Goal: Contribute content: Contribute content

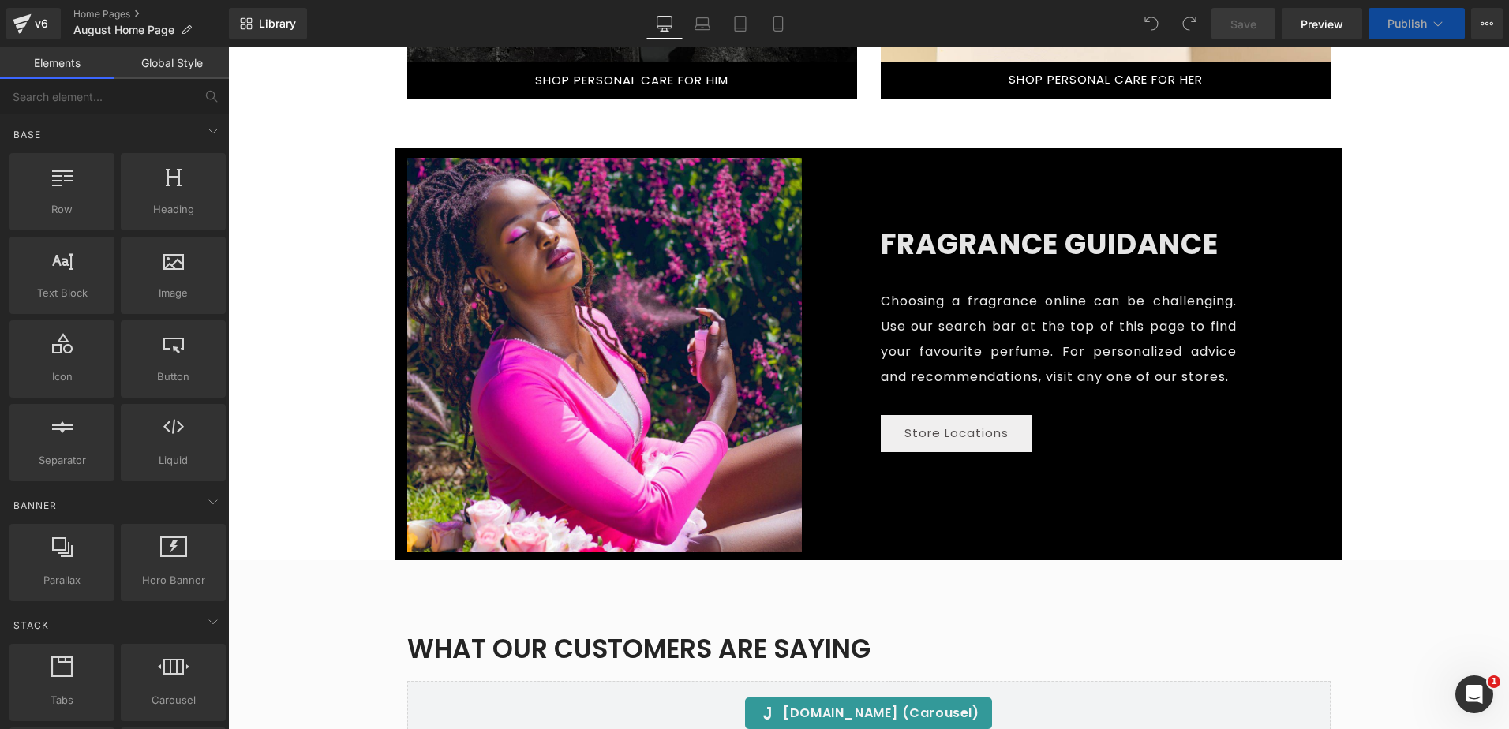
scroll to position [2210, 0]
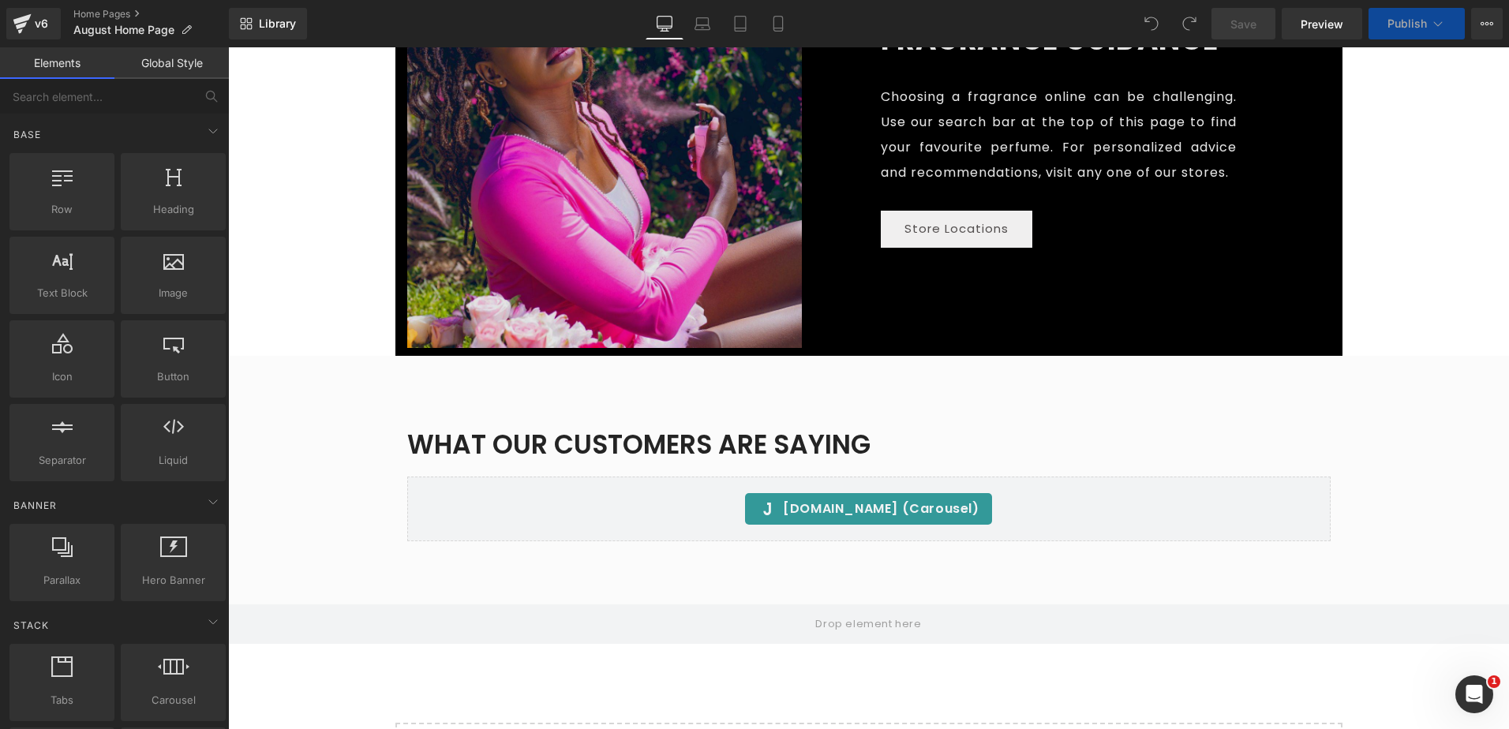
click at [622, 240] on img at bounding box center [604, 150] width 395 height 395
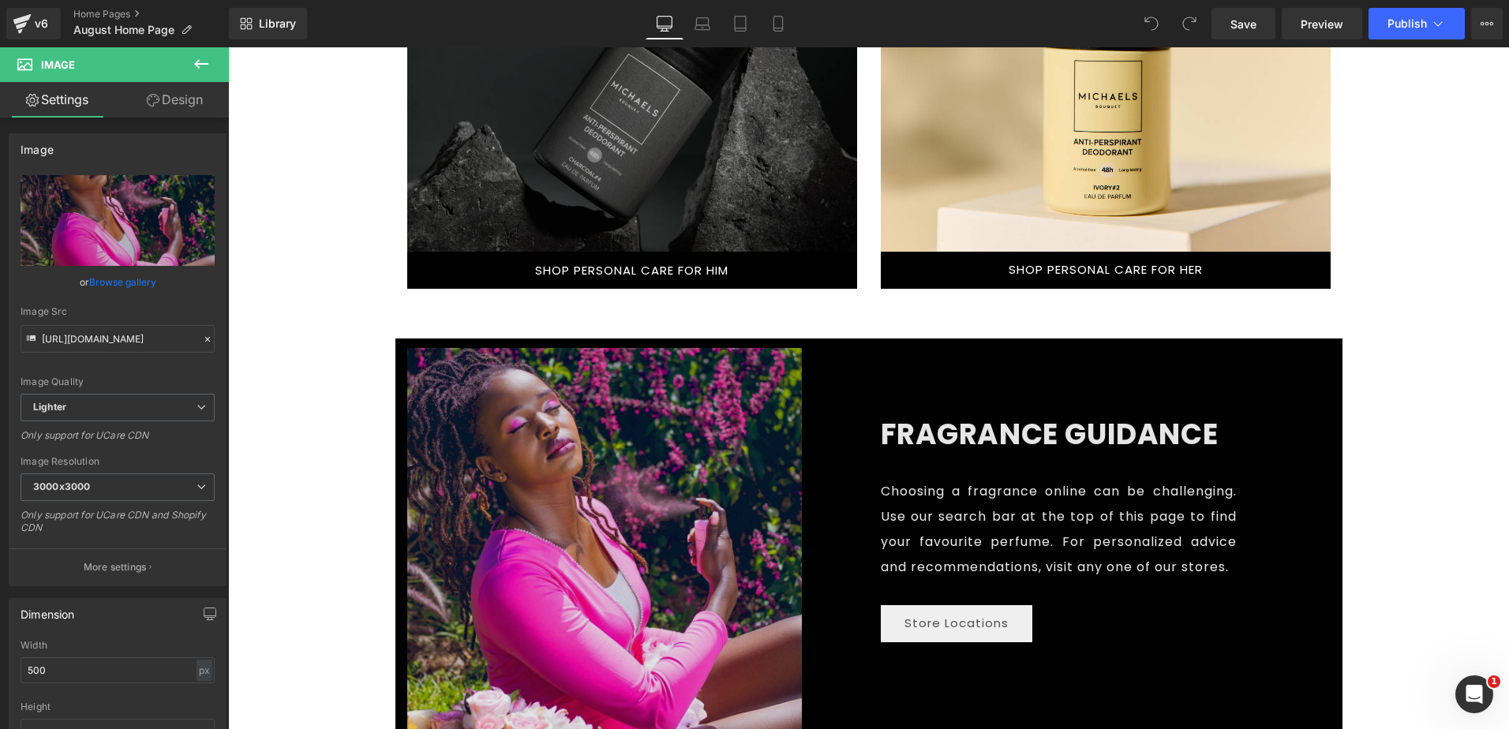
scroll to position [1894, 0]
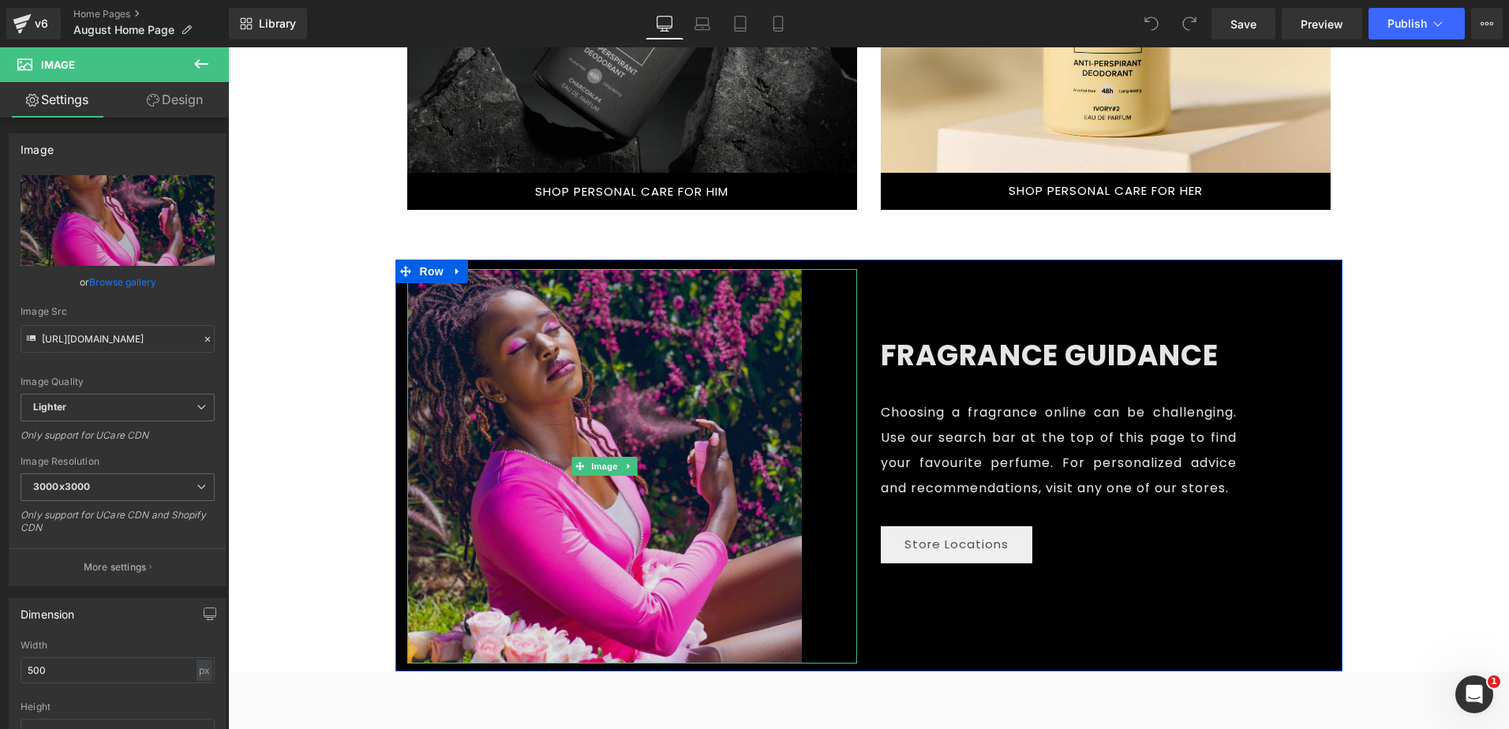
click at [538, 364] on img at bounding box center [604, 466] width 395 height 395
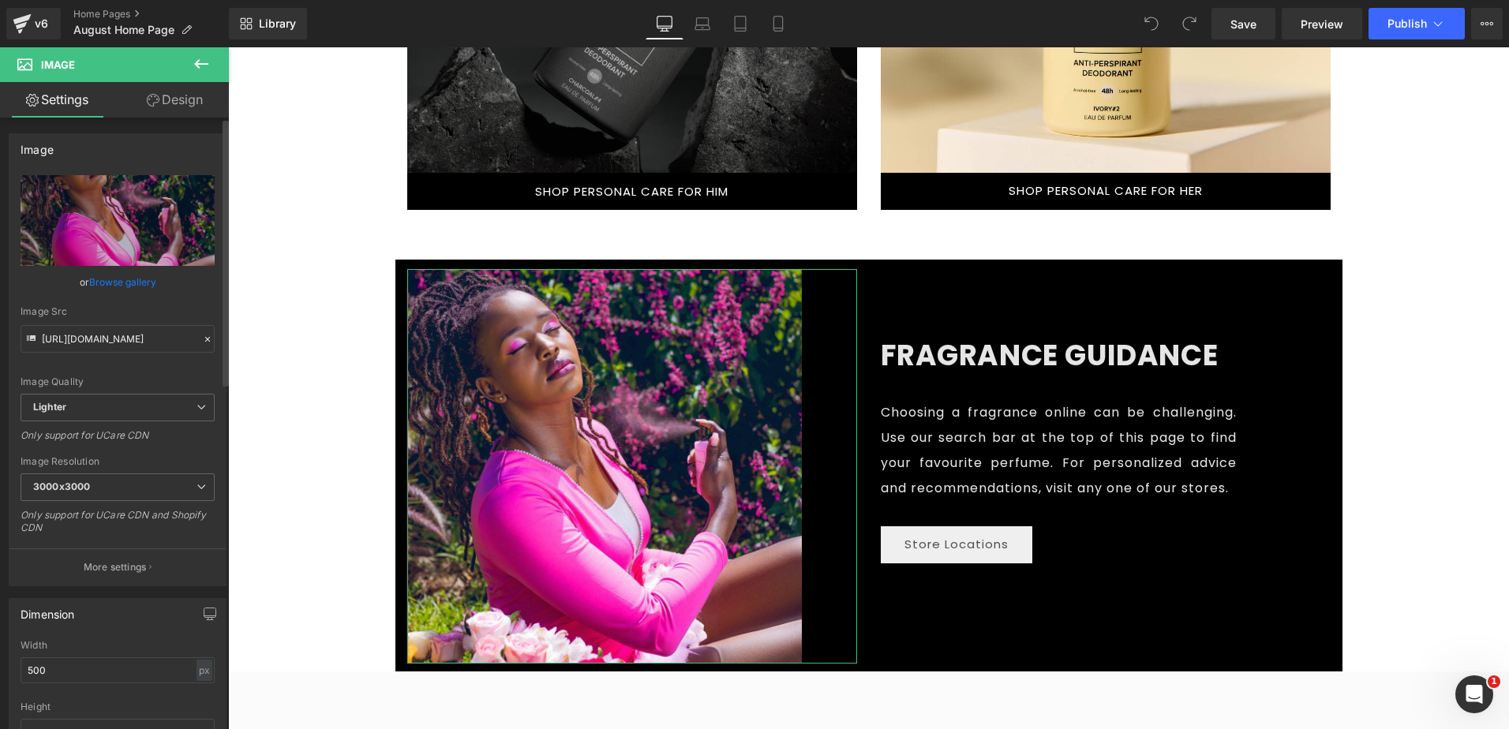
click at [107, 285] on link "Browse gallery" at bounding box center [122, 282] width 67 height 28
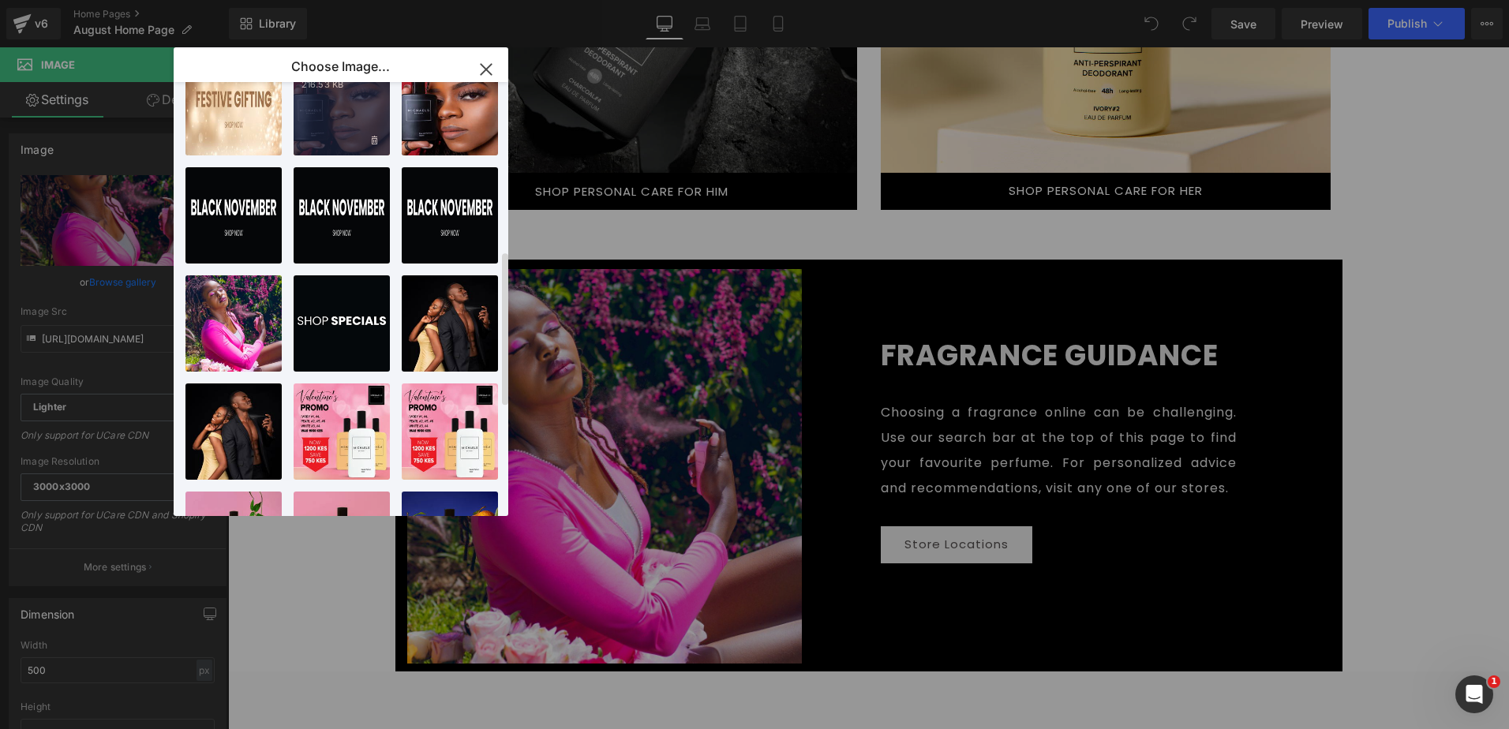
scroll to position [779, 0]
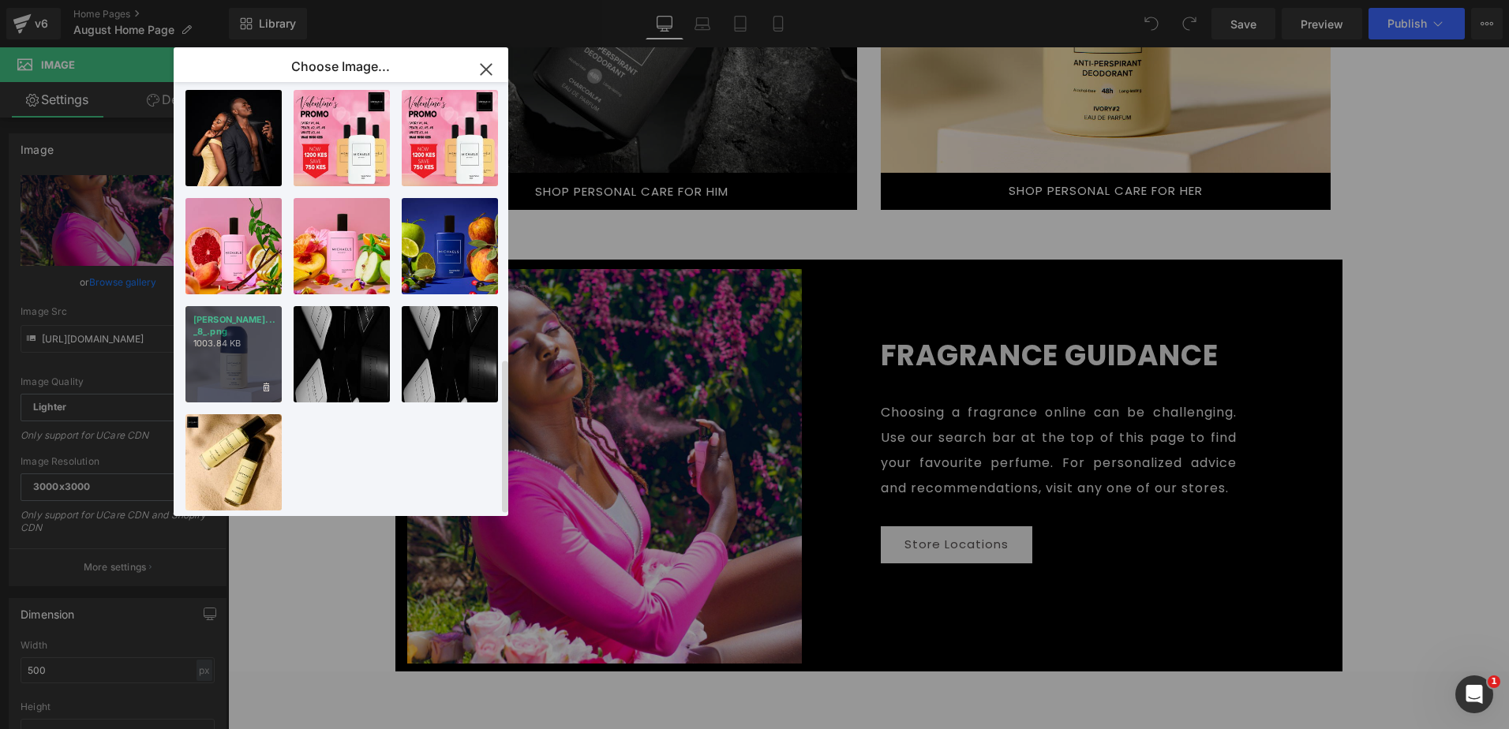
click at [260, 336] on div "[PERSON_NAME]... _8_.png 1003.84 KB" at bounding box center [233, 354] width 96 height 96
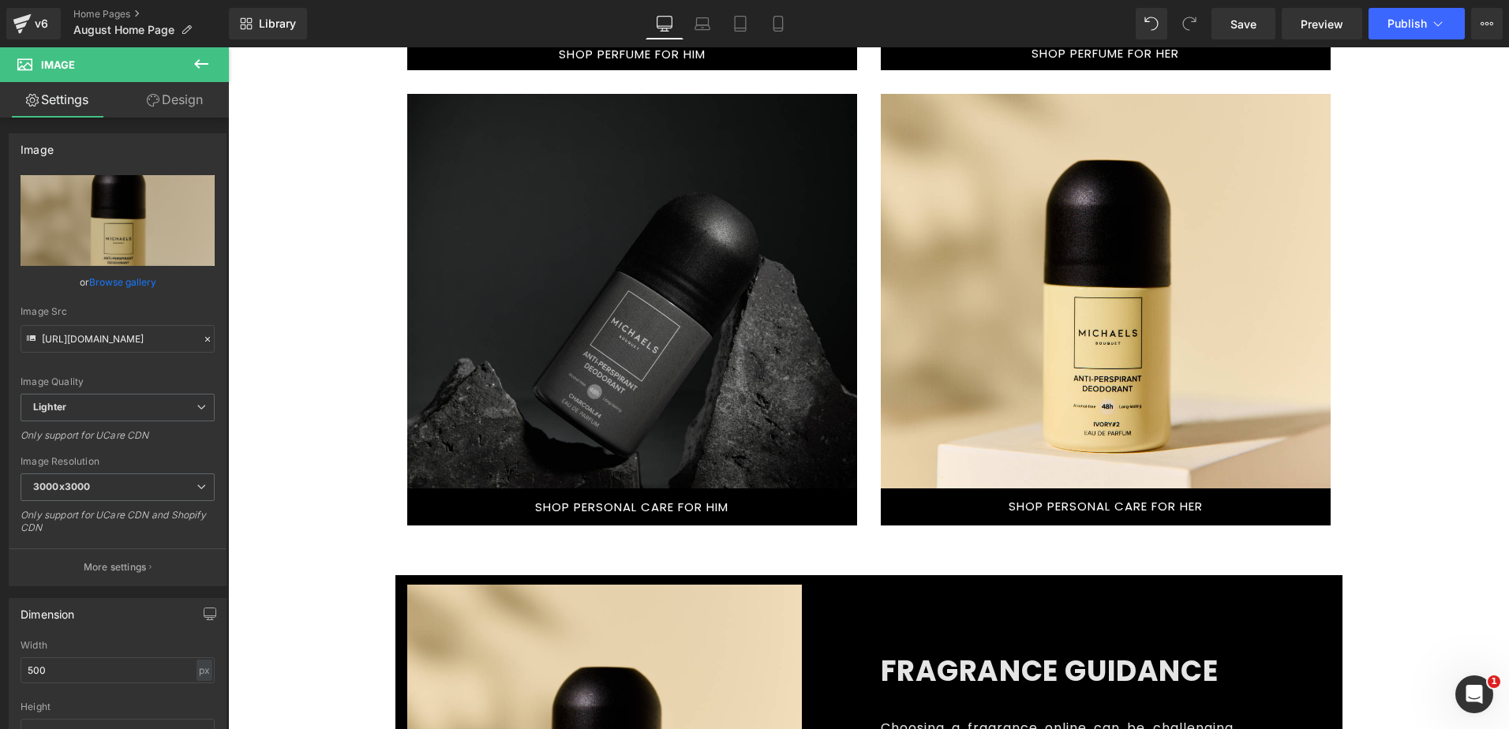
scroll to position [1894, 0]
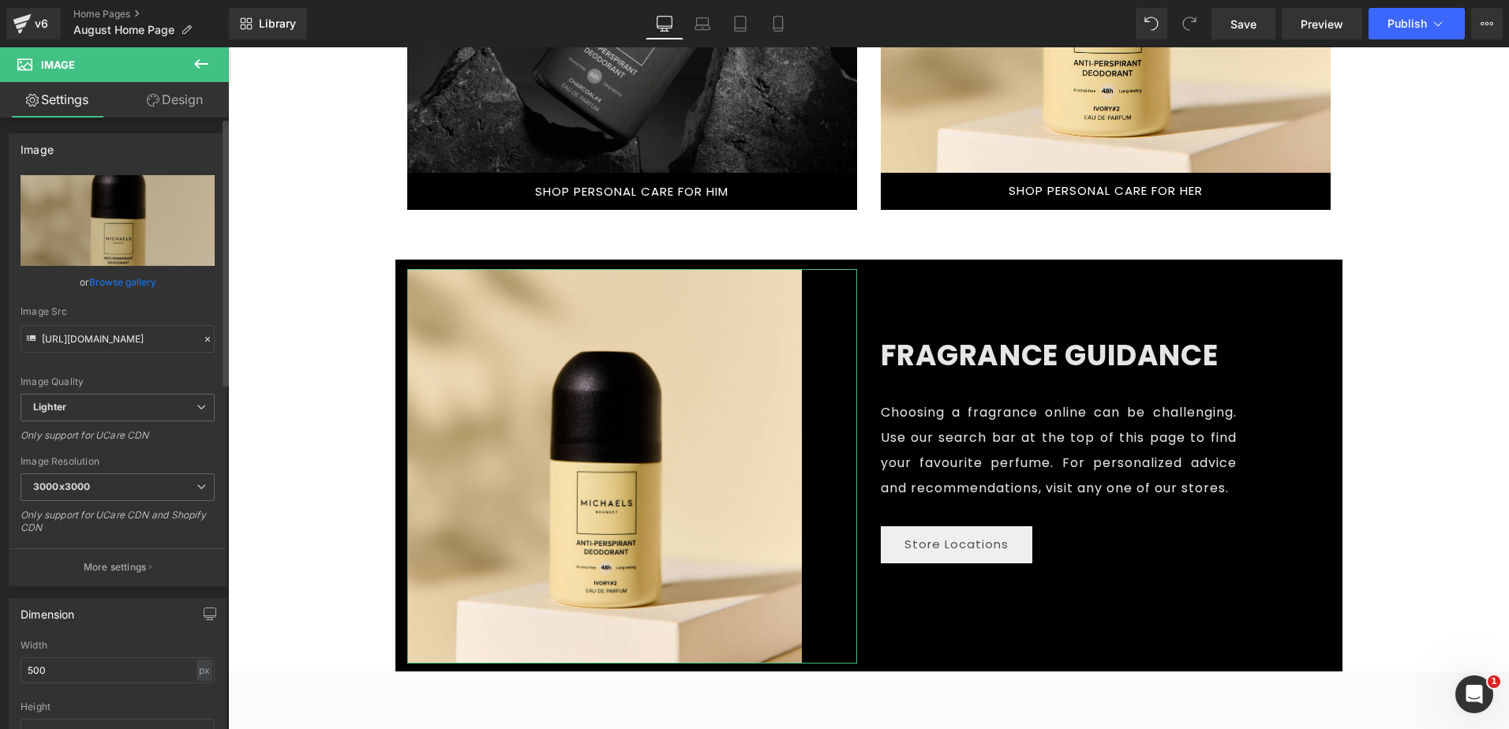
click at [97, 283] on link "Browse gallery" at bounding box center [122, 282] width 67 height 28
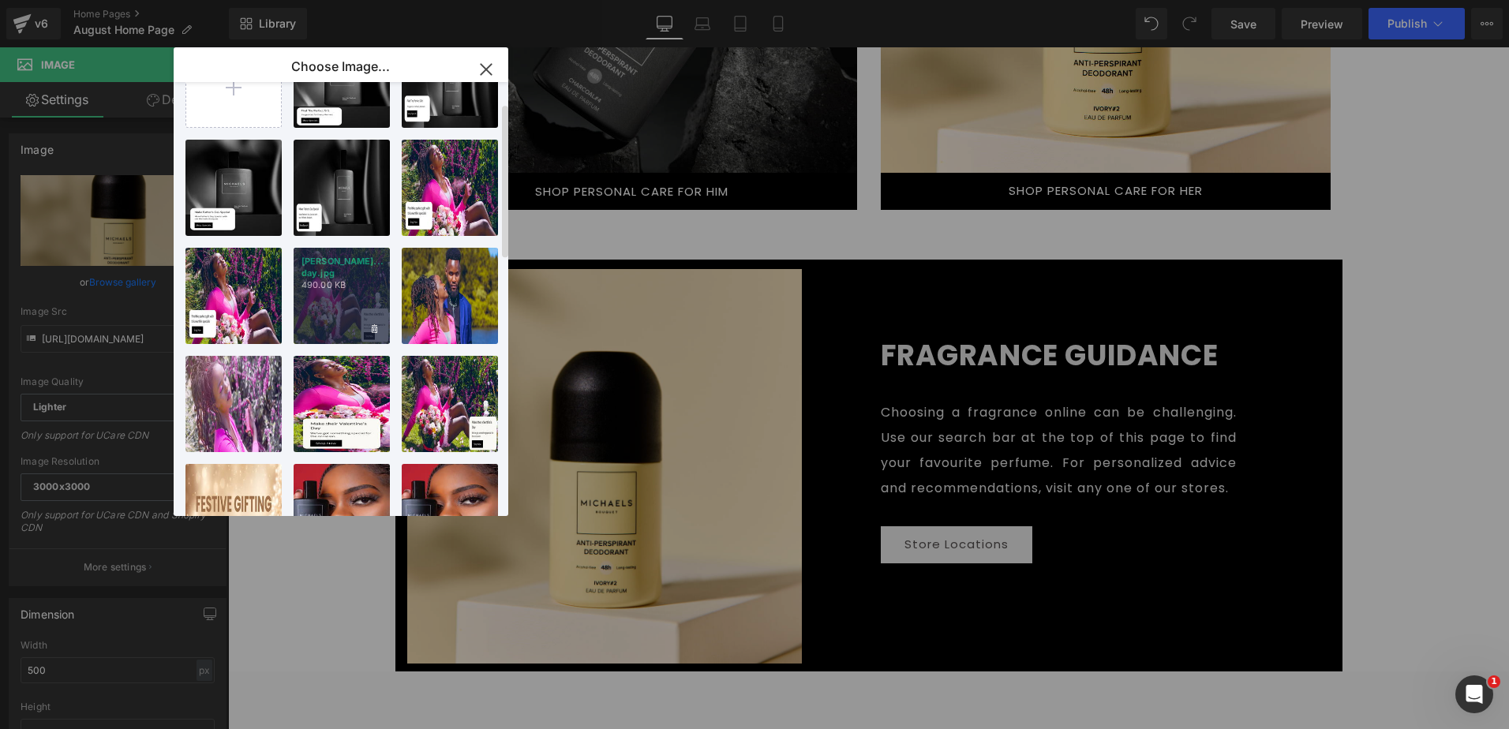
scroll to position [0, 0]
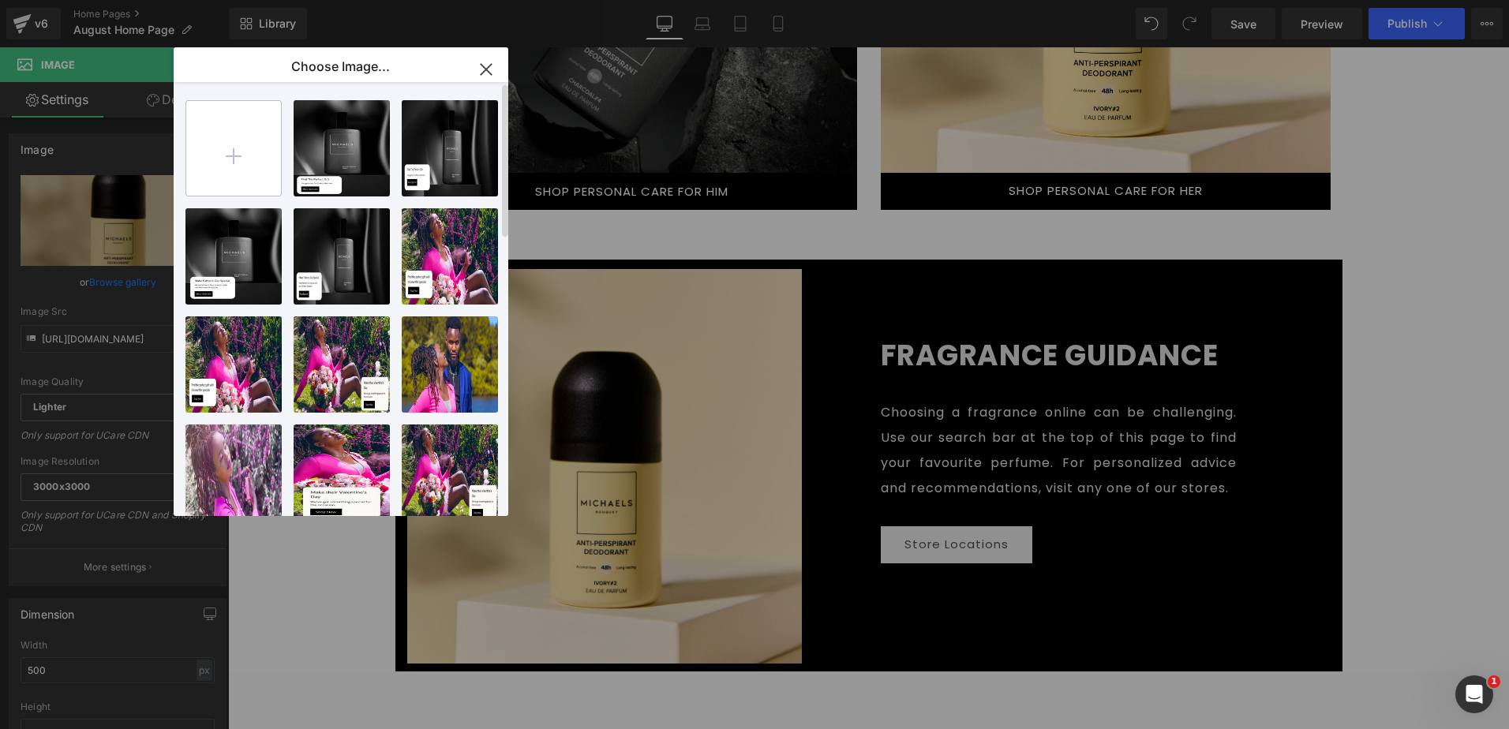
click at [248, 151] on input "file" at bounding box center [233, 148] width 95 height 95
click at [223, 131] on input "file" at bounding box center [233, 148] width 95 height 95
click at [222, 145] on input "file" at bounding box center [233, 148] width 95 height 95
click at [226, 138] on input "file" at bounding box center [233, 148] width 95 height 95
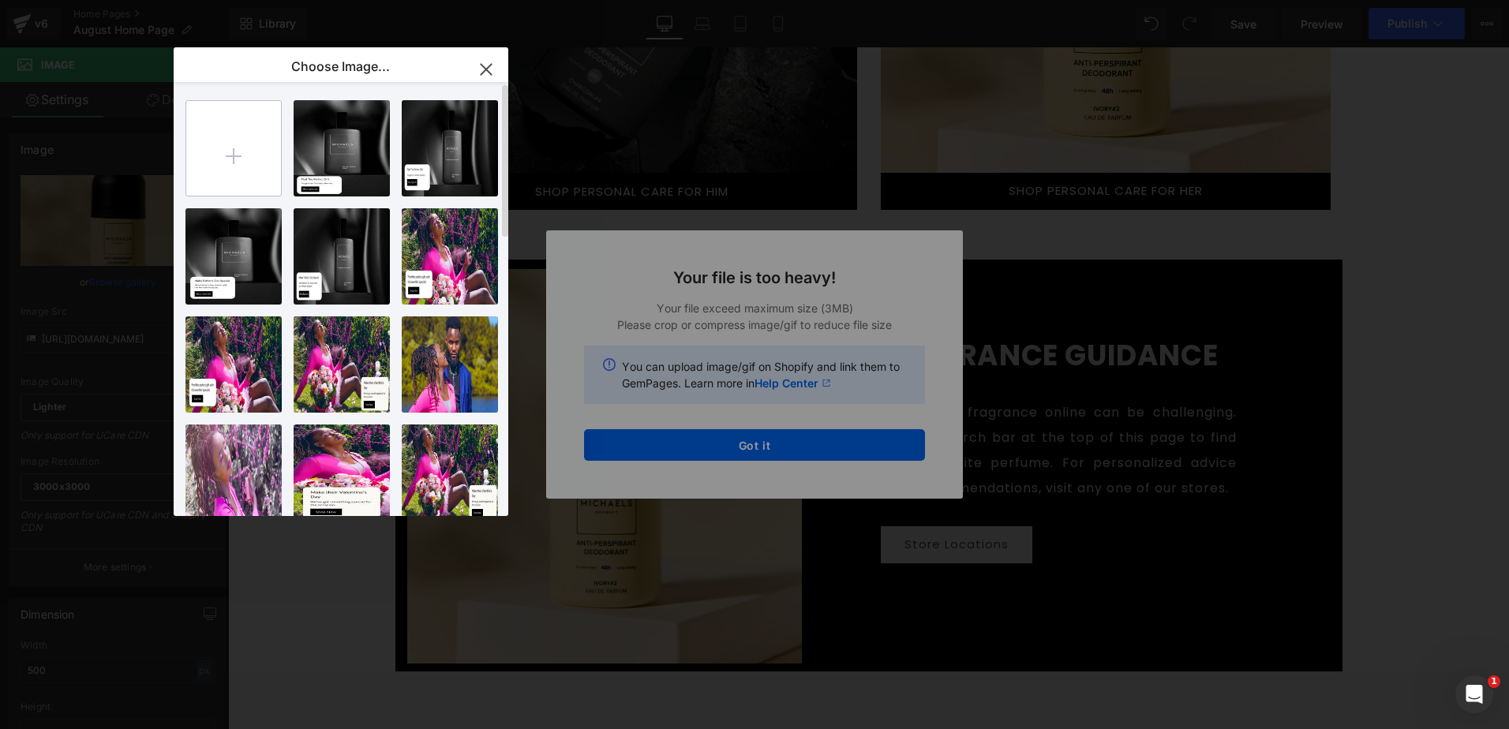
click at [257, 152] on input "file" at bounding box center [233, 148] width 95 height 95
click at [485, 69] on icon "button" at bounding box center [486, 69] width 25 height 25
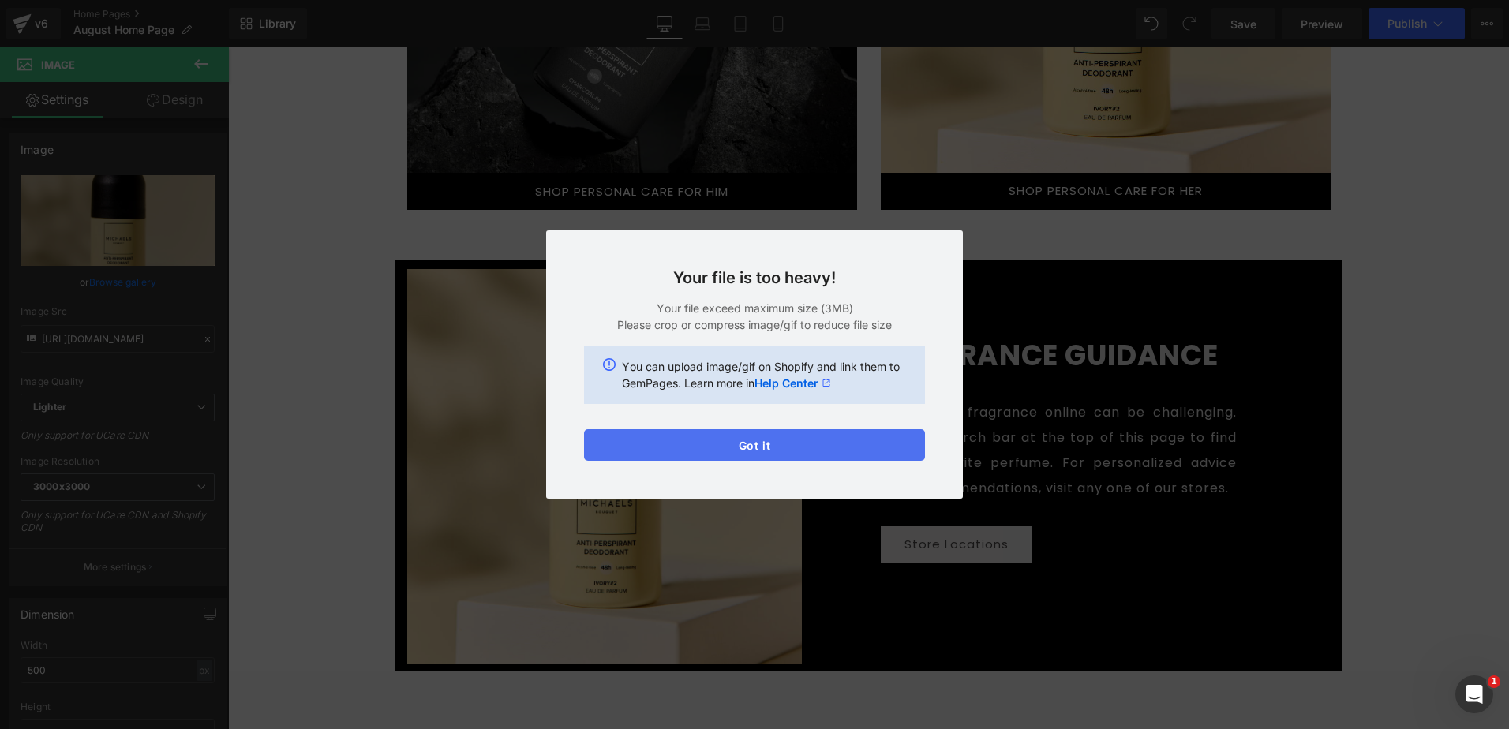
click at [817, 436] on button "Got it" at bounding box center [754, 445] width 341 height 32
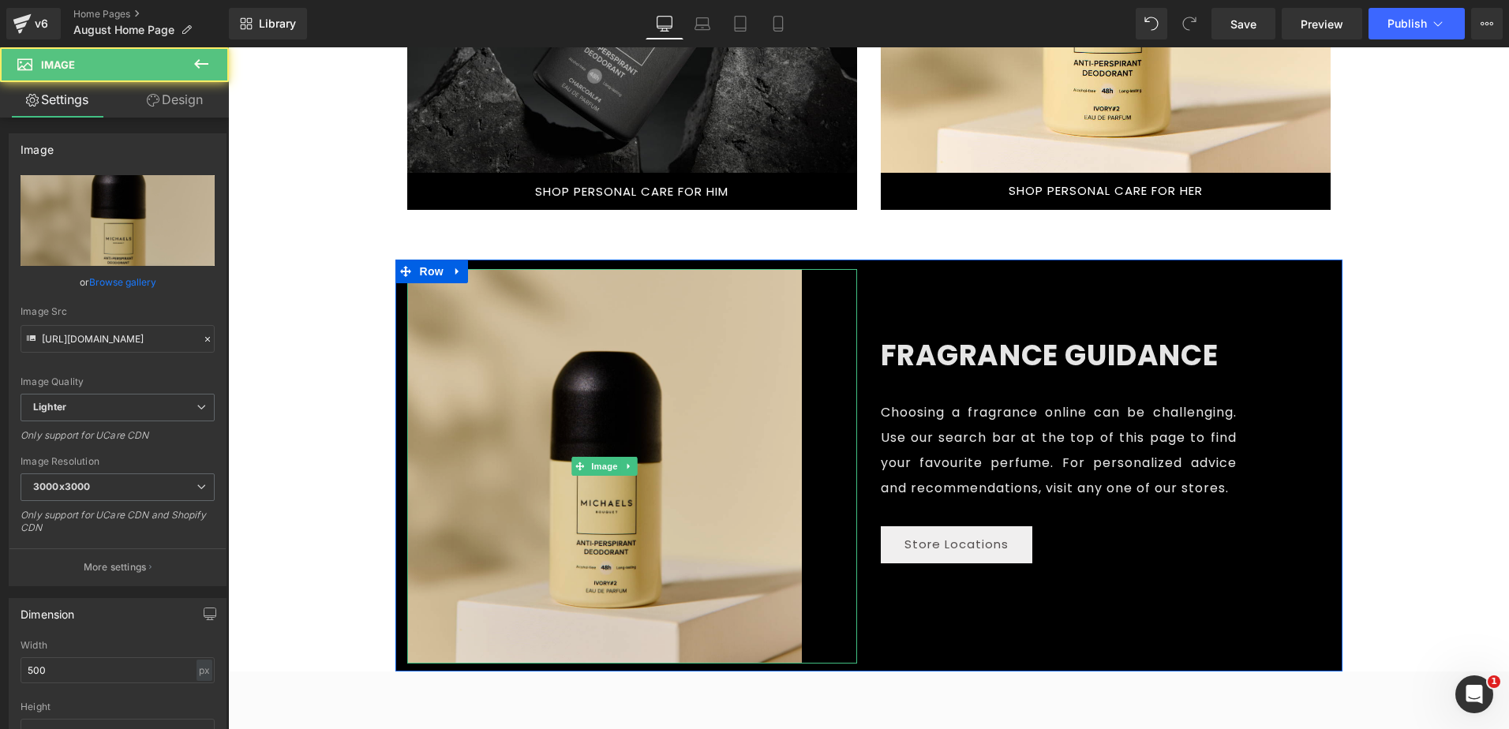
click at [619, 384] on img at bounding box center [604, 466] width 395 height 395
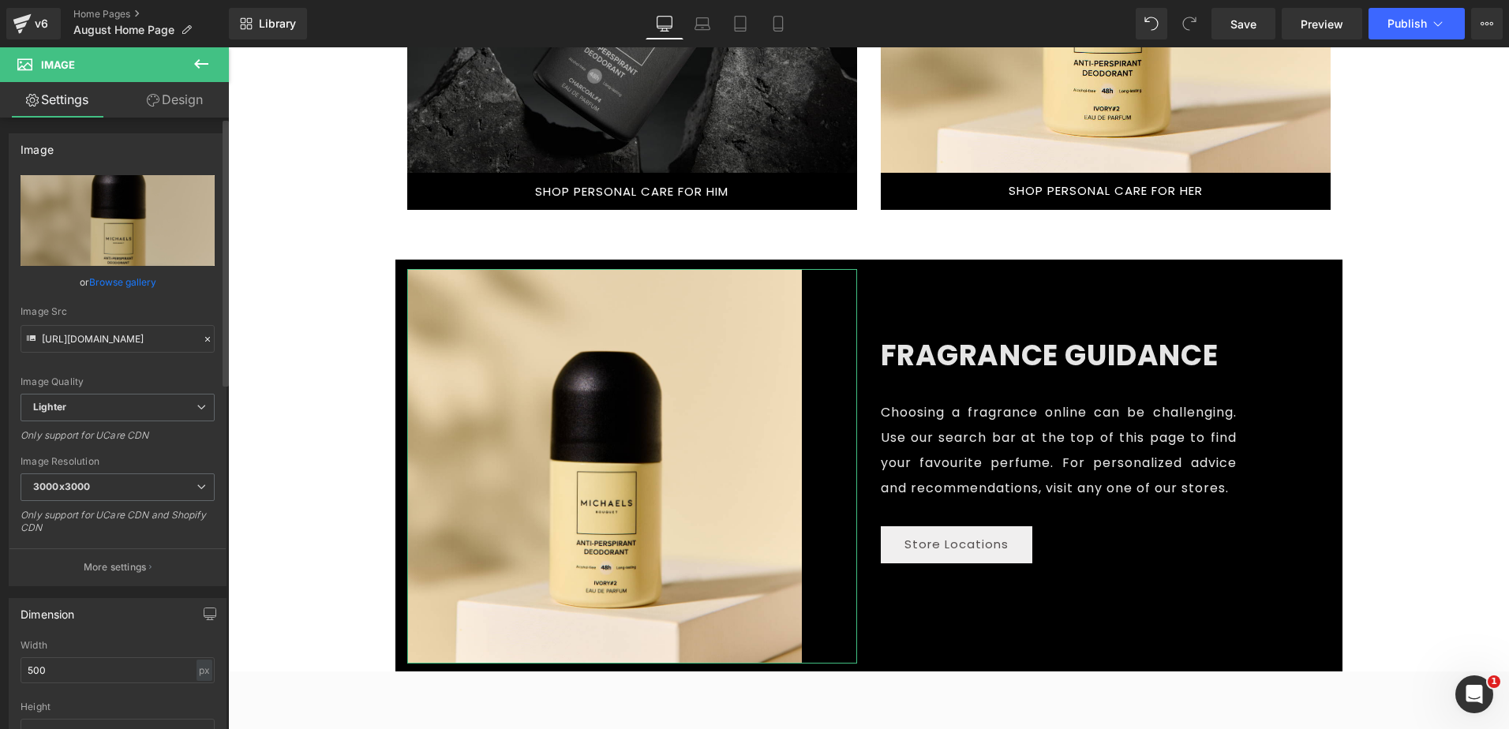
click at [126, 280] on link "Browse gallery" at bounding box center [122, 282] width 67 height 28
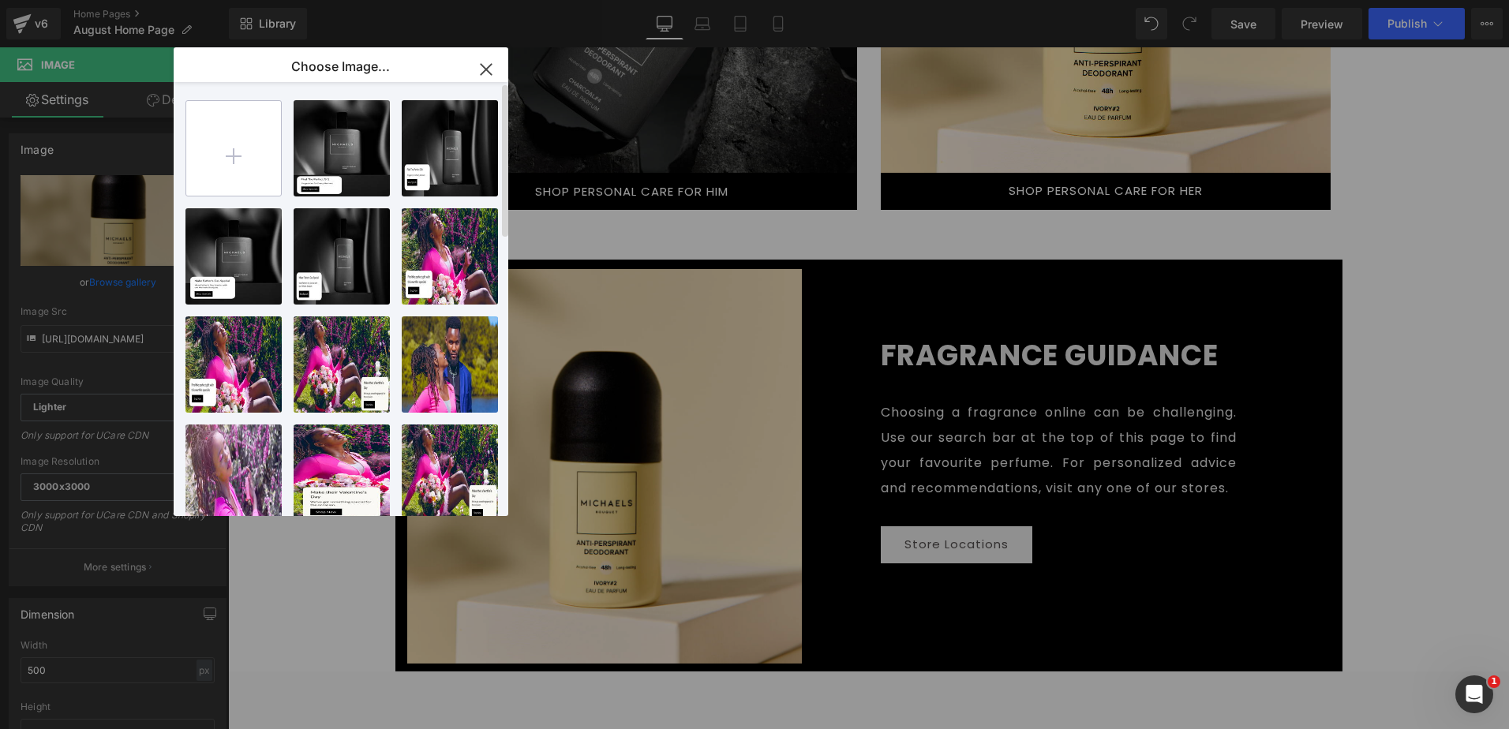
click at [256, 140] on input "file" at bounding box center [233, 148] width 95 height 95
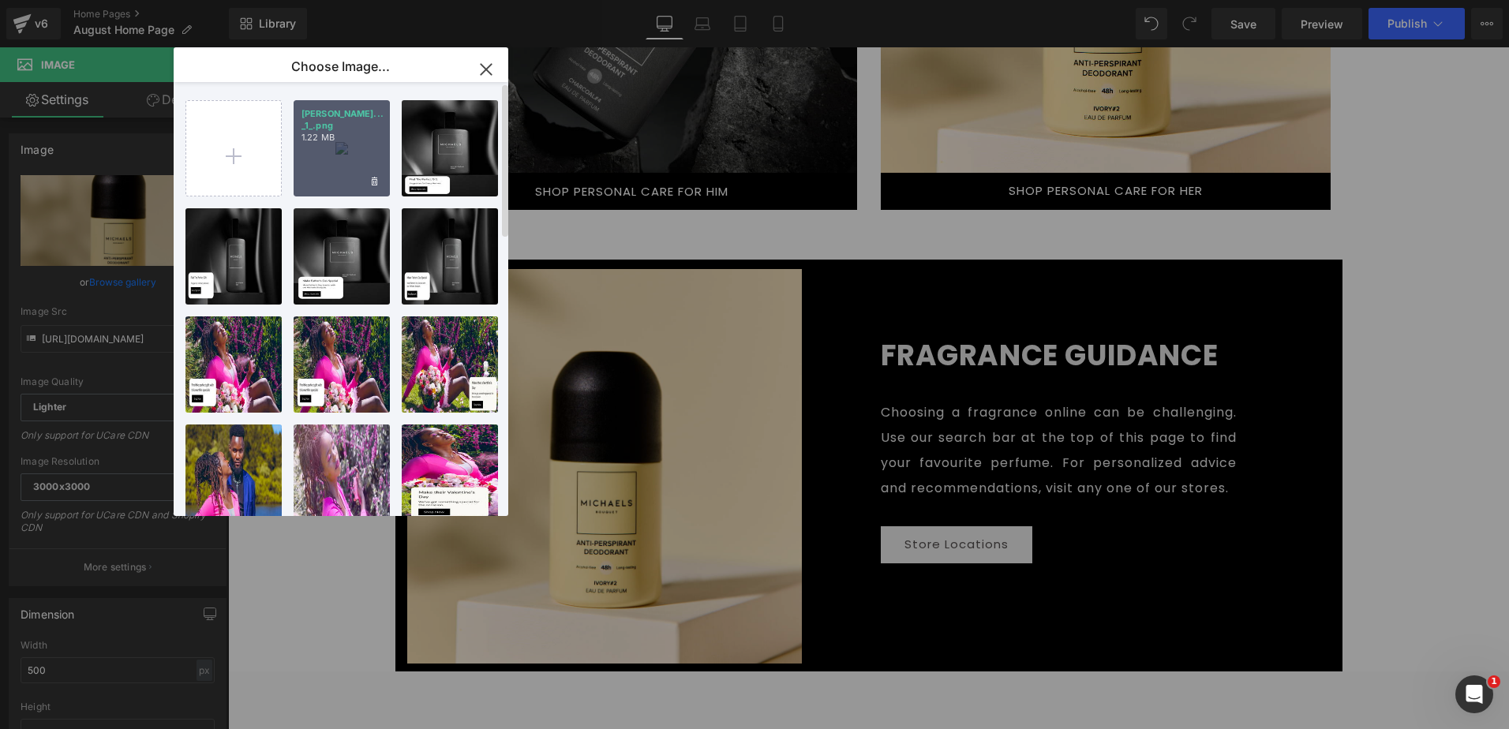
click at [343, 159] on div "[PERSON_NAME]... _1_.png 1.22 MB" at bounding box center [342, 148] width 96 height 96
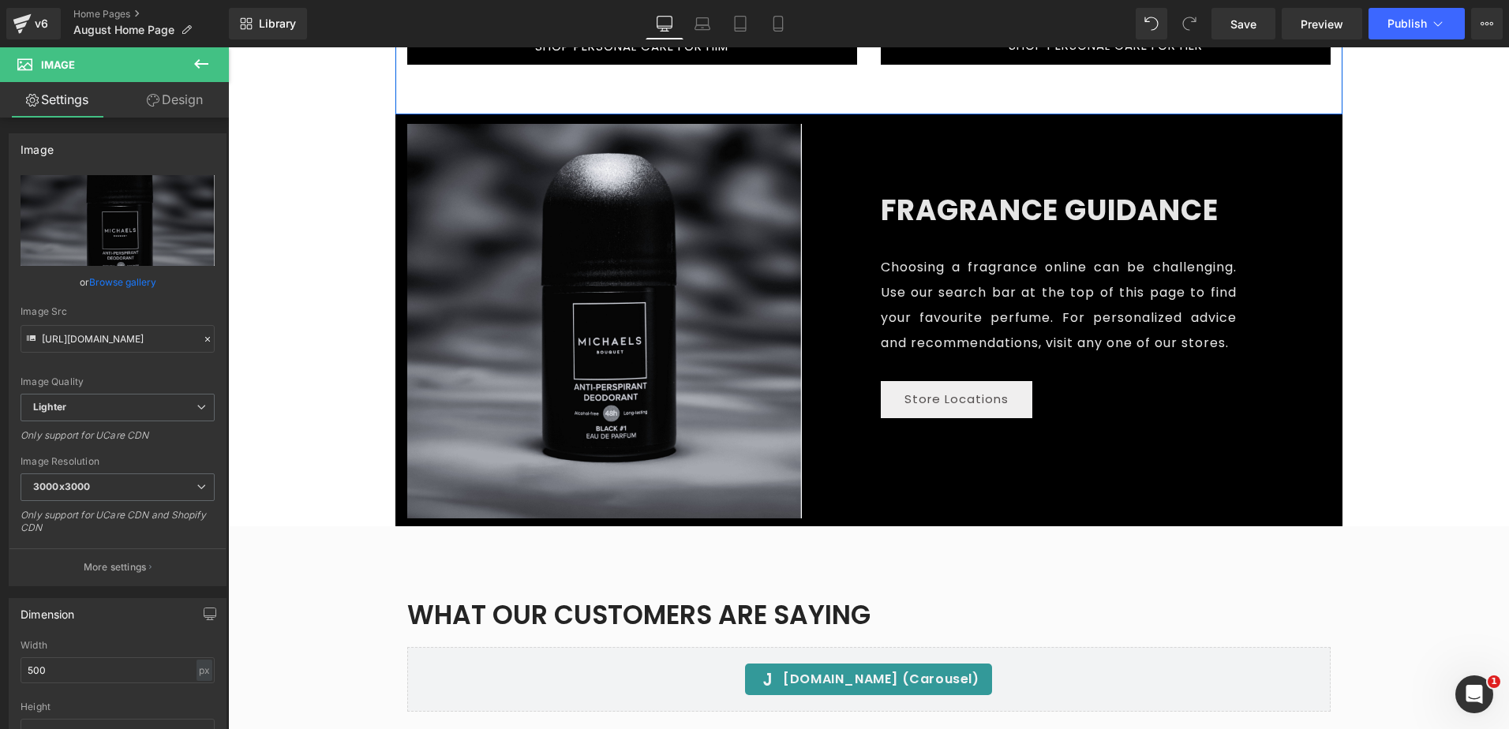
scroll to position [2052, 0]
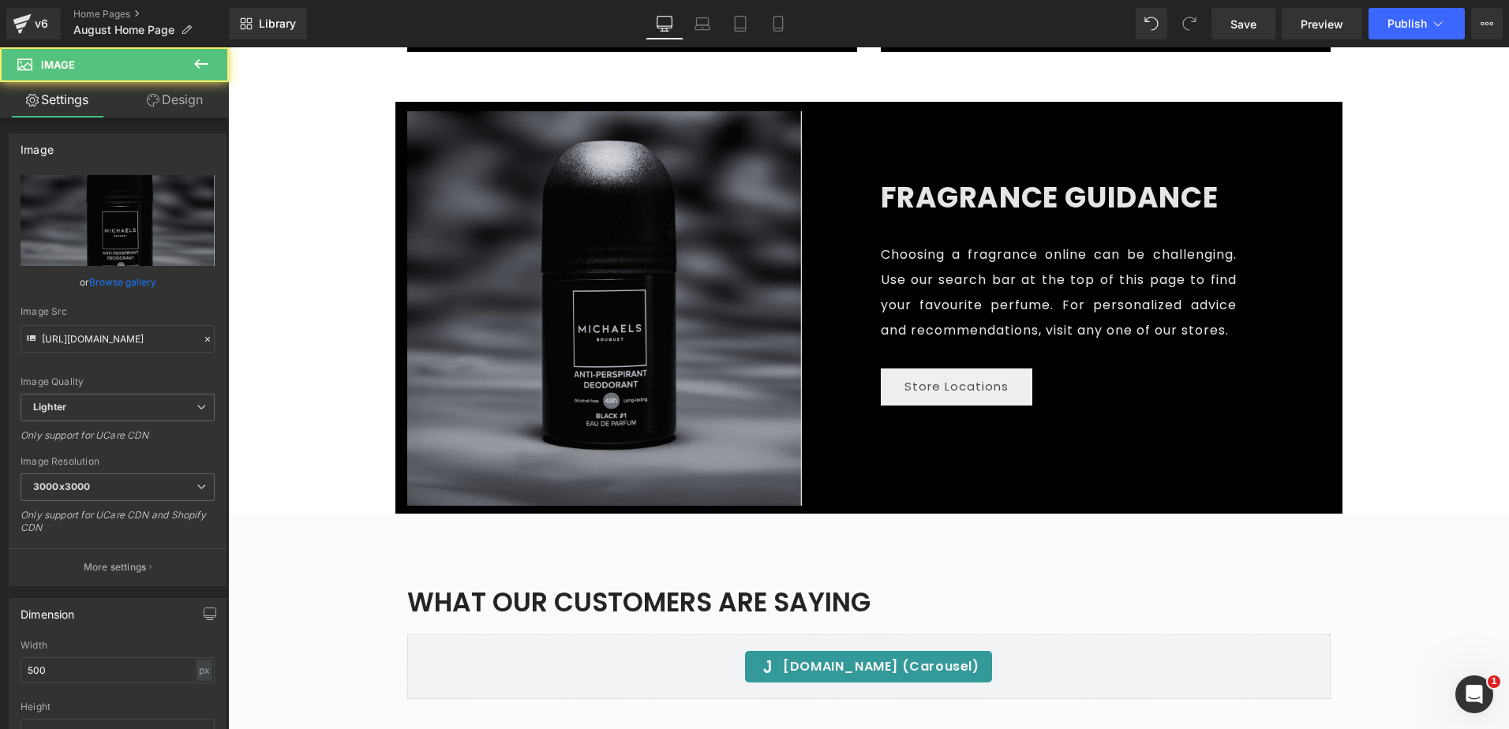
click at [631, 285] on img at bounding box center [604, 308] width 395 height 395
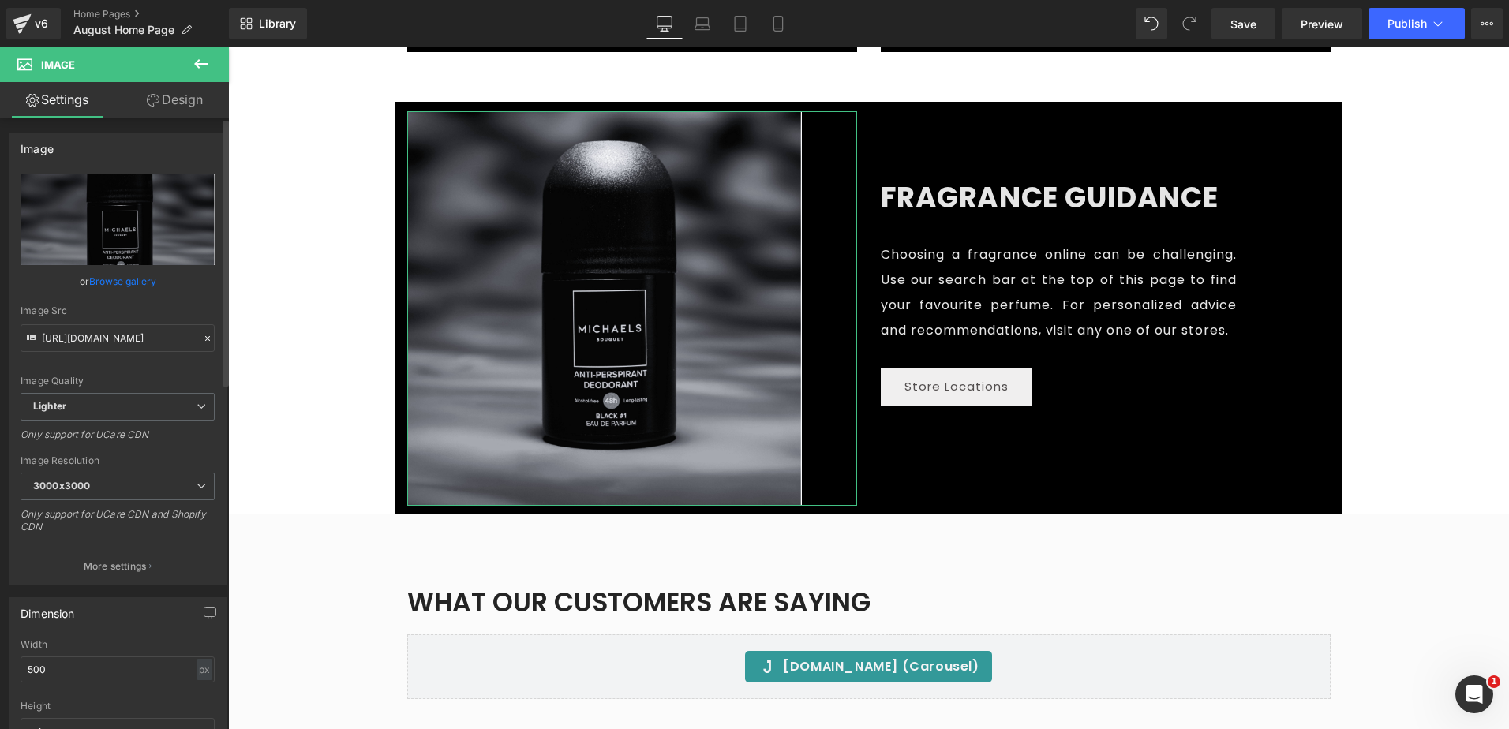
scroll to position [0, 0]
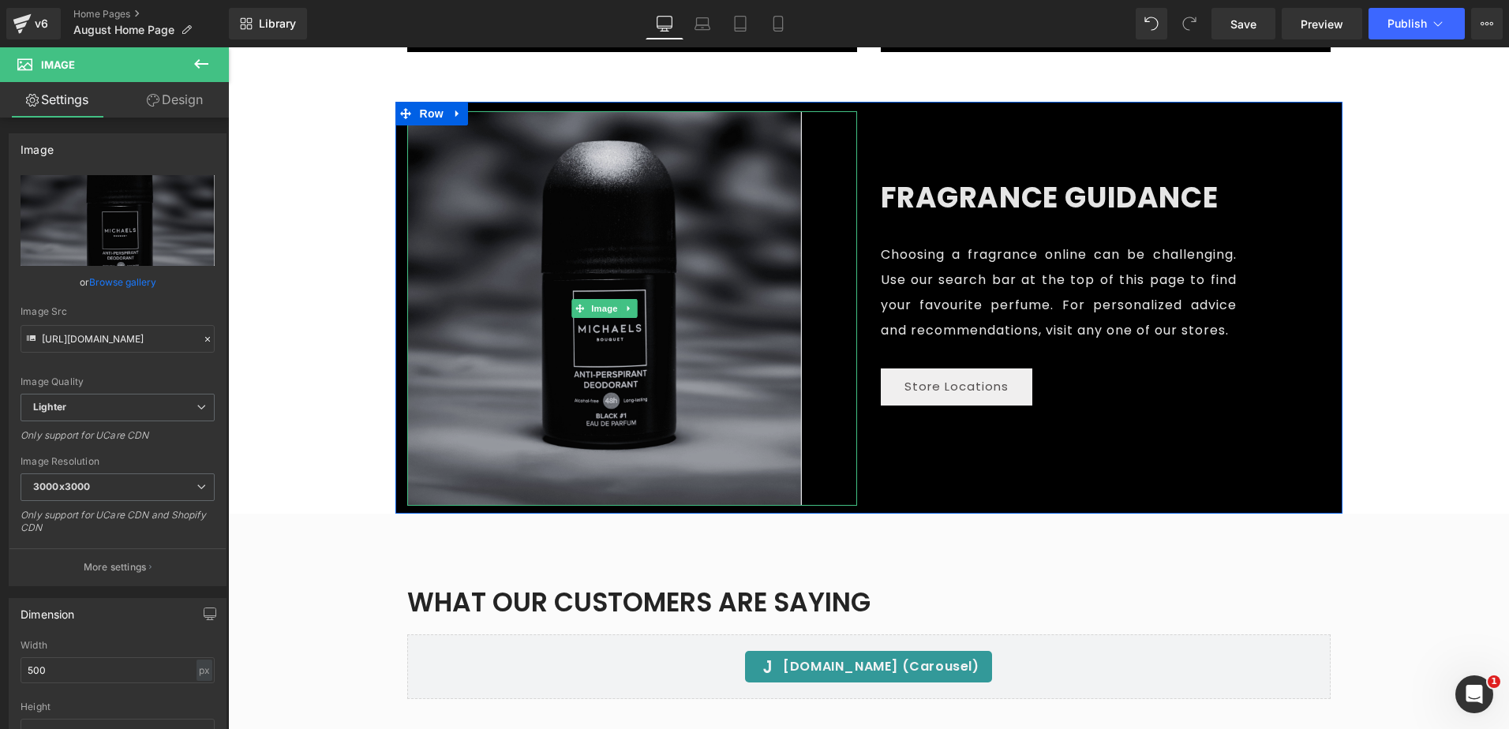
click at [541, 196] on img at bounding box center [604, 308] width 395 height 395
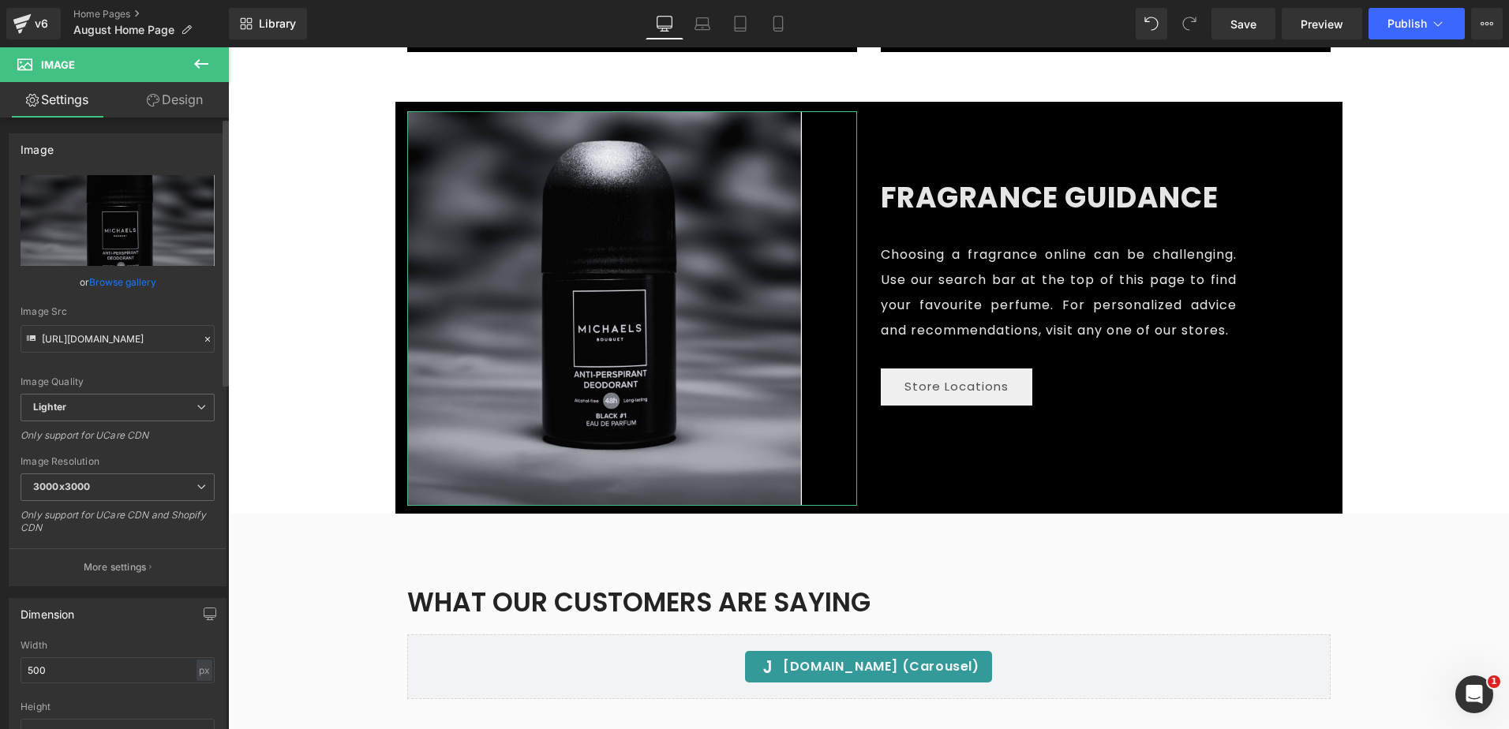
click at [122, 281] on link "Browse gallery" at bounding box center [122, 282] width 67 height 28
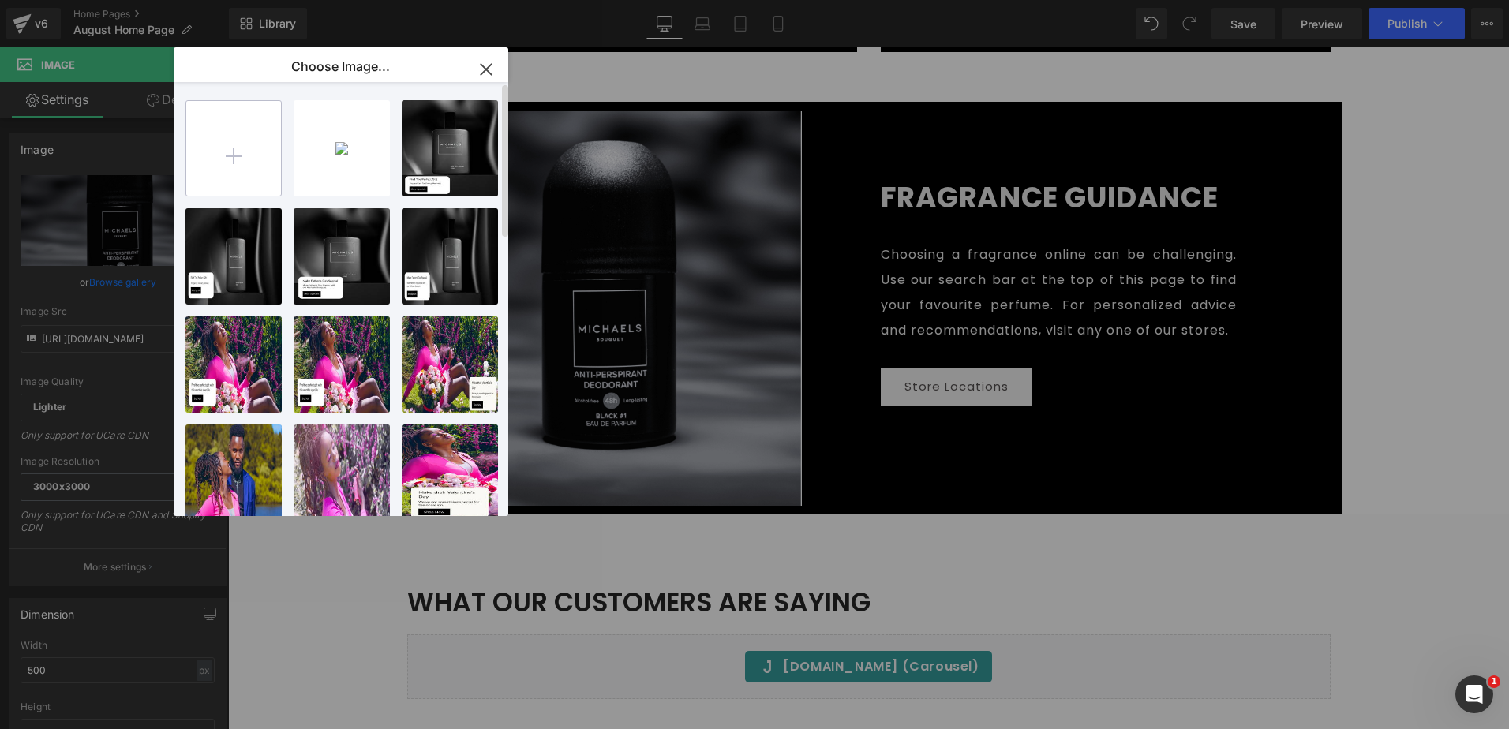
click at [241, 154] on input "file" at bounding box center [233, 148] width 95 height 95
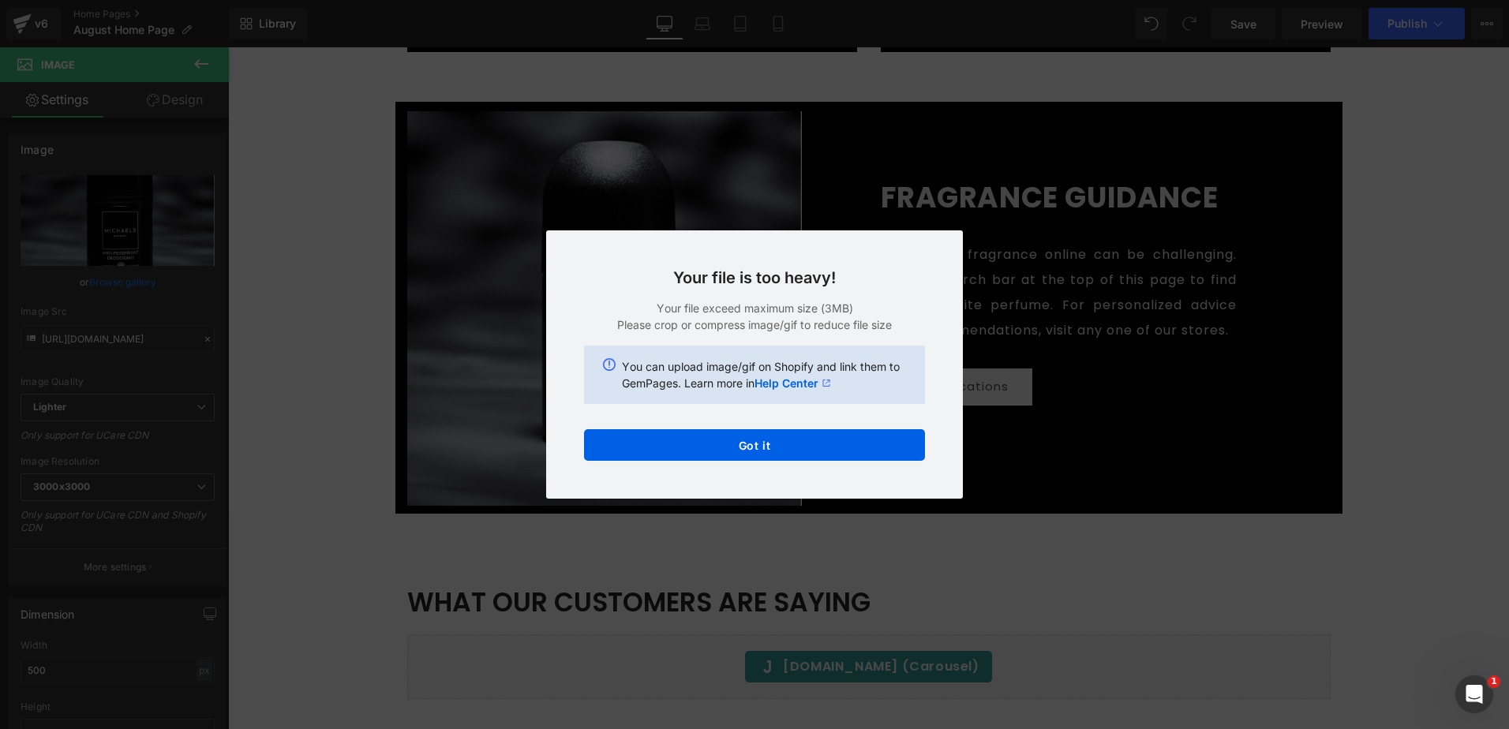
click at [815, 0] on div "Text Color Highlight Color #333333 Choose Image... Back to Library Insert [PERS…" at bounding box center [754, 0] width 1509 height 0
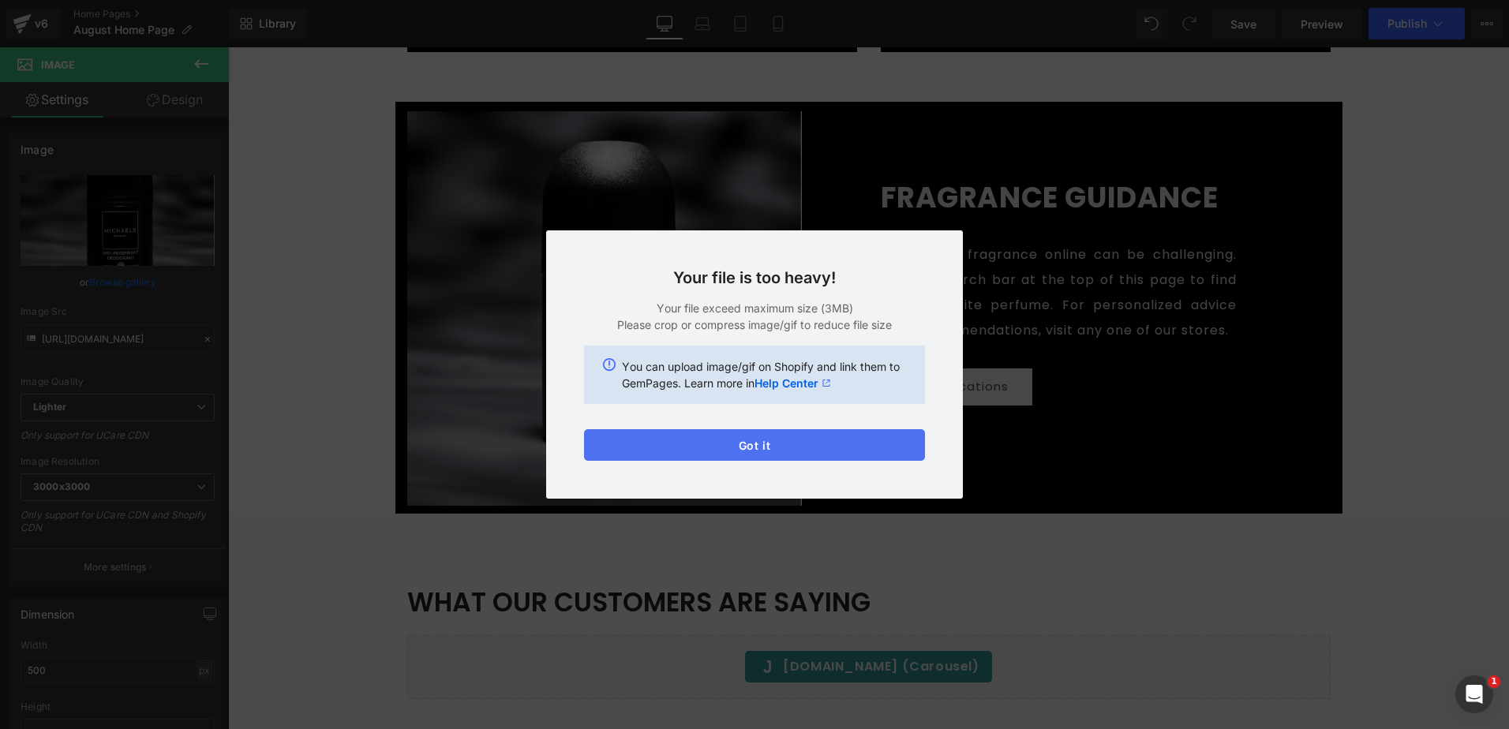
click at [742, 434] on button "Got it" at bounding box center [754, 445] width 341 height 32
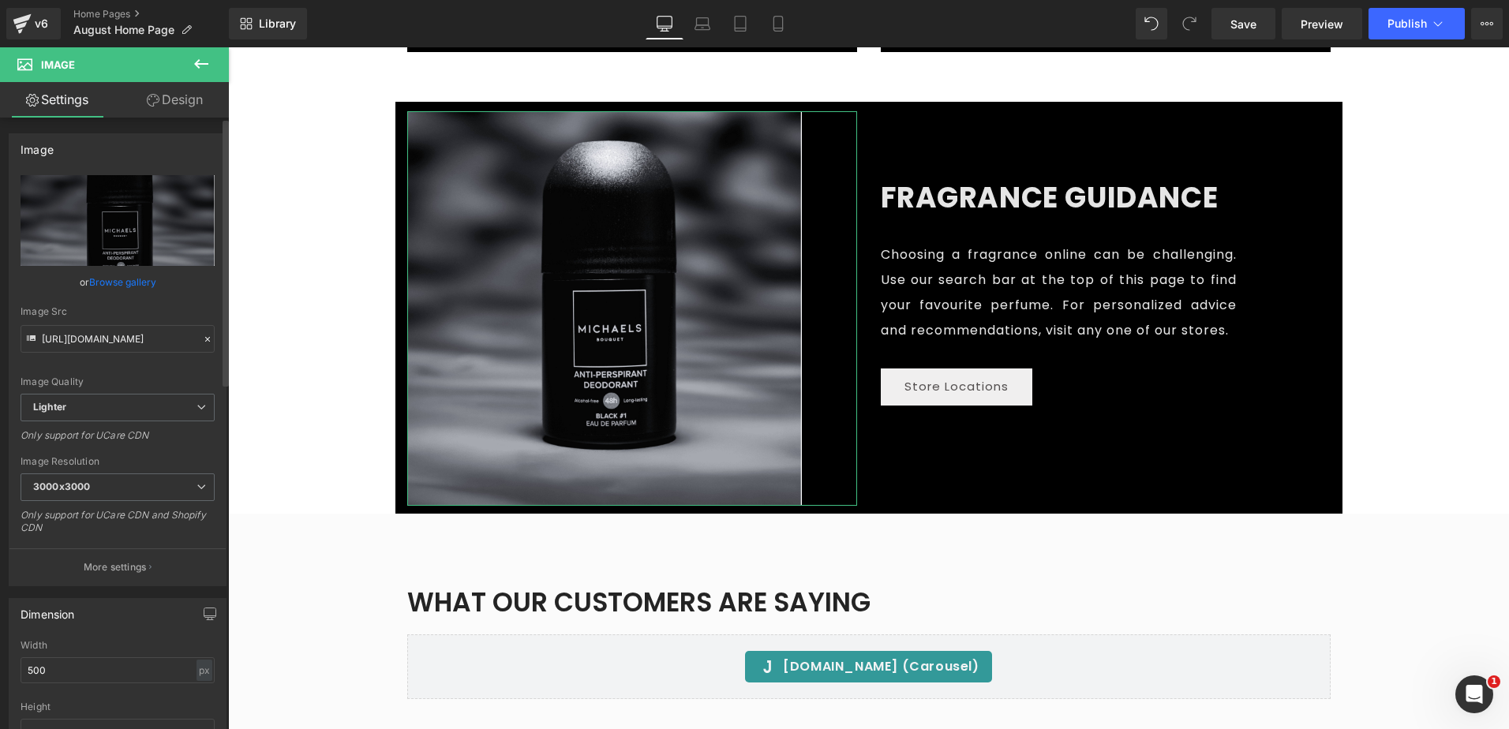
click at [133, 282] on link "Browse gallery" at bounding box center [122, 282] width 67 height 28
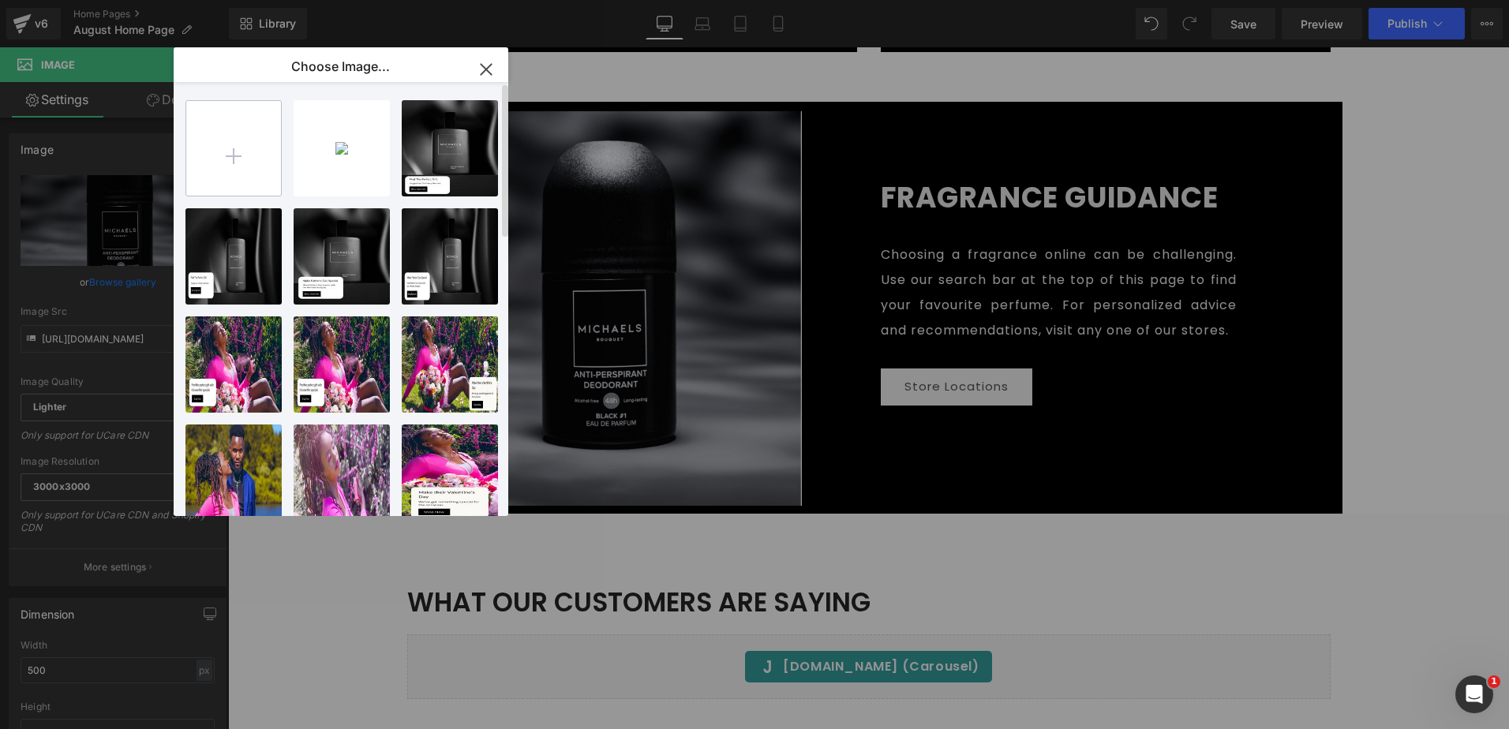
click at [247, 145] on input "file" at bounding box center [233, 148] width 95 height 95
click at [349, 148] on div "[PERSON_NAME]... _1_.png 1.22 MB" at bounding box center [342, 148] width 96 height 96
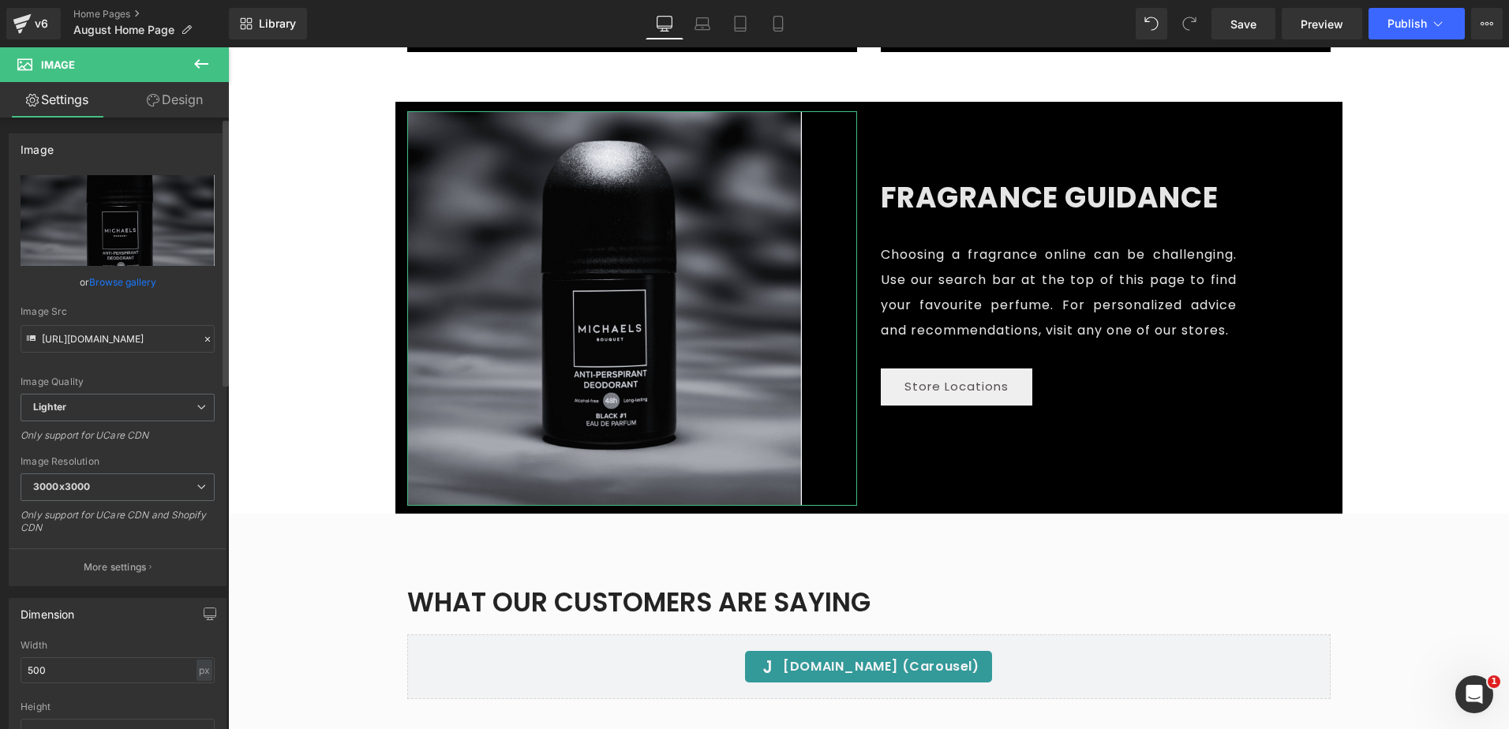
click at [123, 285] on link "Browse gallery" at bounding box center [122, 282] width 67 height 28
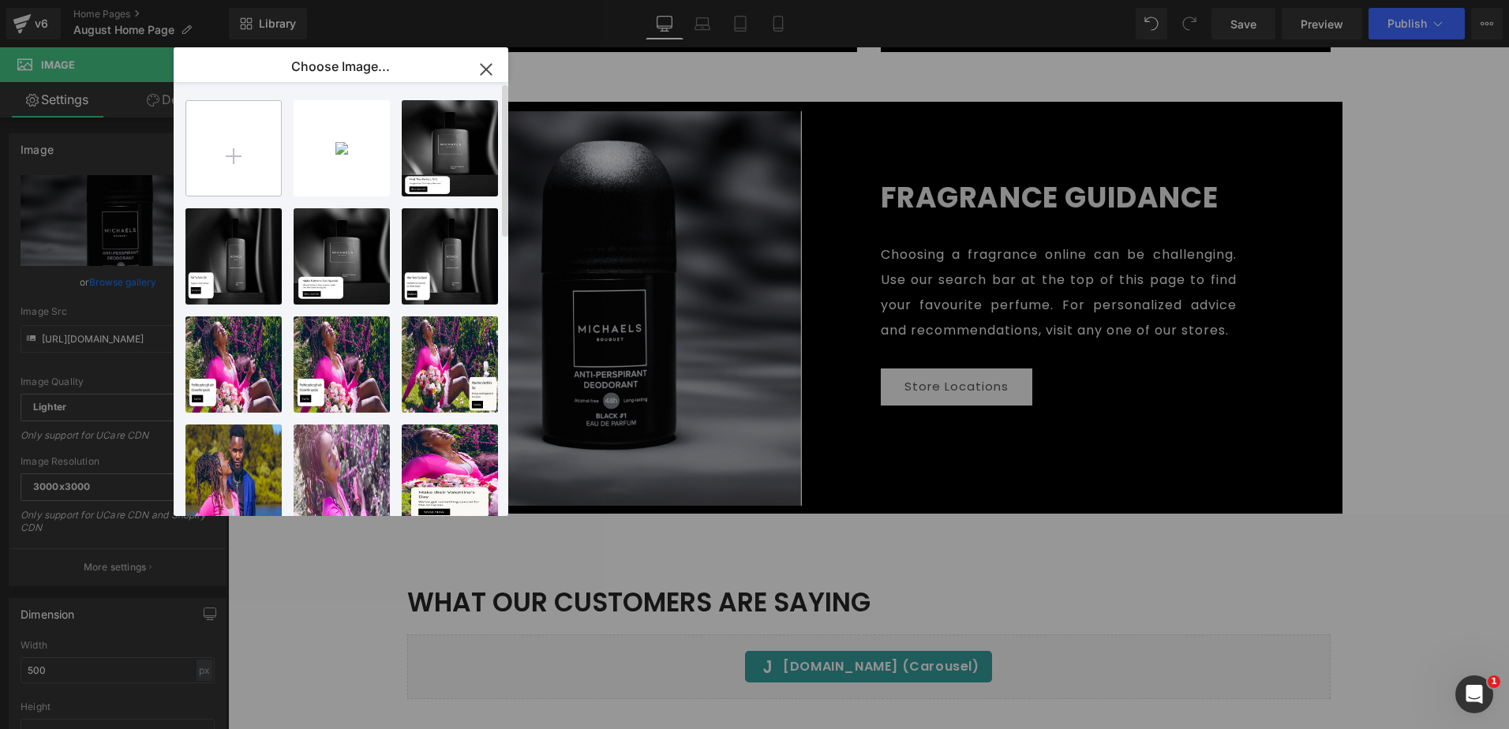
click at [252, 148] on input "file" at bounding box center [233, 148] width 95 height 95
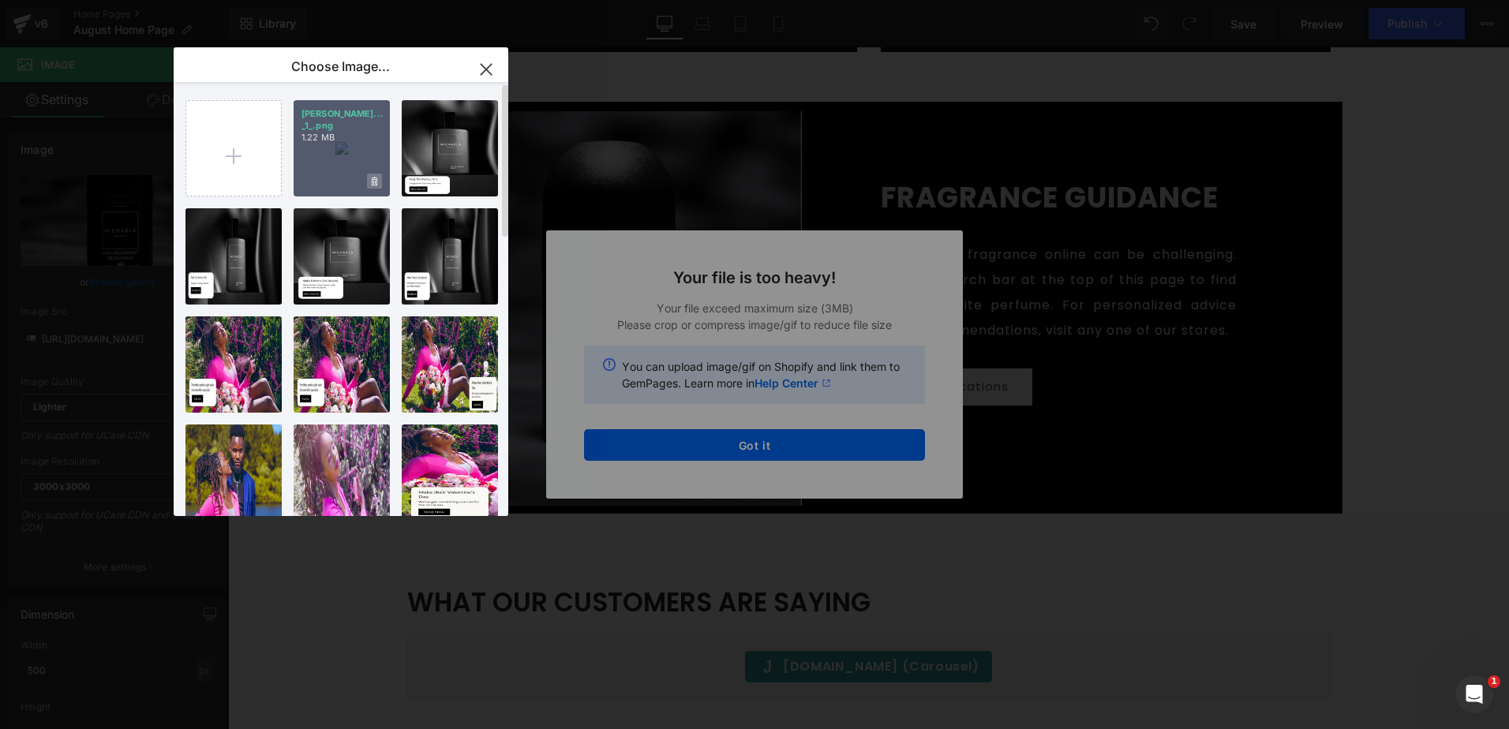
click at [376, 180] on icon at bounding box center [375, 181] width 6 height 9
click at [320, 178] on span "Yes" at bounding box center [321, 181] width 39 height 17
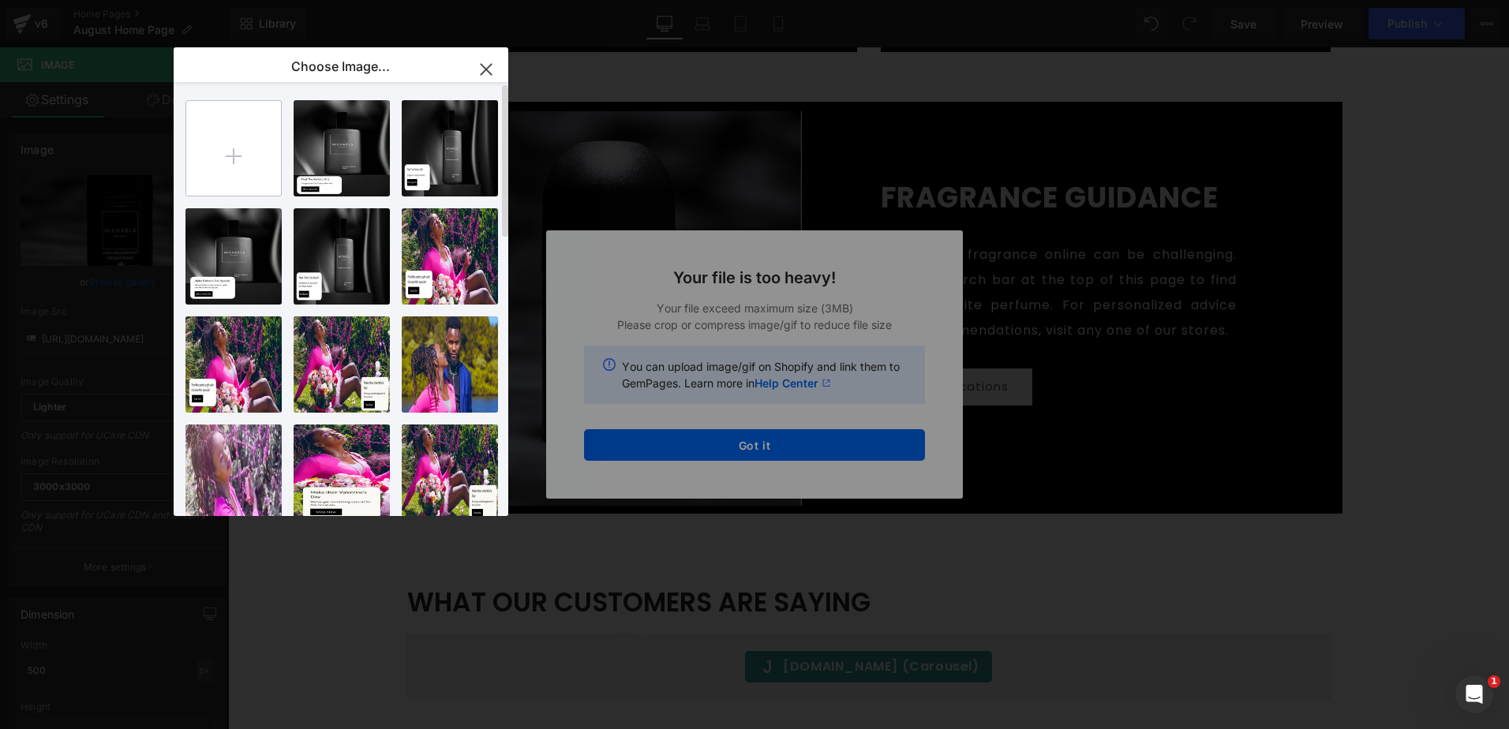
click at [235, 145] on input "file" at bounding box center [233, 148] width 95 height 95
click at [257, 131] on input "file" at bounding box center [233, 148] width 95 height 95
click at [251, 152] on input "file" at bounding box center [233, 148] width 95 height 95
click at [485, 71] on icon "button" at bounding box center [486, 69] width 10 height 10
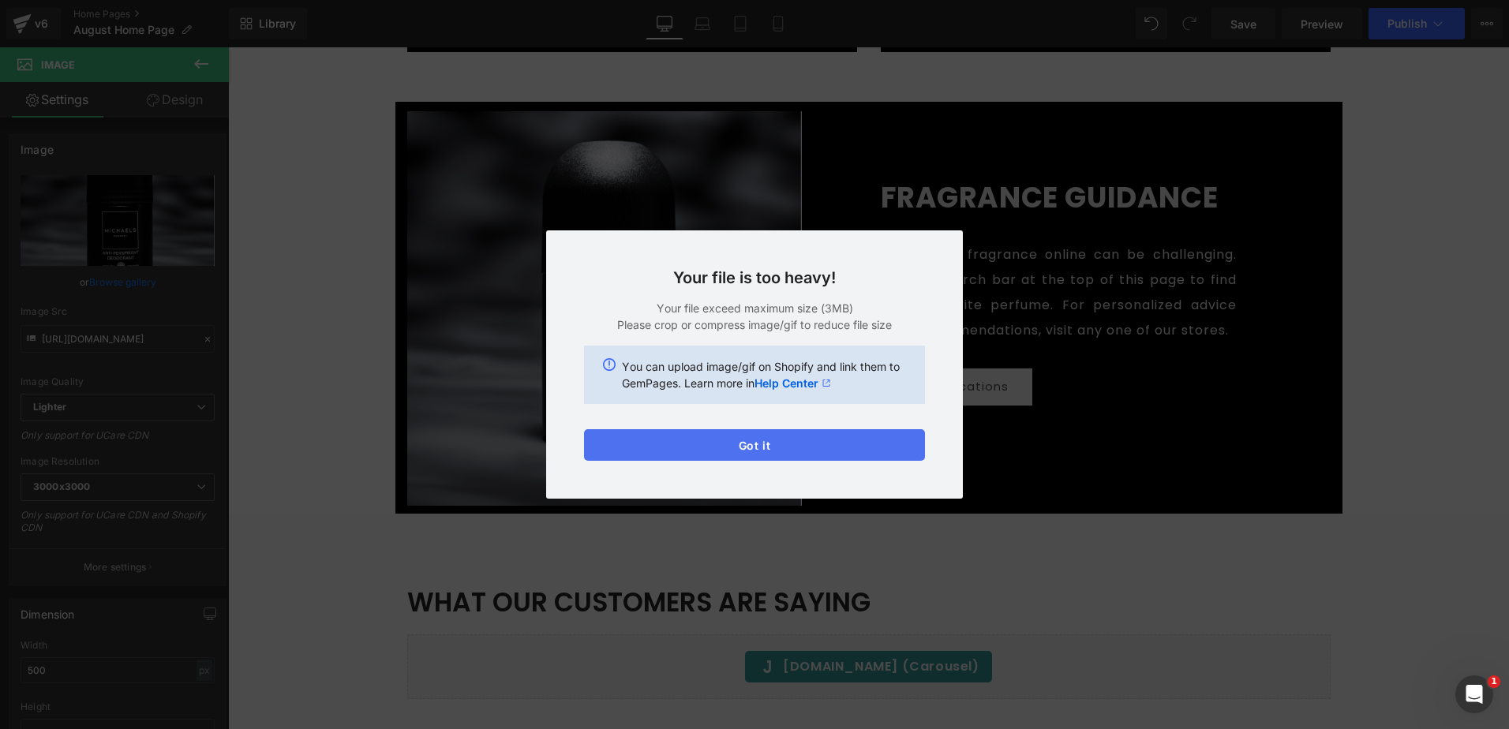
click at [744, 443] on button "Got it" at bounding box center [754, 445] width 341 height 32
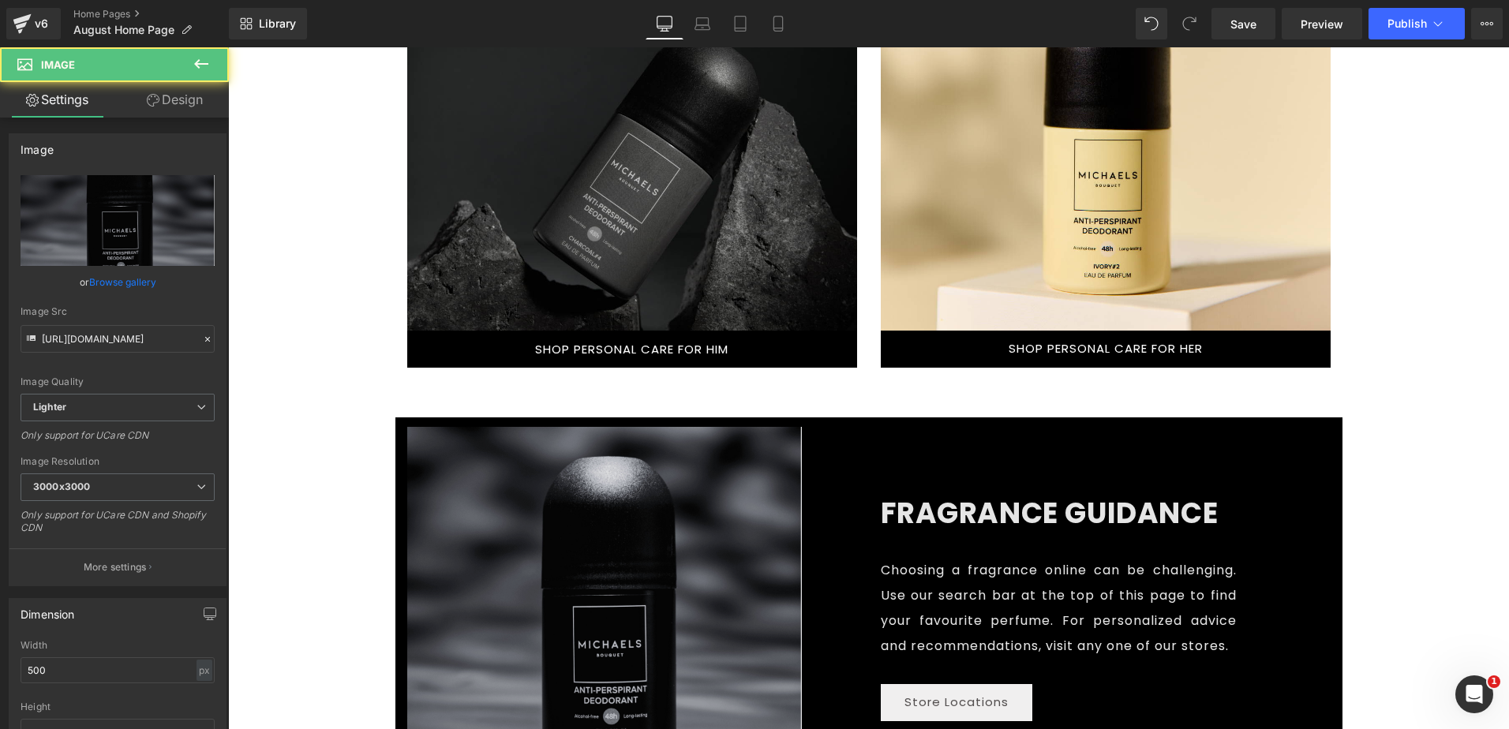
click at [689, 501] on img at bounding box center [604, 624] width 395 height 395
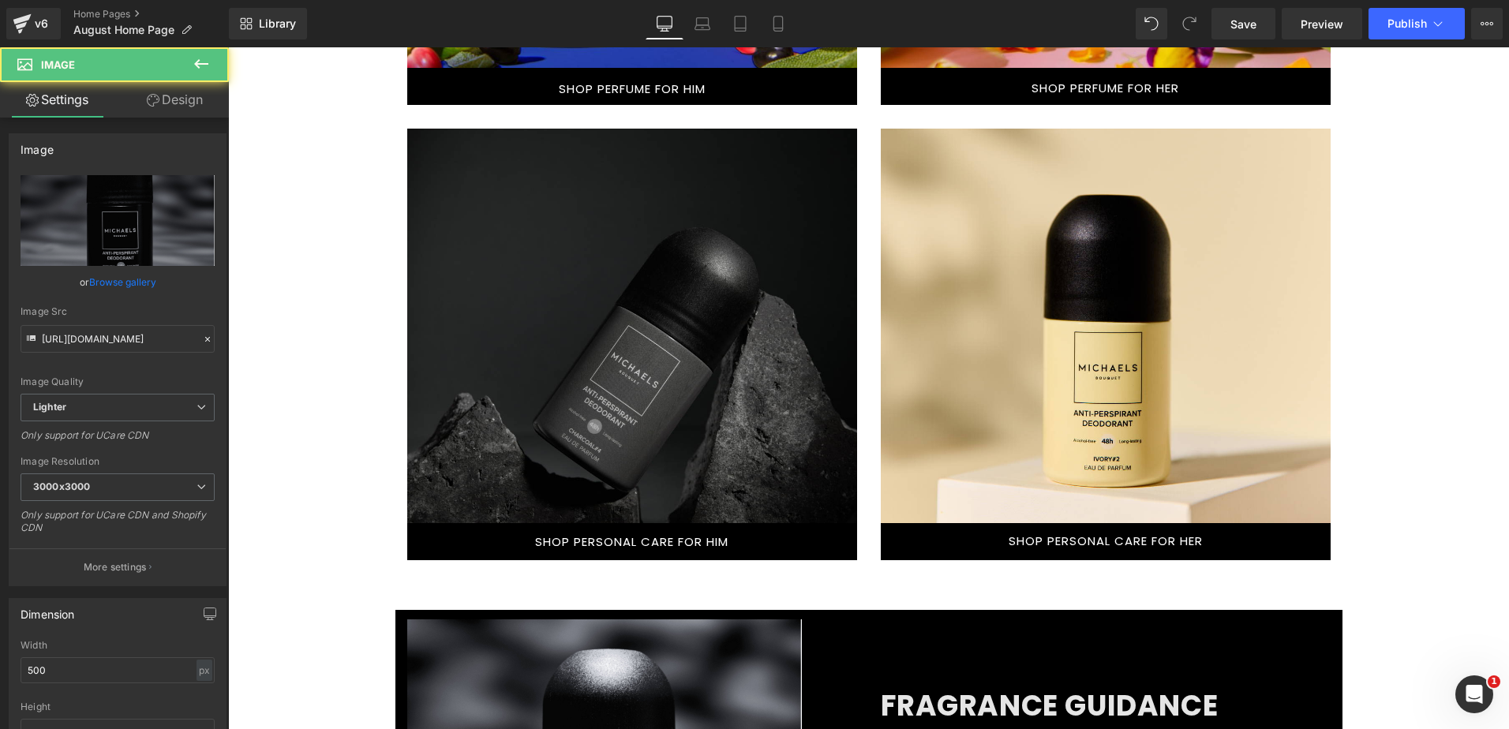
scroll to position [1342, 0]
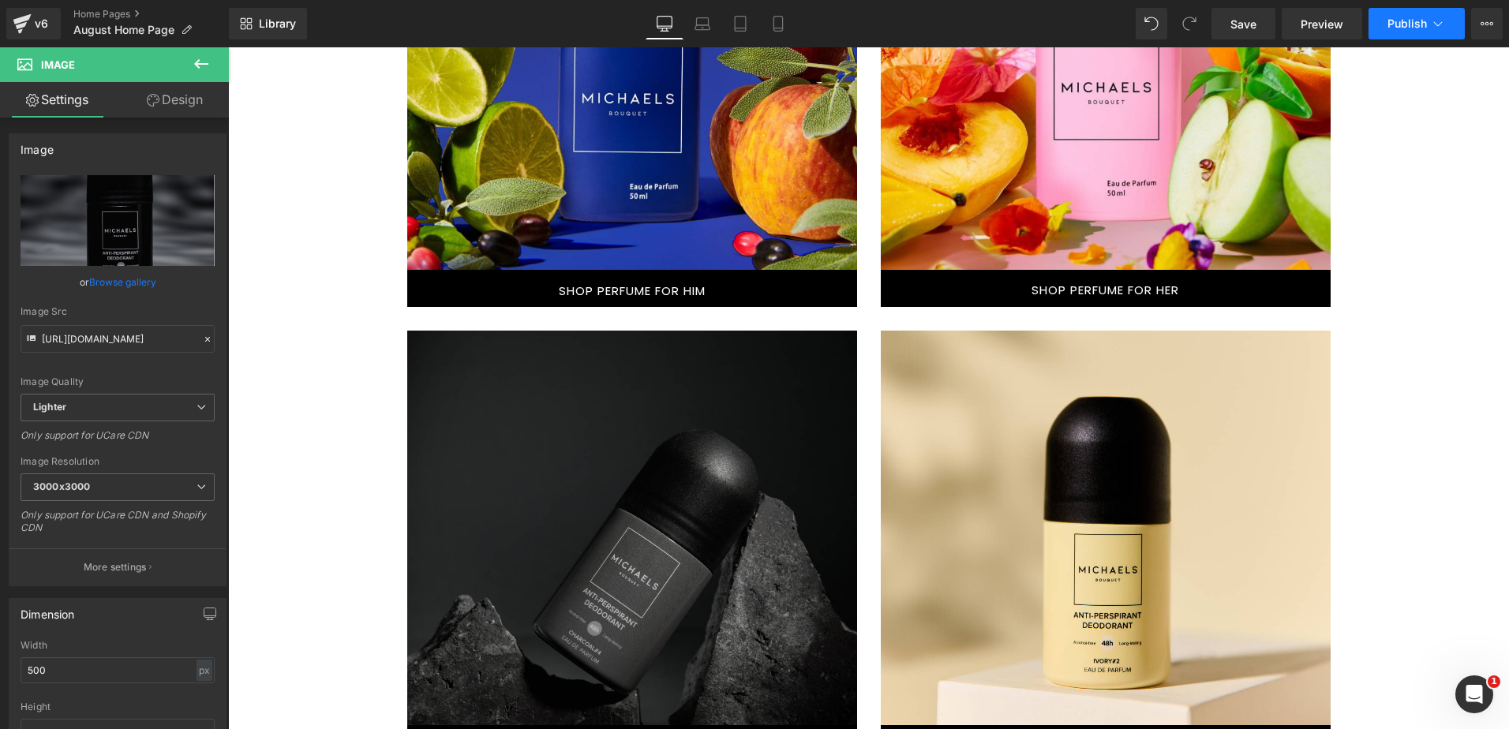
click at [1411, 16] on button "Publish" at bounding box center [1417, 24] width 96 height 32
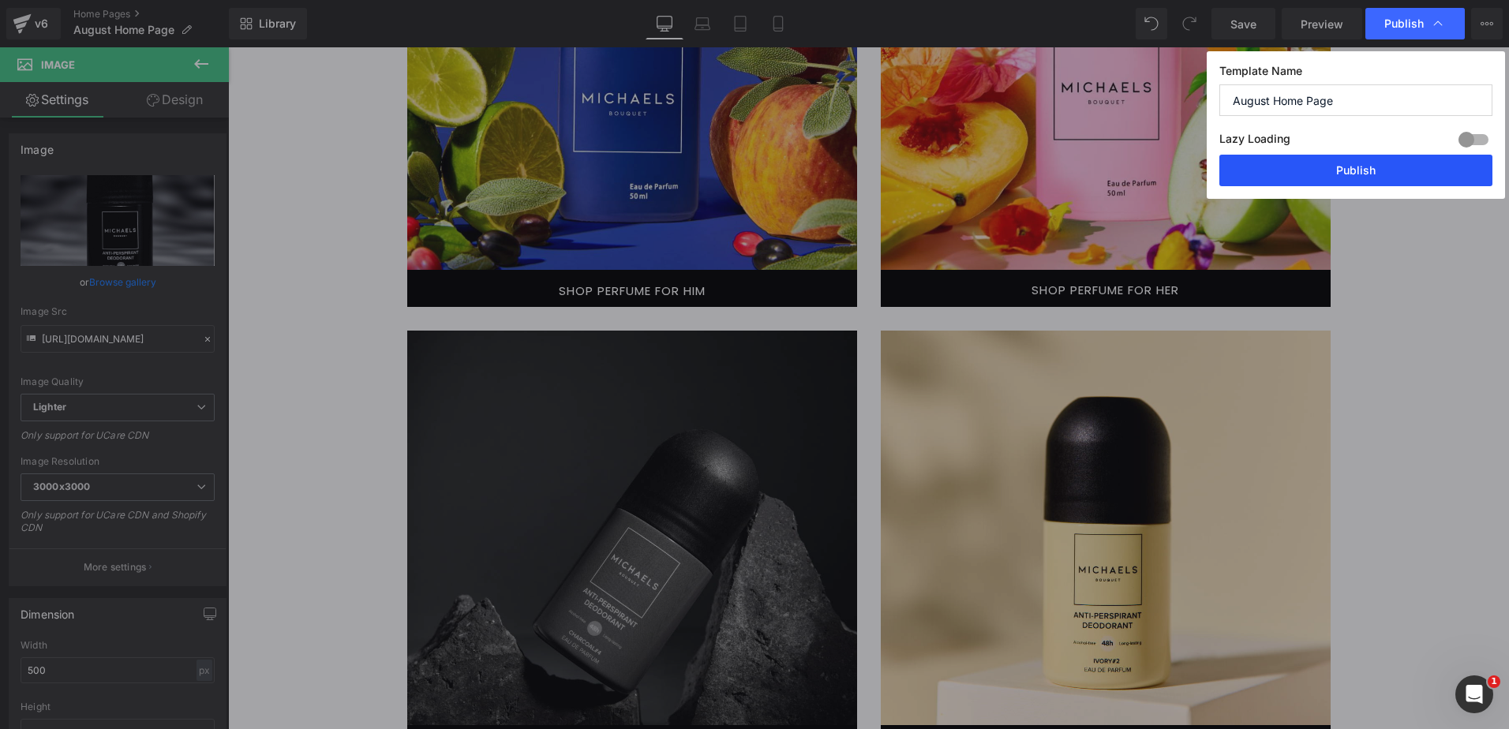
drag, startPoint x: 1361, startPoint y: 176, endPoint x: 938, endPoint y: 230, distance: 426.5
click at [1361, 176] on button "Publish" at bounding box center [1356, 171] width 273 height 32
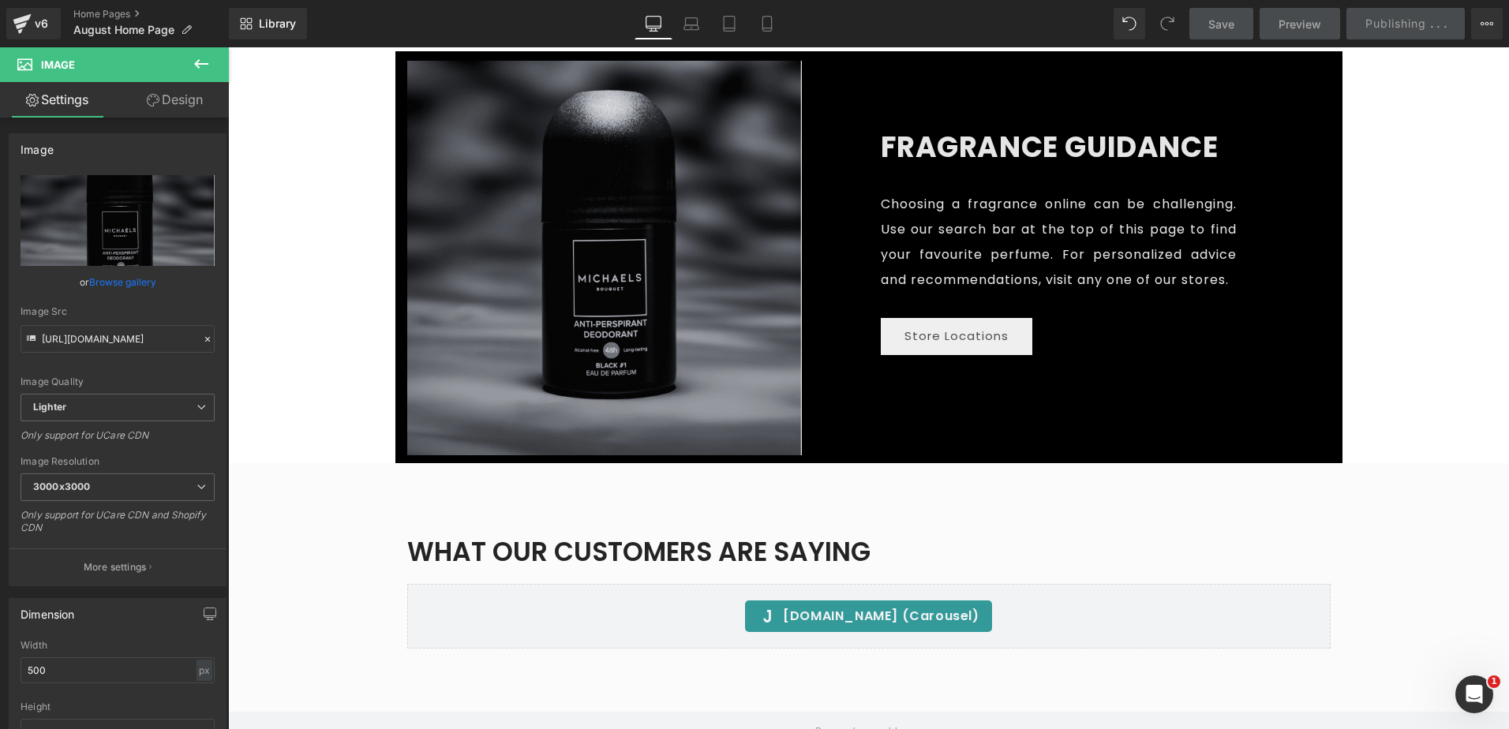
scroll to position [2131, 0]
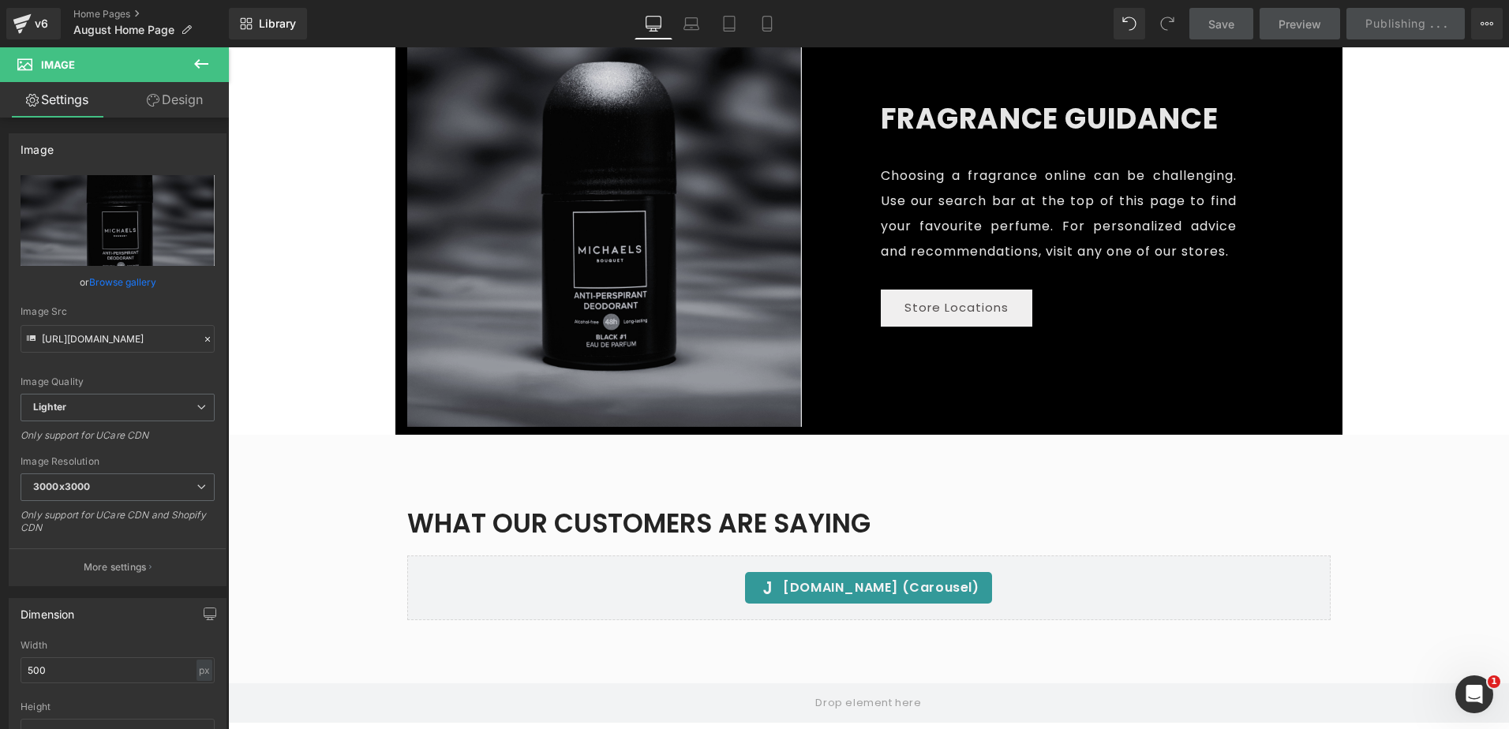
click at [673, 349] on img at bounding box center [604, 229] width 395 height 395
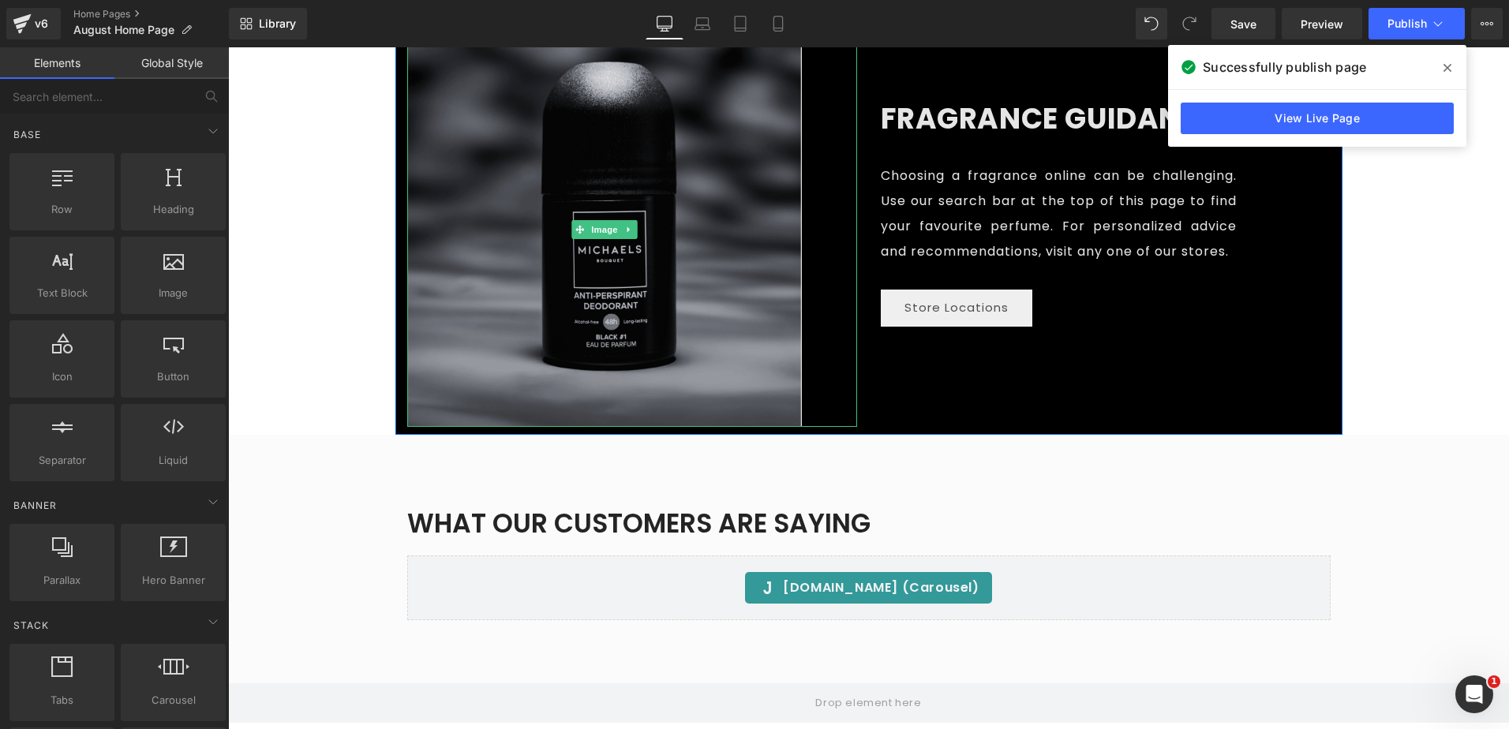
click at [718, 211] on img at bounding box center [604, 229] width 395 height 395
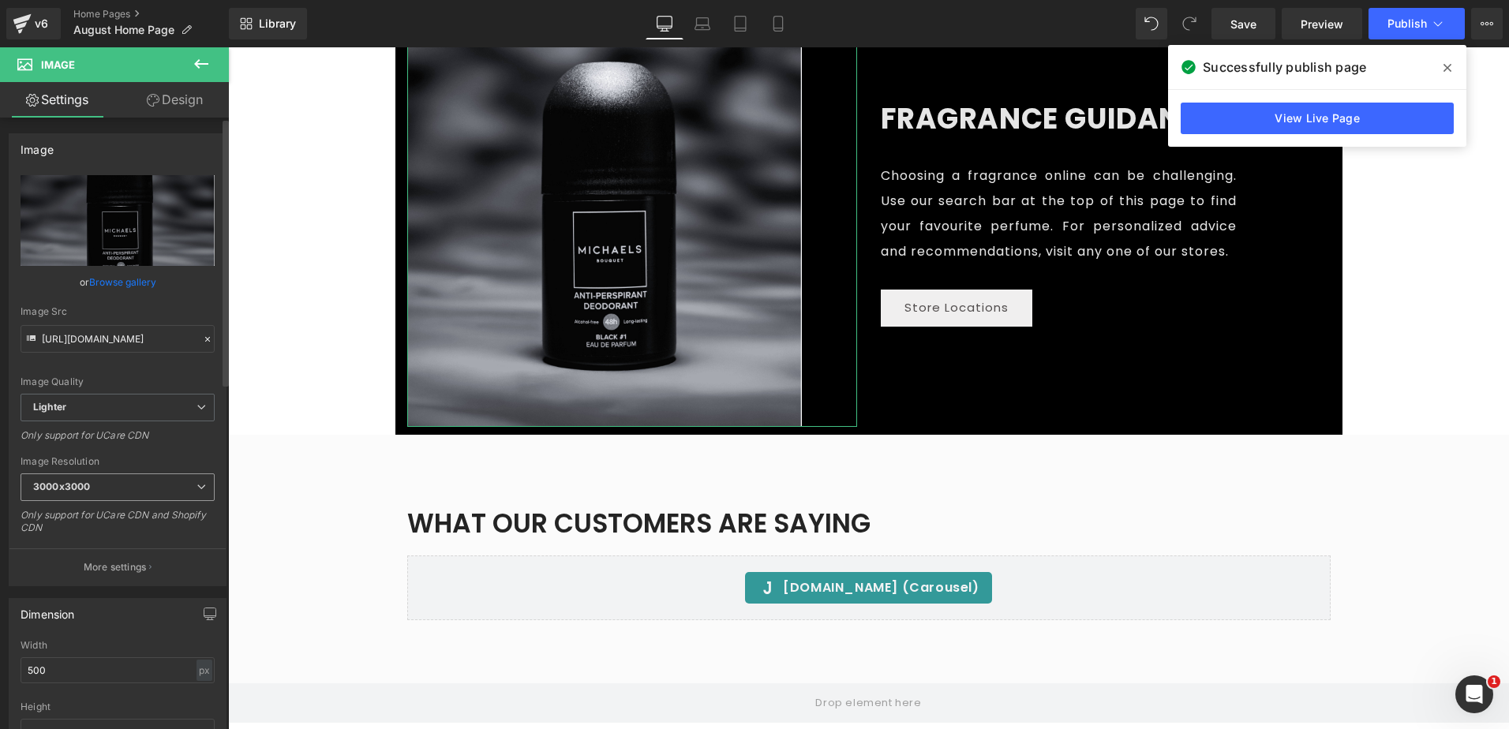
click at [176, 491] on span "3000x3000" at bounding box center [118, 488] width 194 height 28
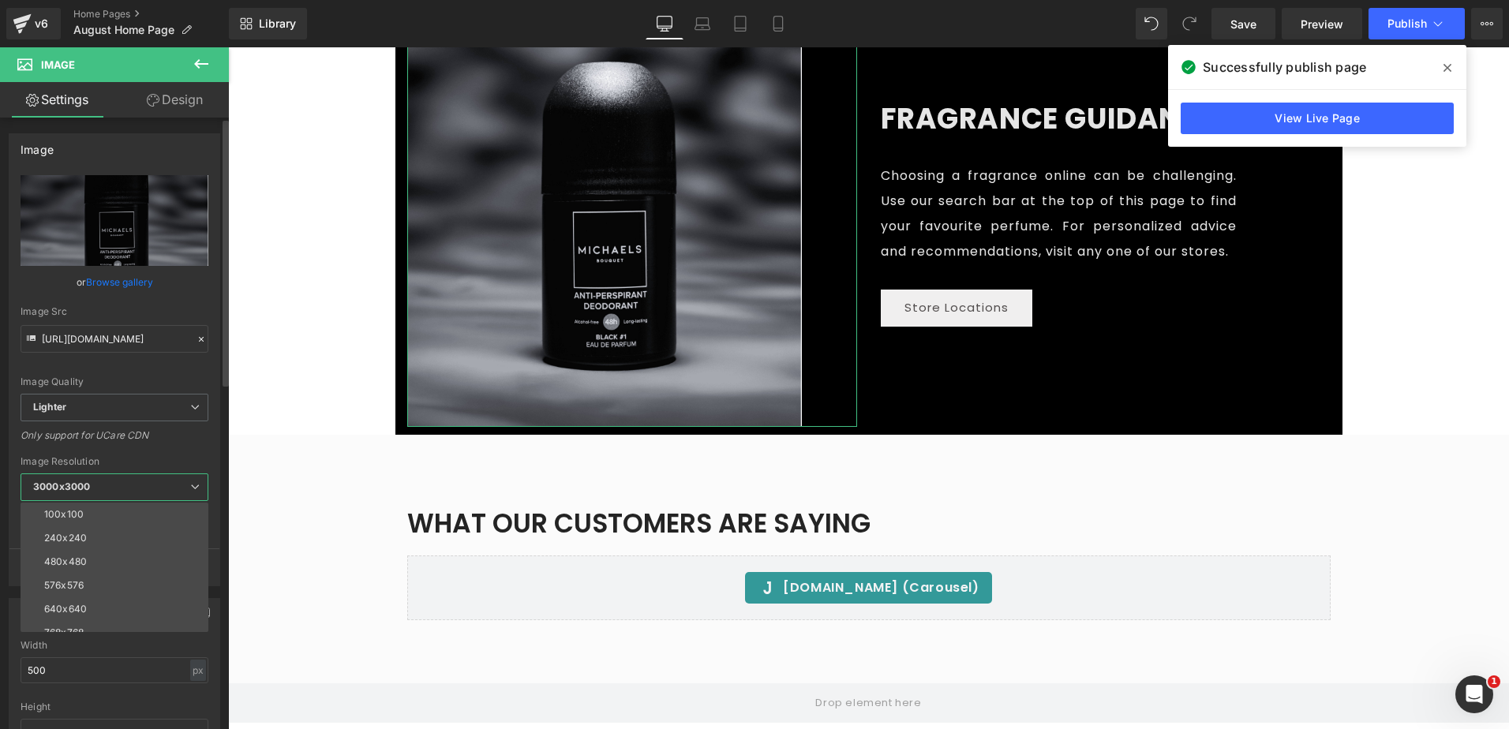
click at [176, 491] on span "3000x3000" at bounding box center [115, 488] width 188 height 28
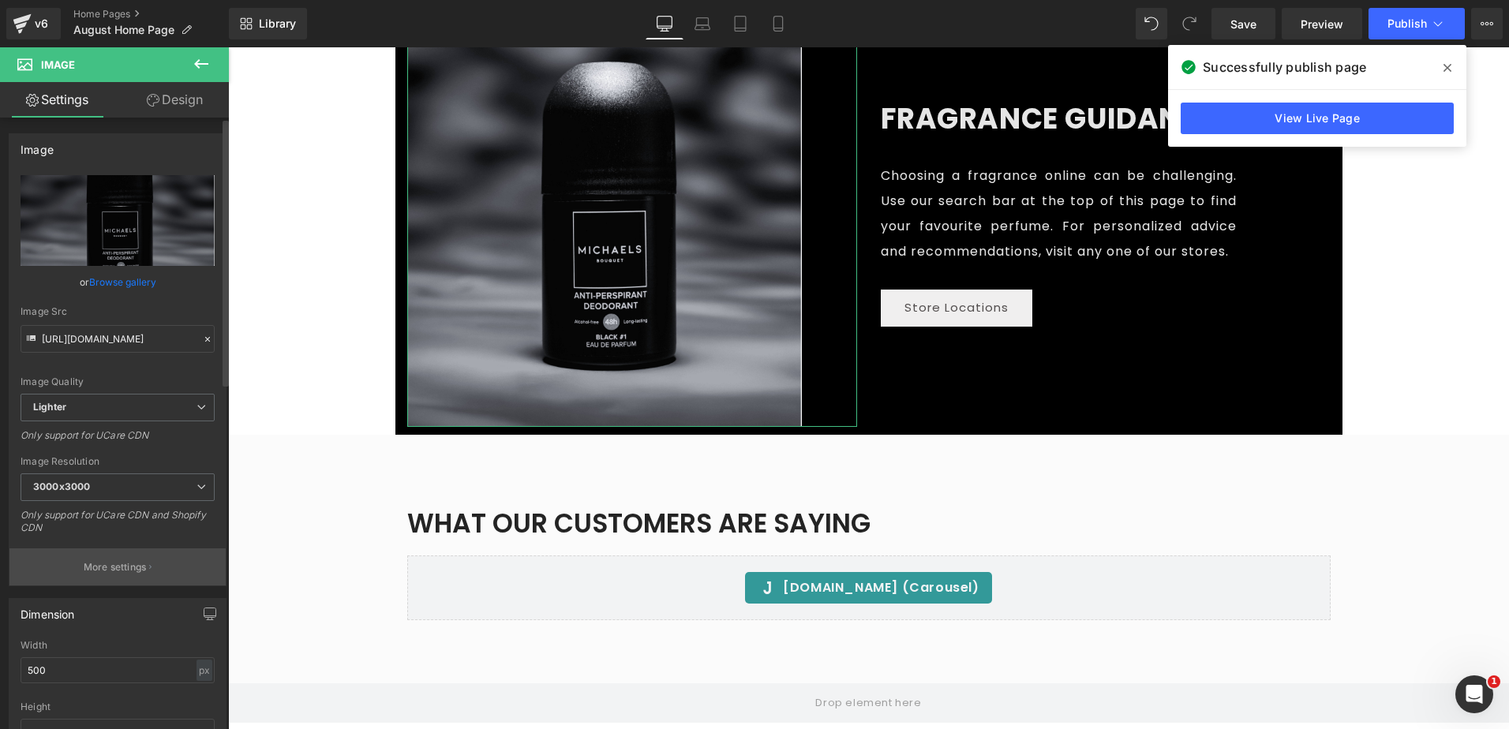
click at [142, 567] on p "More settings" at bounding box center [115, 567] width 63 height 14
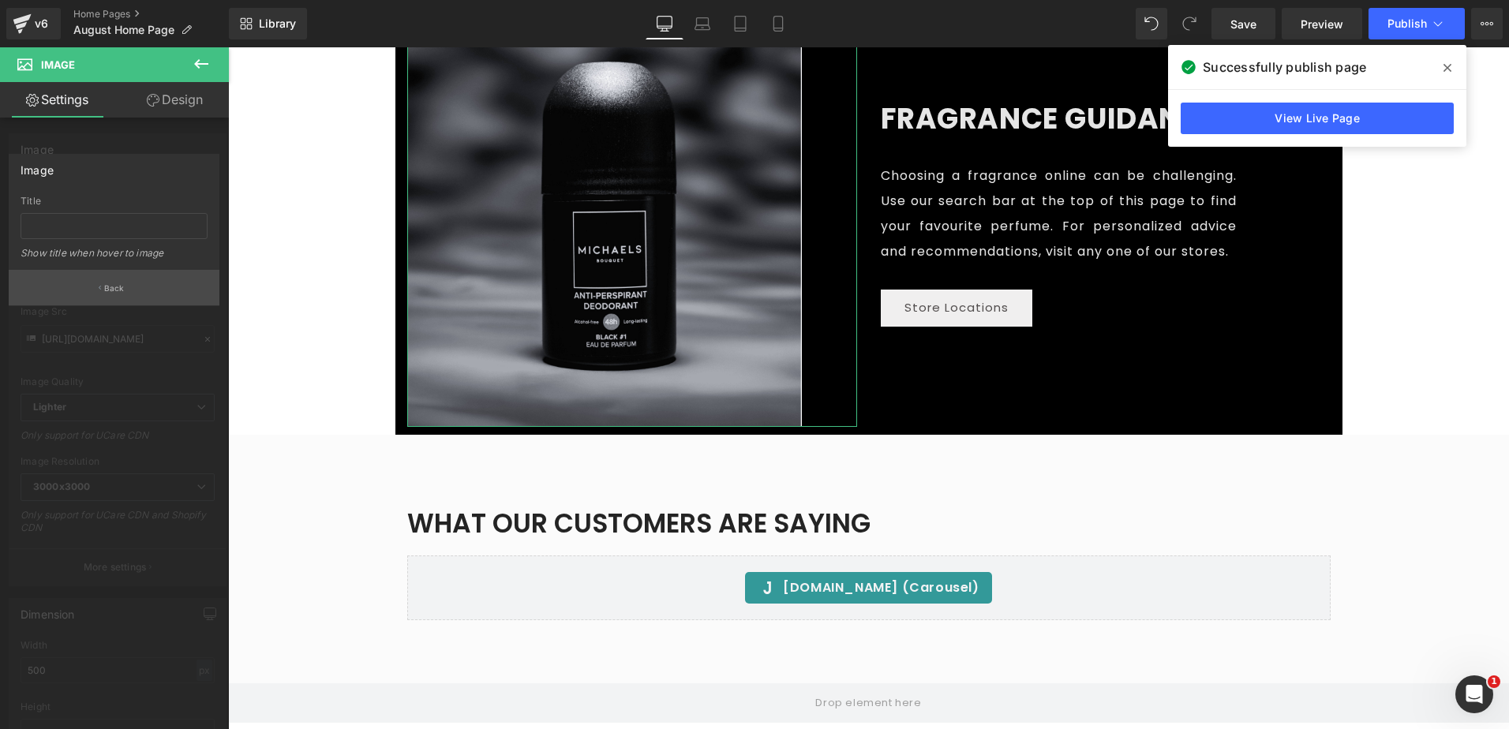
click at [117, 285] on p "Back" at bounding box center [114, 289] width 21 height 12
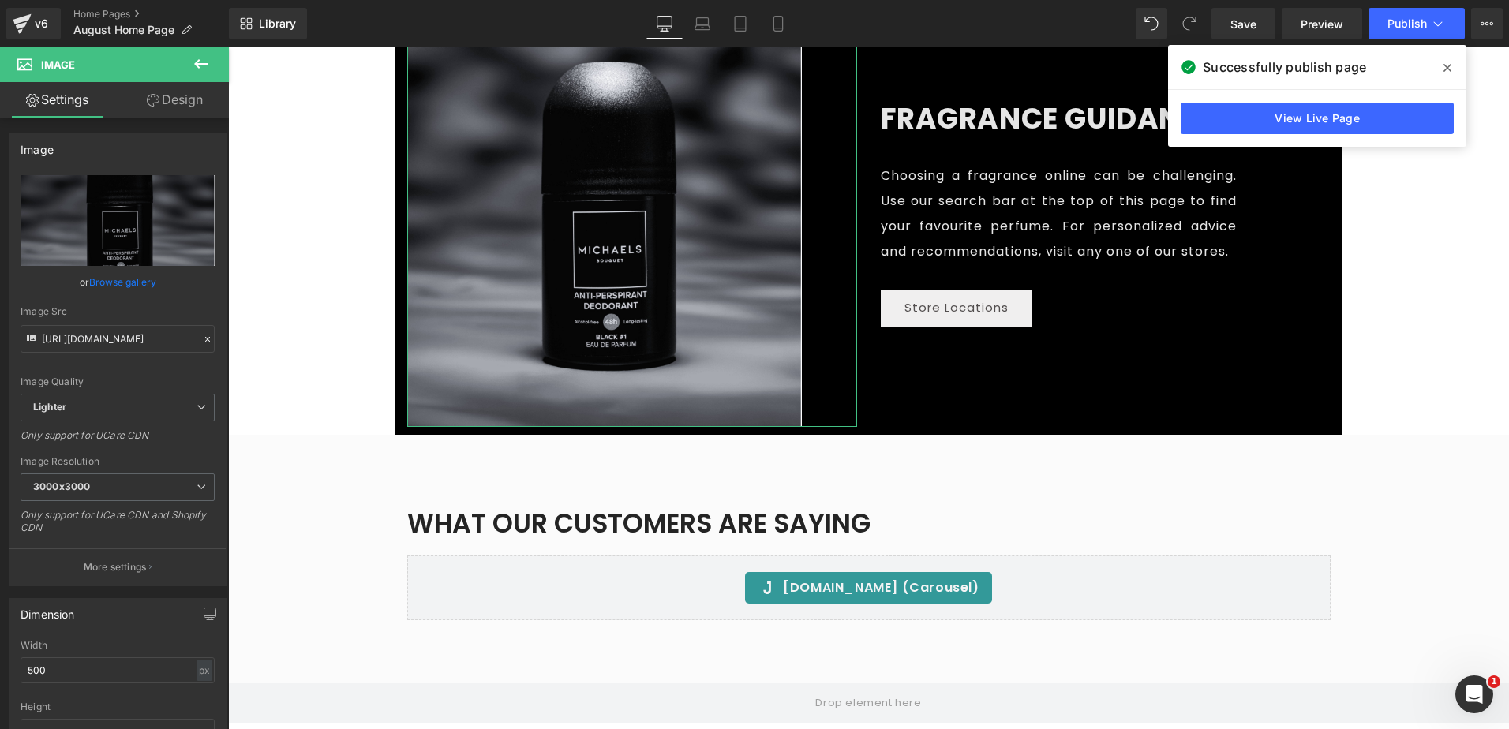
click at [185, 104] on link "Design" at bounding box center [175, 100] width 114 height 36
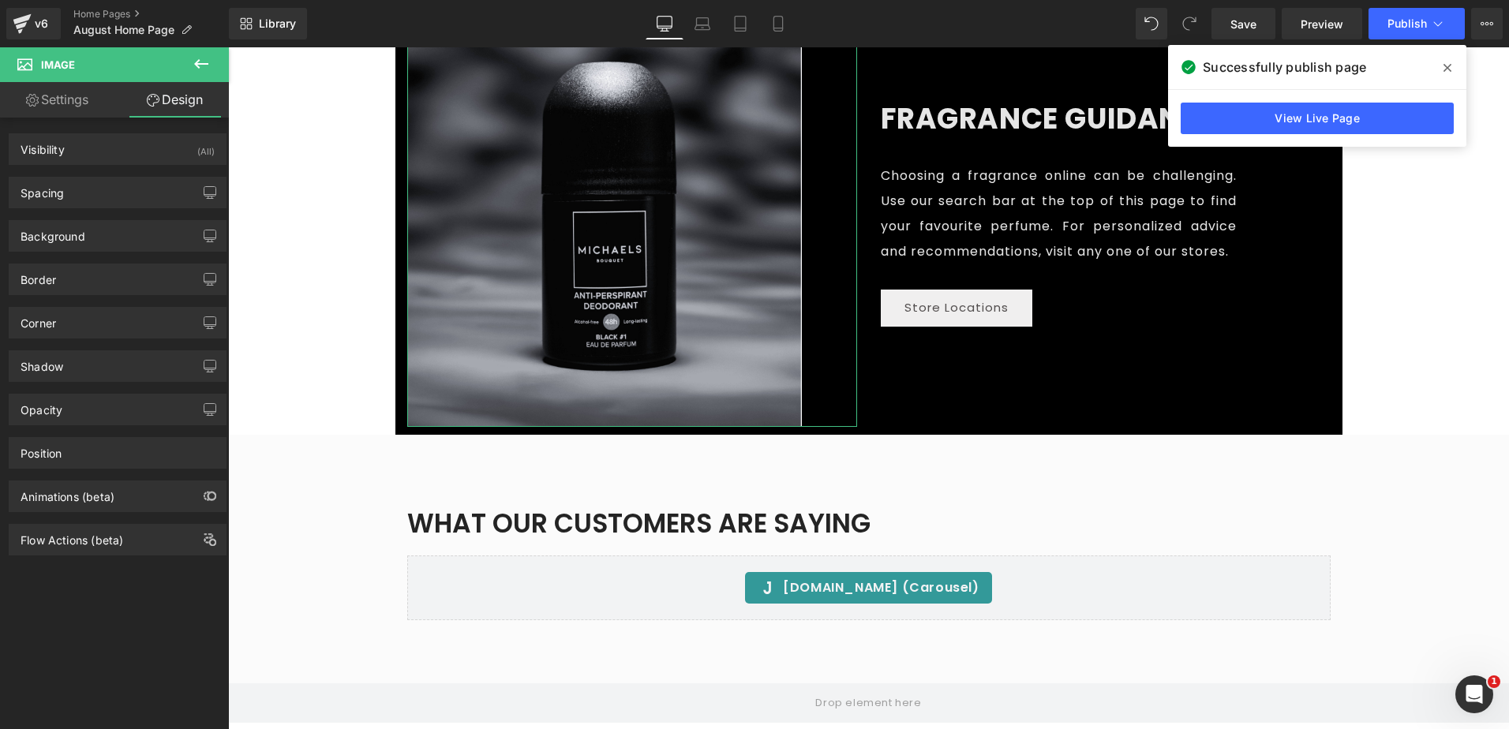
click at [82, 101] on link "Settings" at bounding box center [57, 100] width 114 height 36
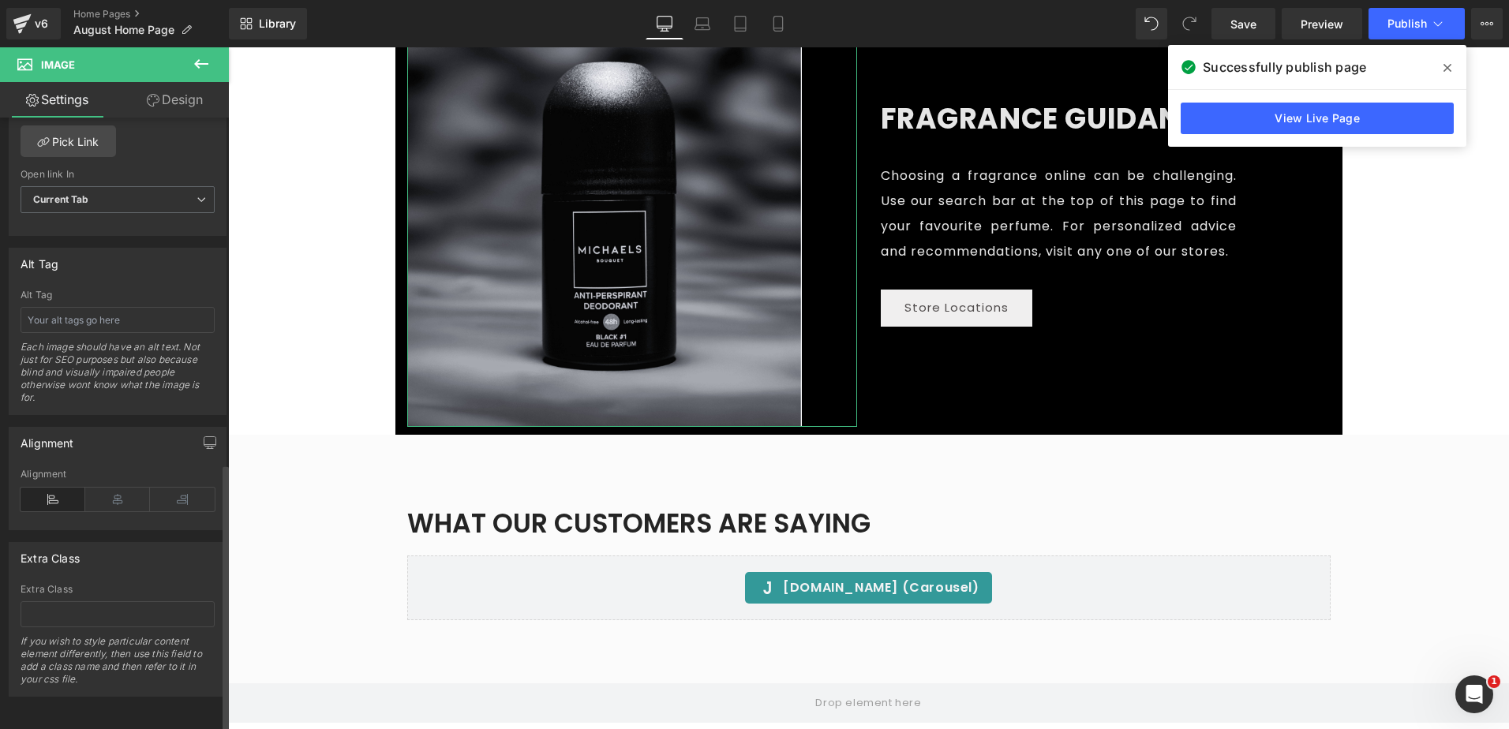
scroll to position [790, 0]
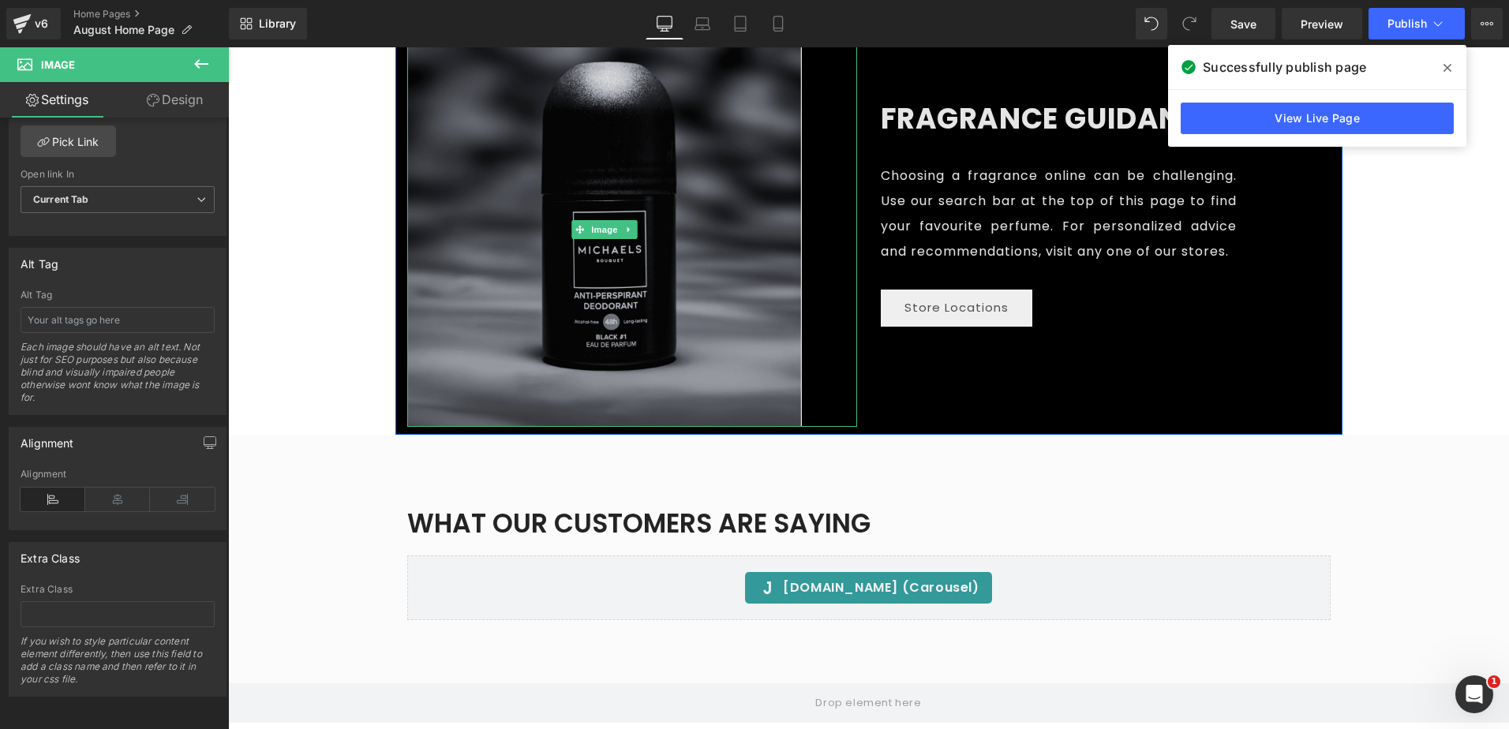
click at [698, 160] on img at bounding box center [604, 229] width 395 height 395
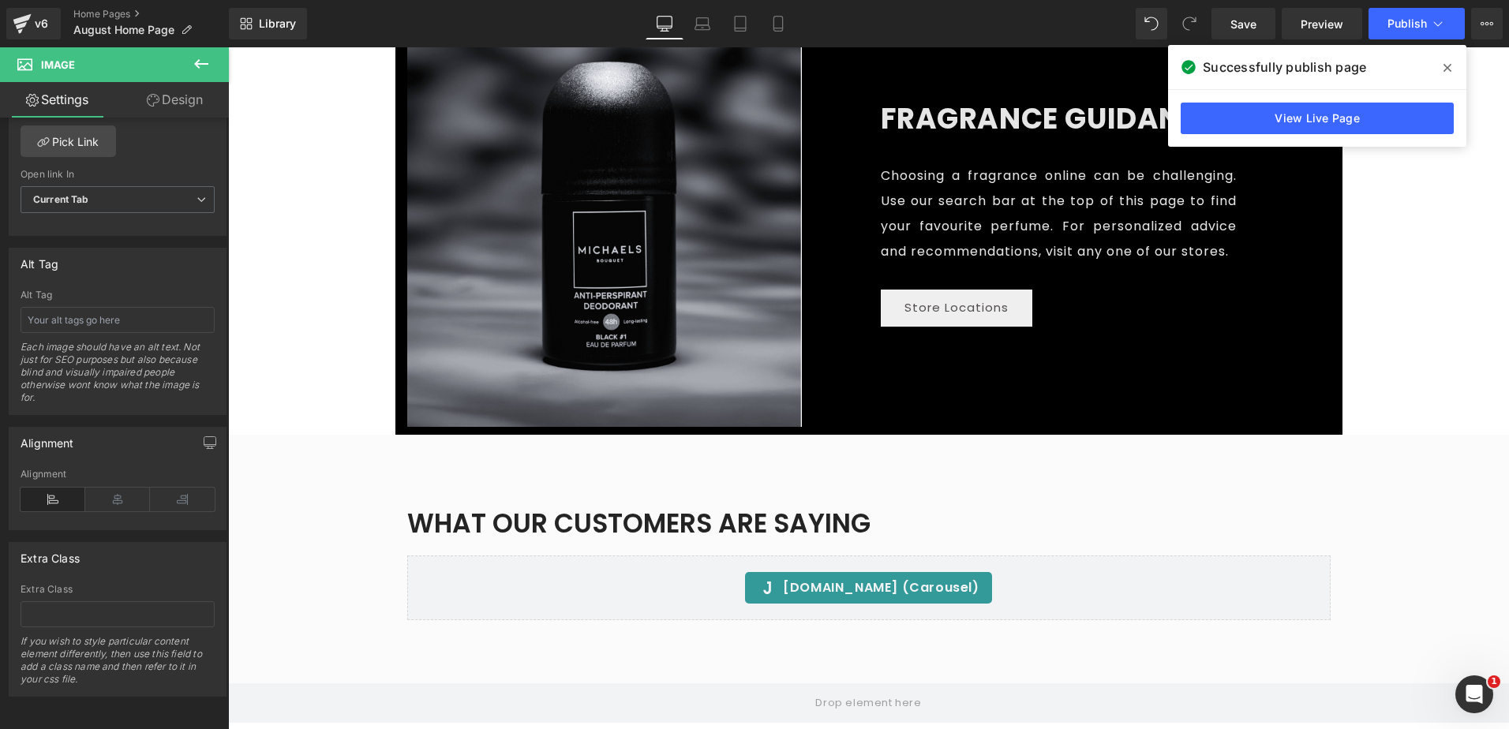
click at [205, 62] on icon at bounding box center [201, 63] width 19 height 19
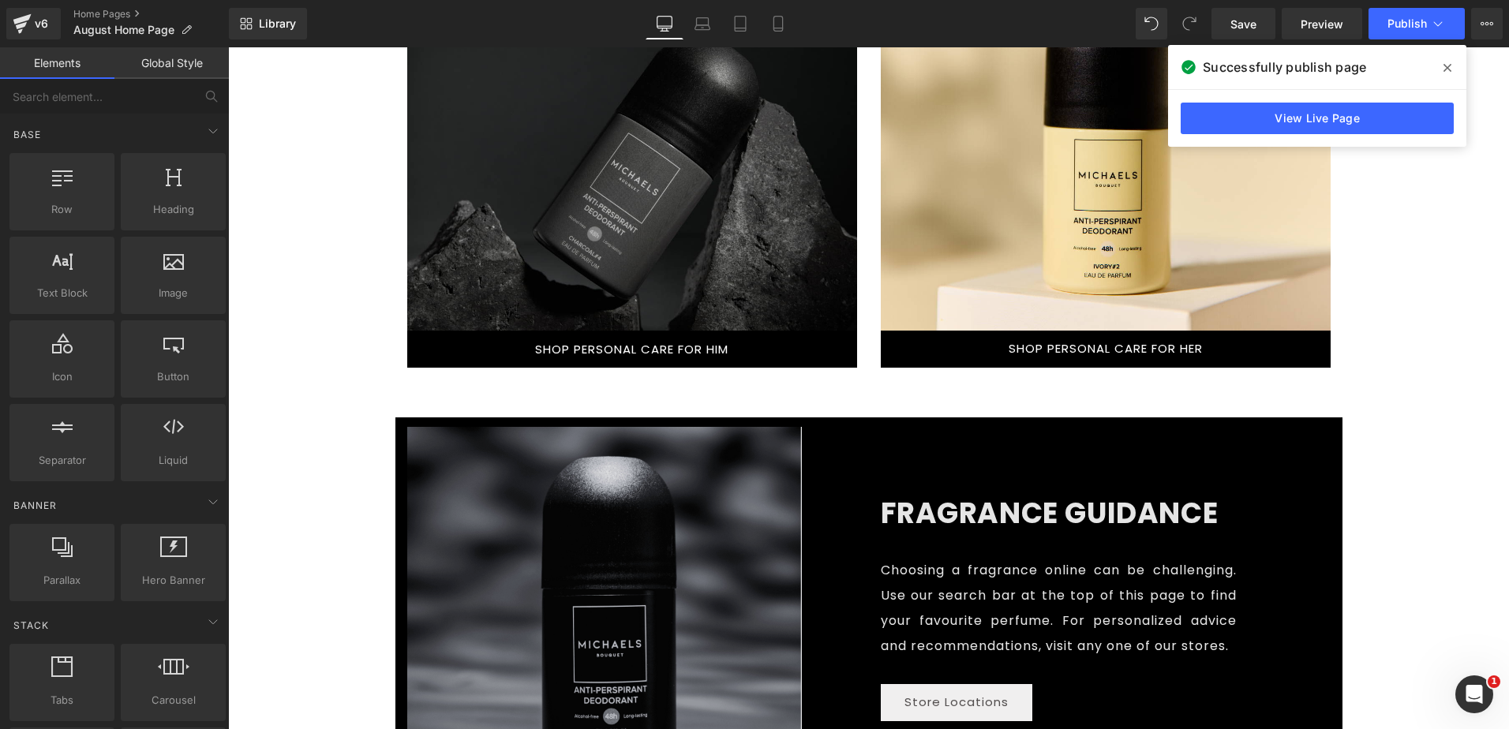
scroll to position [1973, 0]
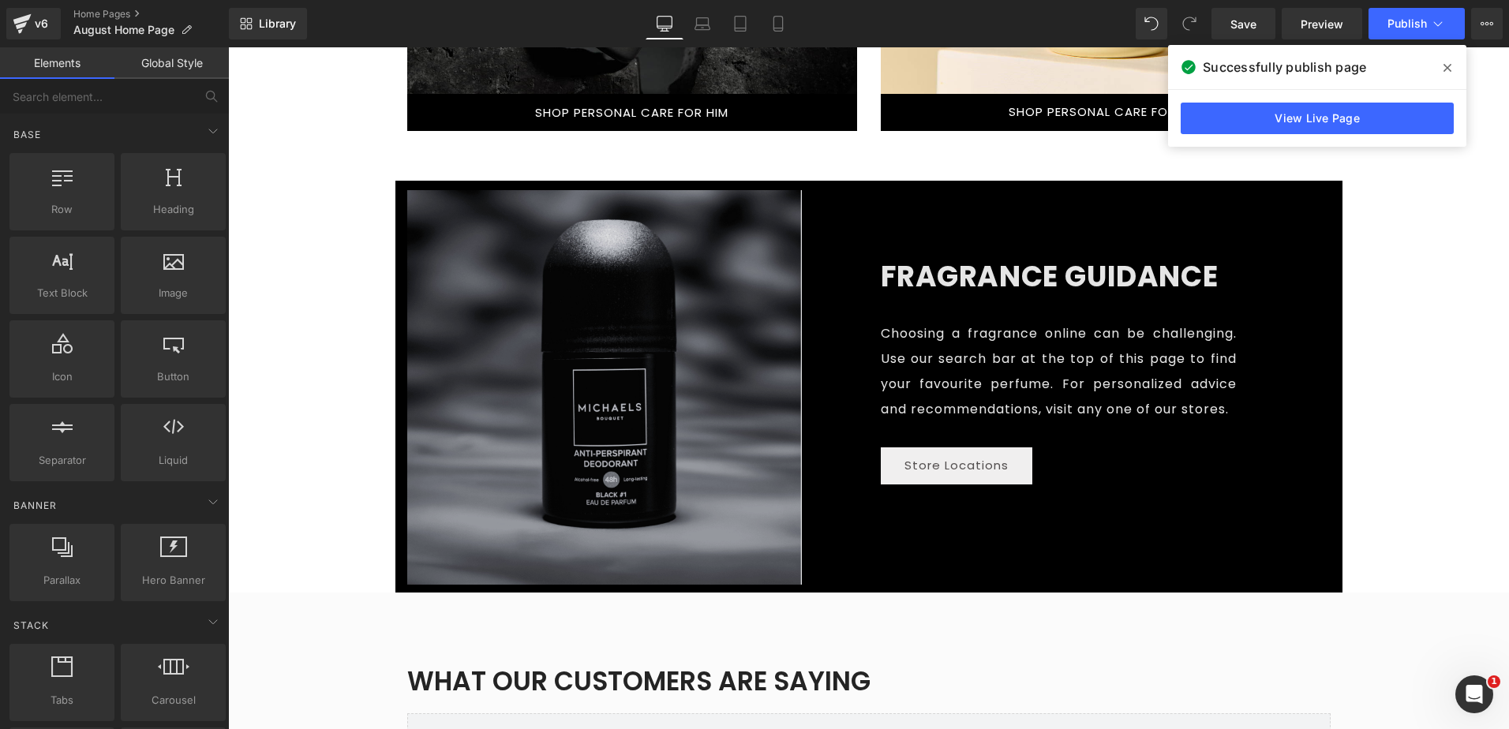
click at [650, 287] on img at bounding box center [604, 387] width 395 height 395
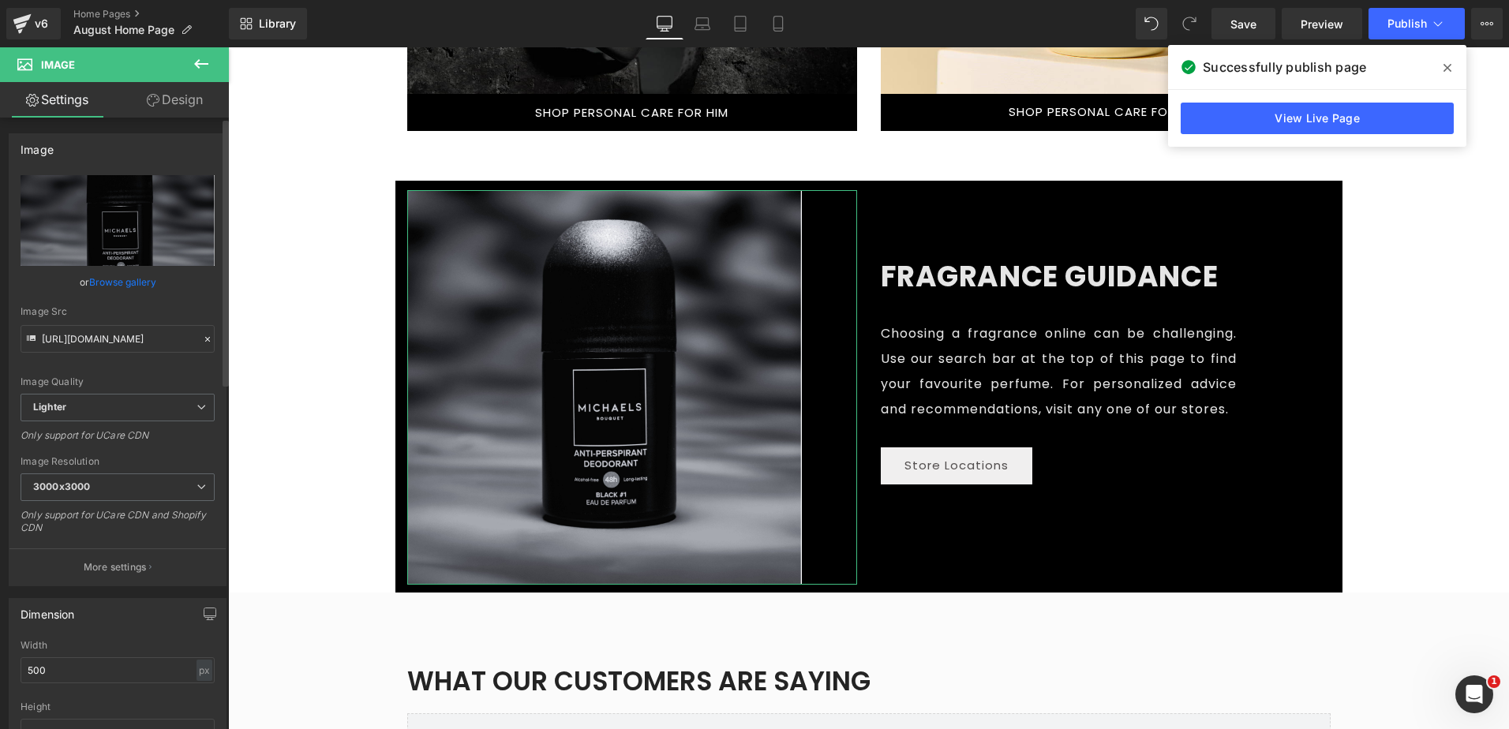
click at [118, 283] on link "Browse gallery" at bounding box center [122, 282] width 67 height 28
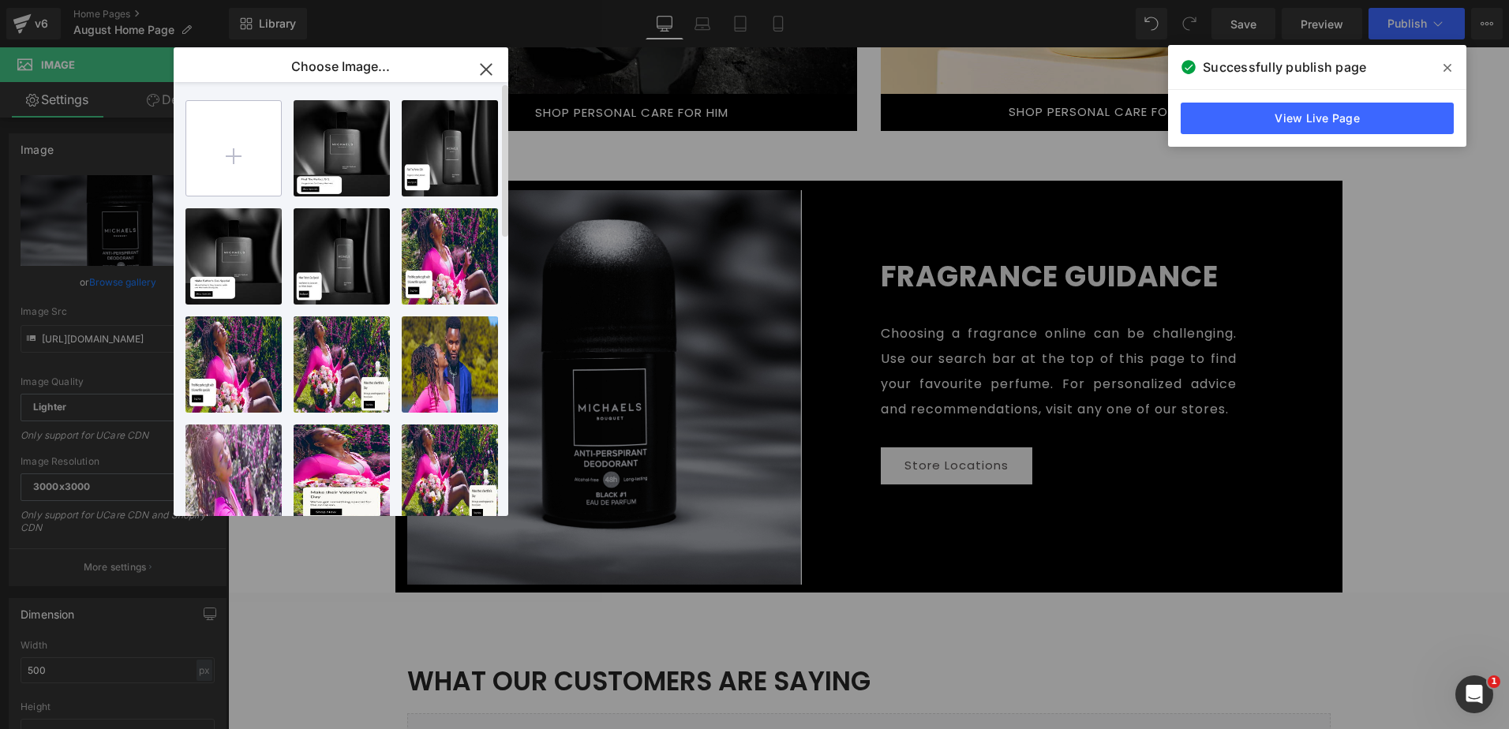
click at [237, 131] on input "file" at bounding box center [233, 148] width 95 height 95
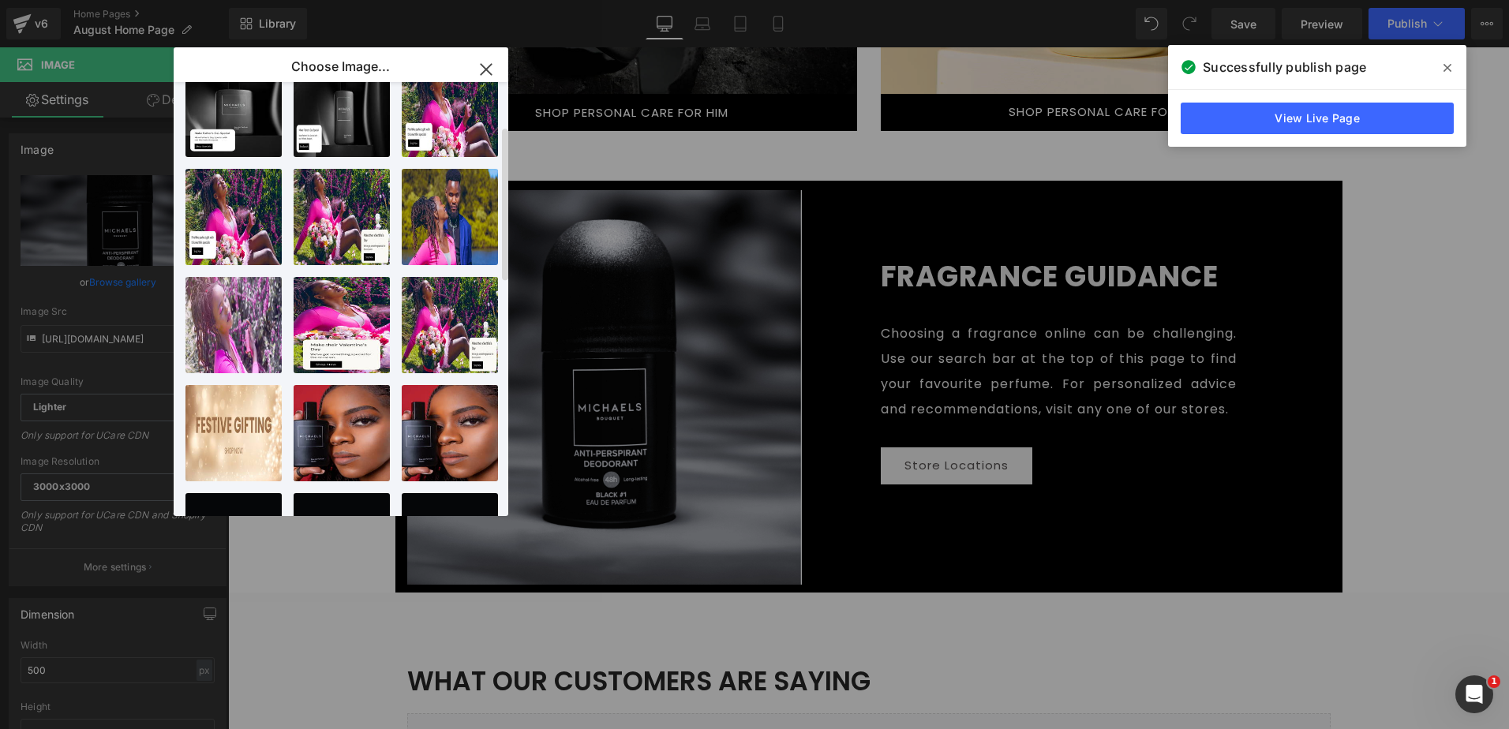
scroll to position [0, 0]
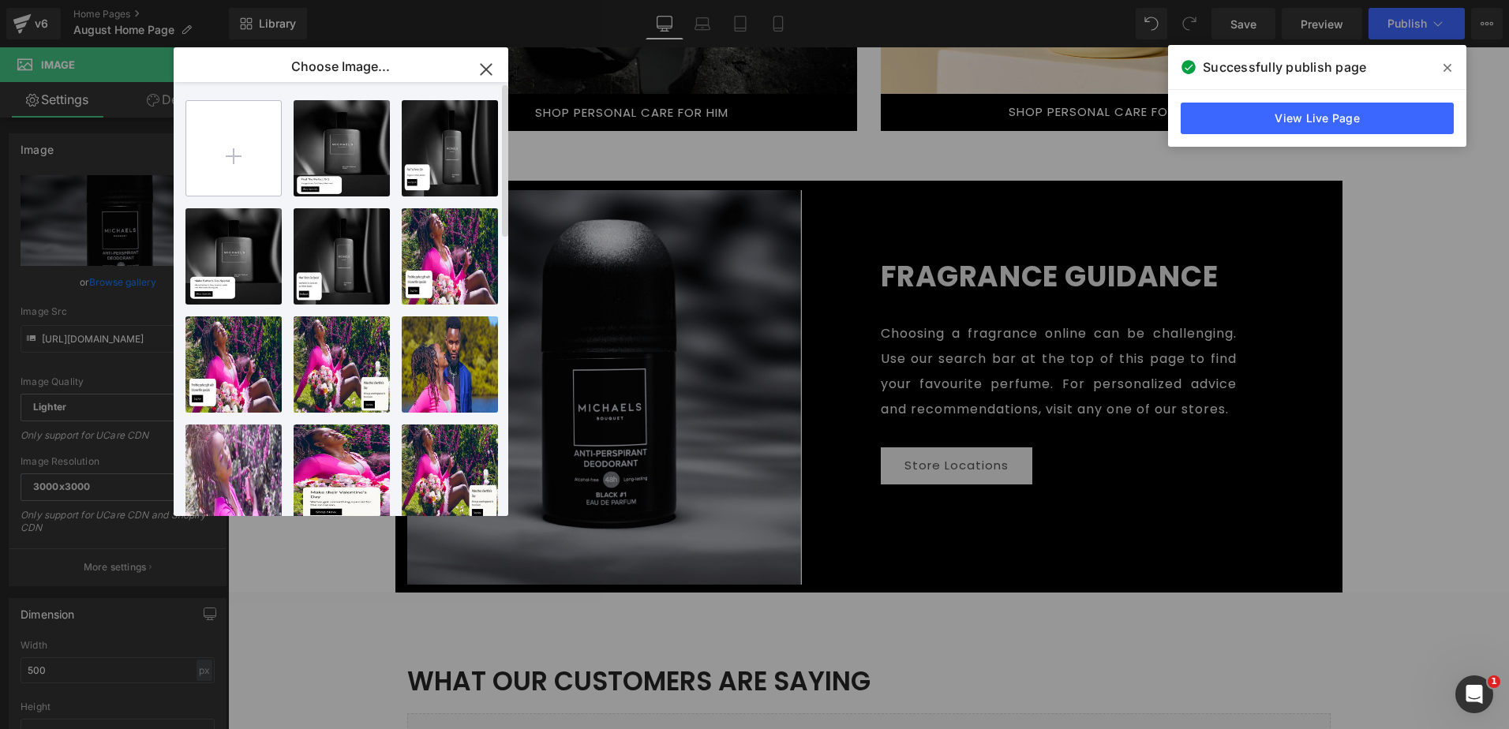
click at [246, 119] on input "file" at bounding box center [233, 148] width 95 height 95
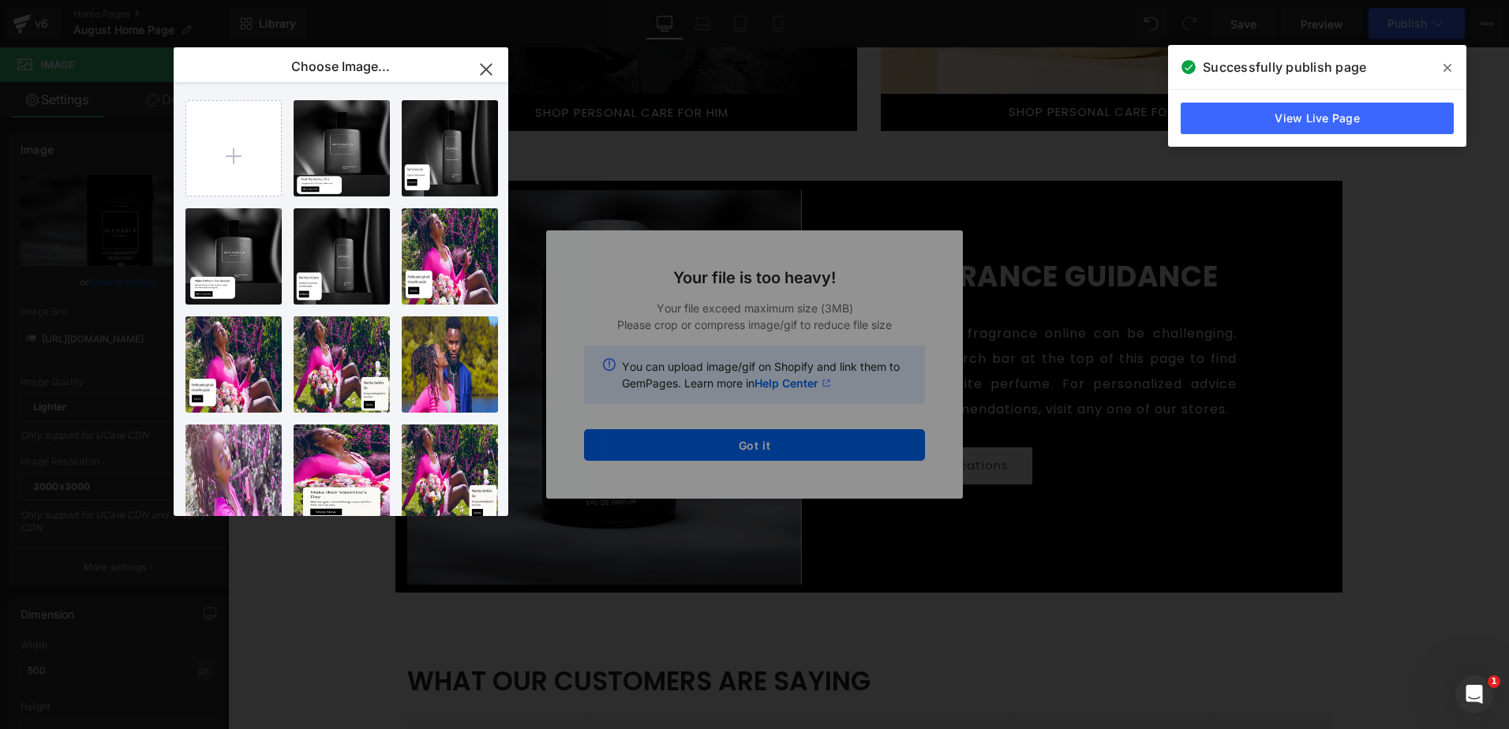
click at [487, 69] on icon "button" at bounding box center [486, 69] width 10 height 10
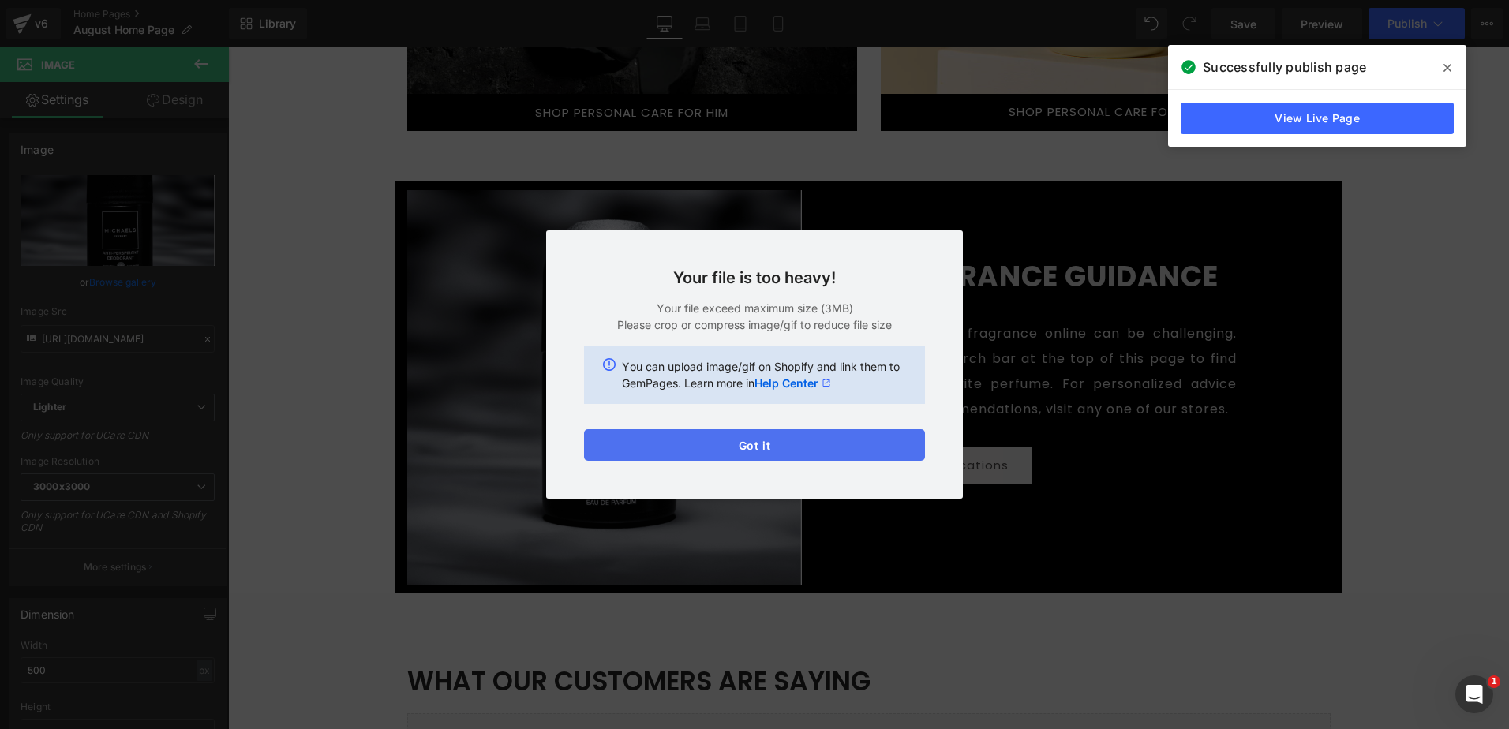
click at [703, 451] on button "Got it" at bounding box center [754, 445] width 341 height 32
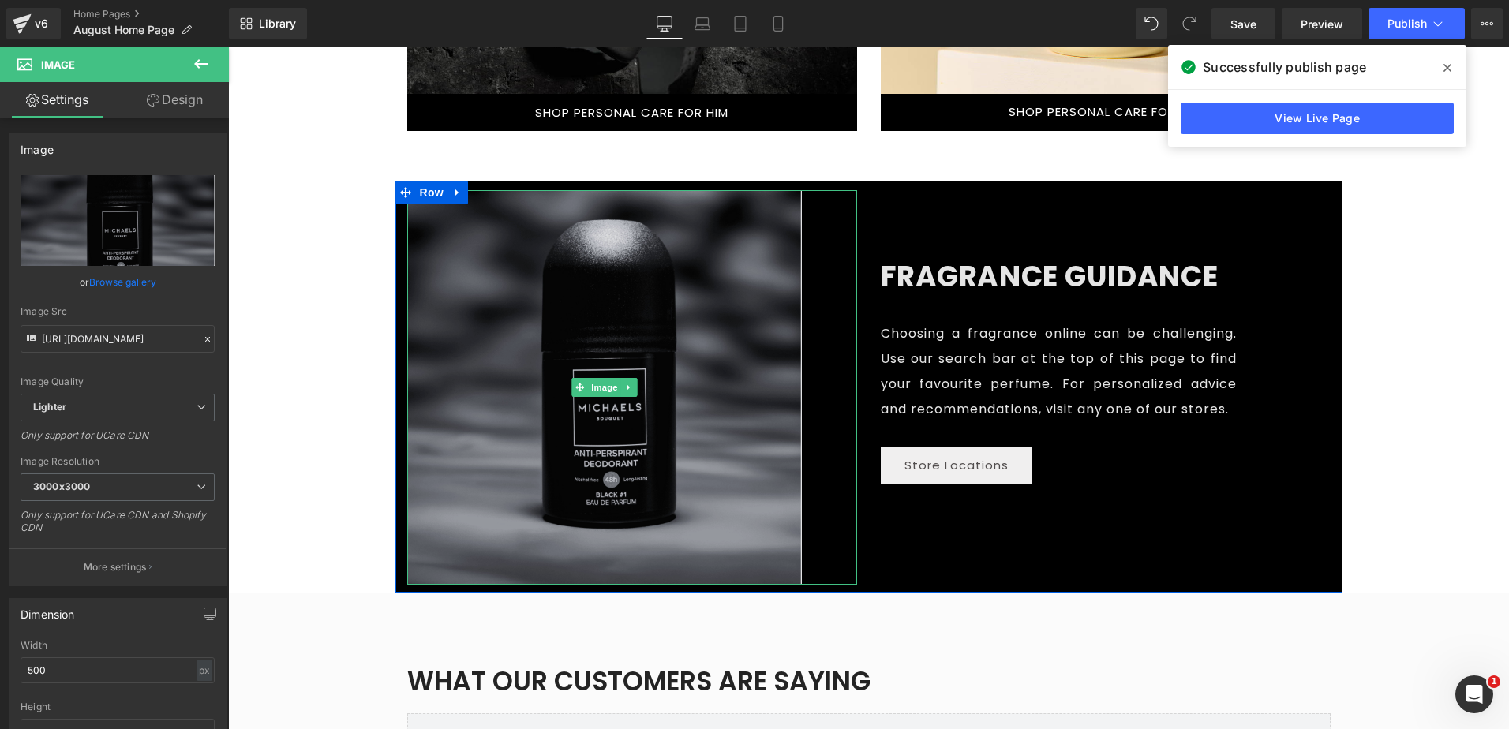
click at [574, 307] on img at bounding box center [604, 387] width 395 height 395
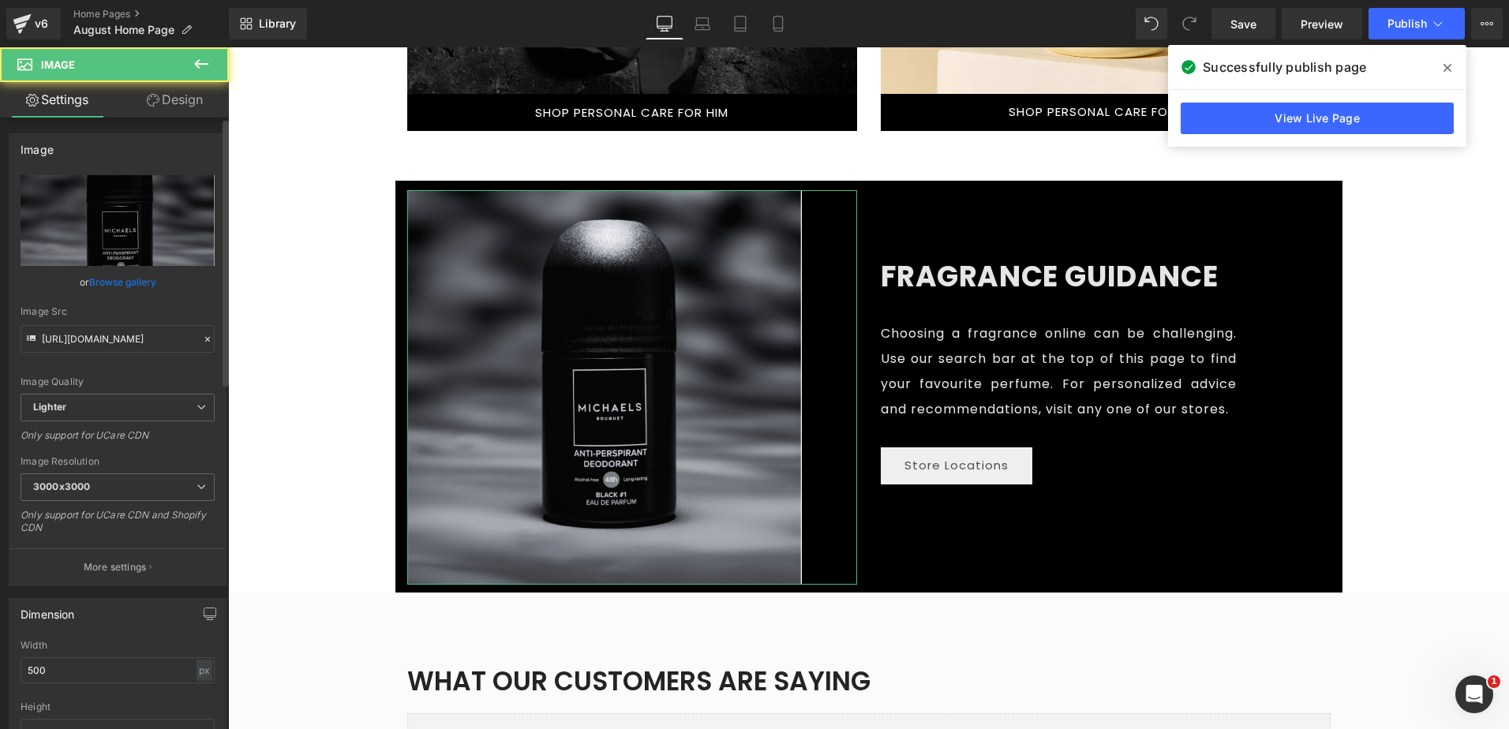
click at [104, 284] on link "Browse gallery" at bounding box center [122, 282] width 67 height 28
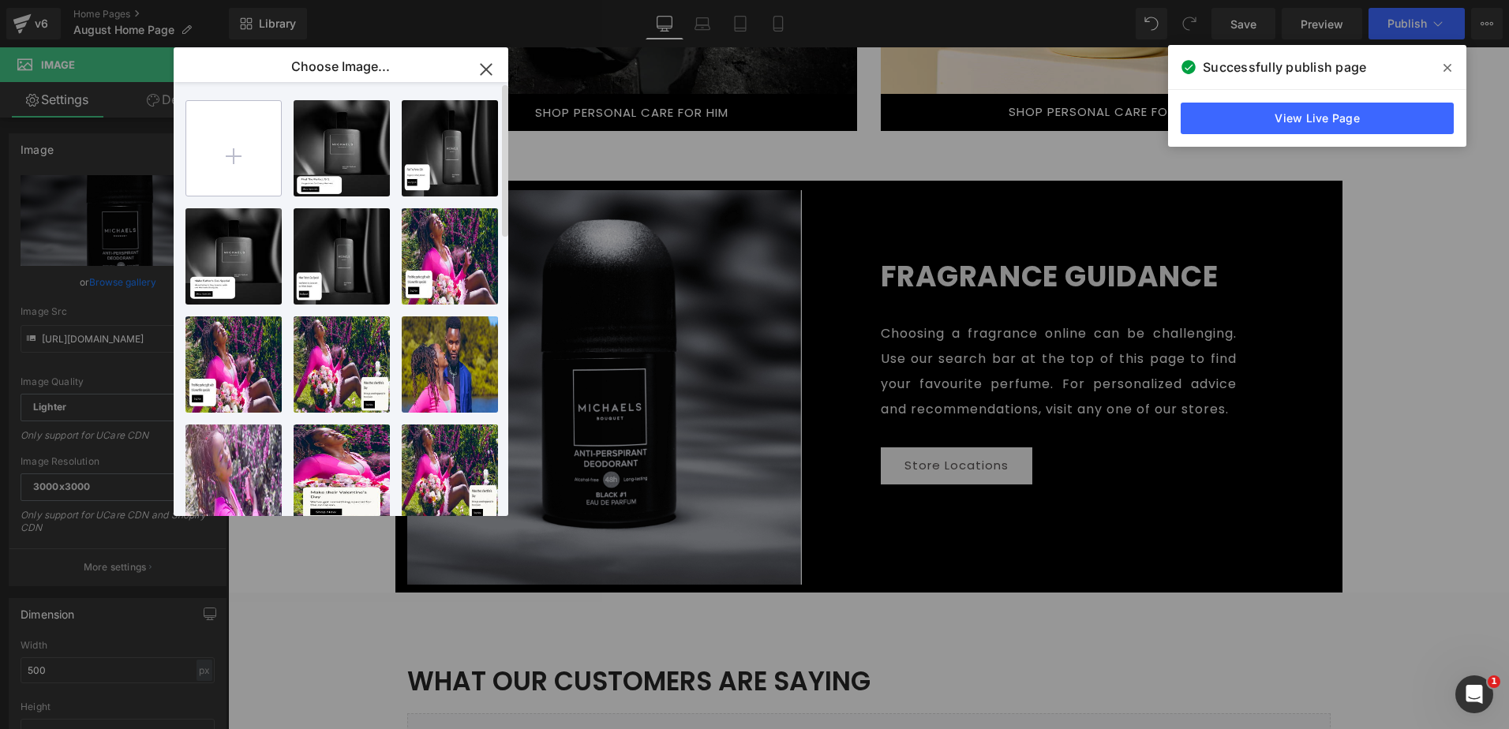
click at [228, 174] on input "file" at bounding box center [233, 148] width 95 height 95
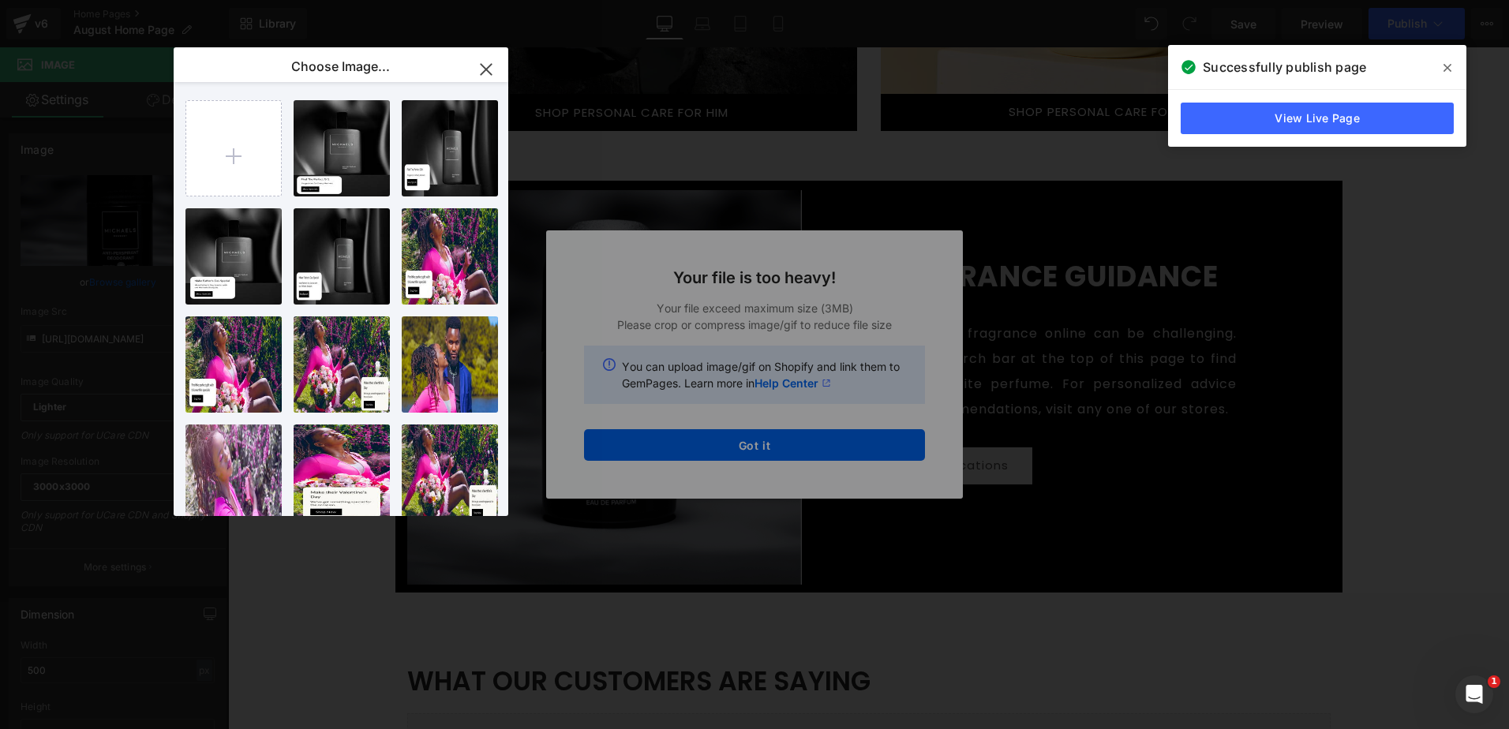
click at [485, 67] on icon "button" at bounding box center [486, 69] width 25 height 25
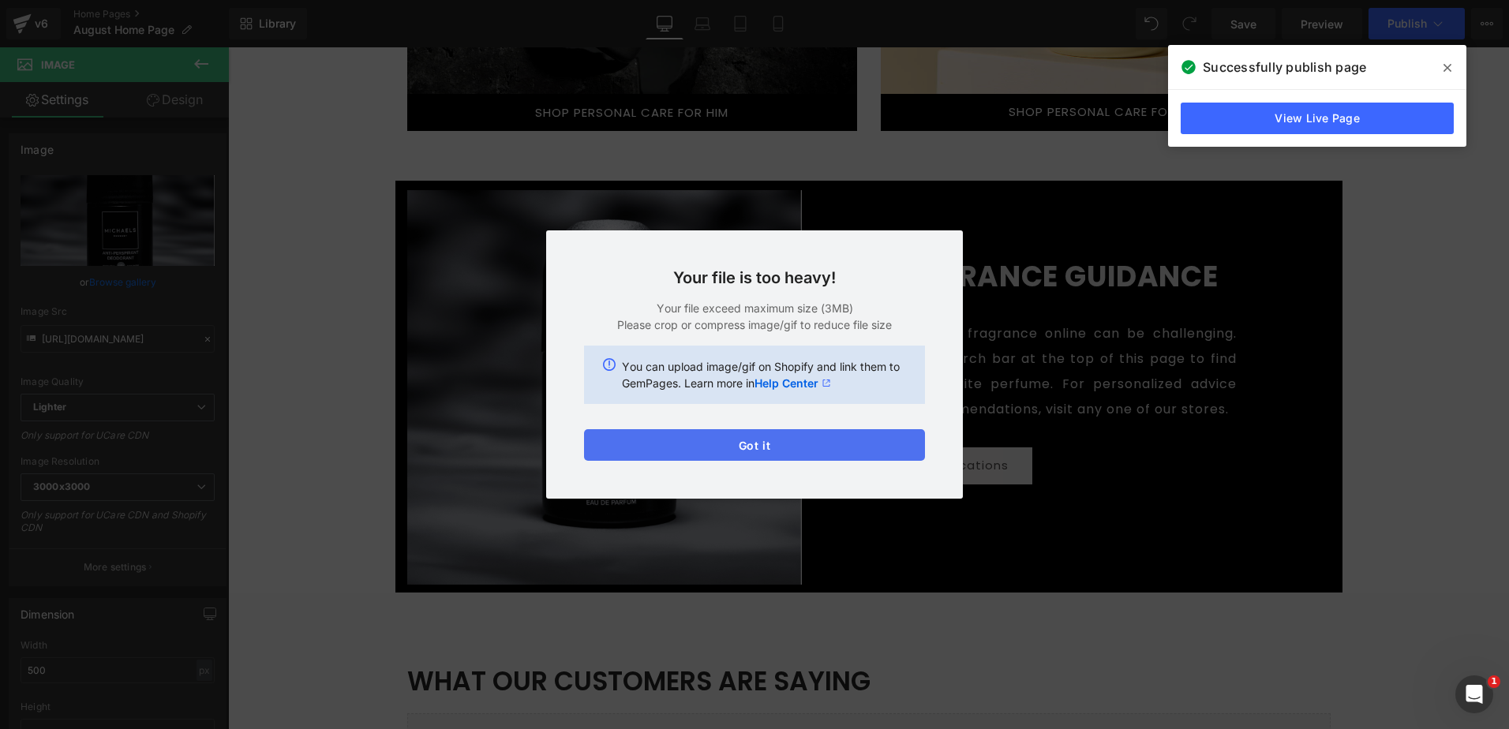
click at [730, 444] on button "Got it" at bounding box center [754, 445] width 341 height 32
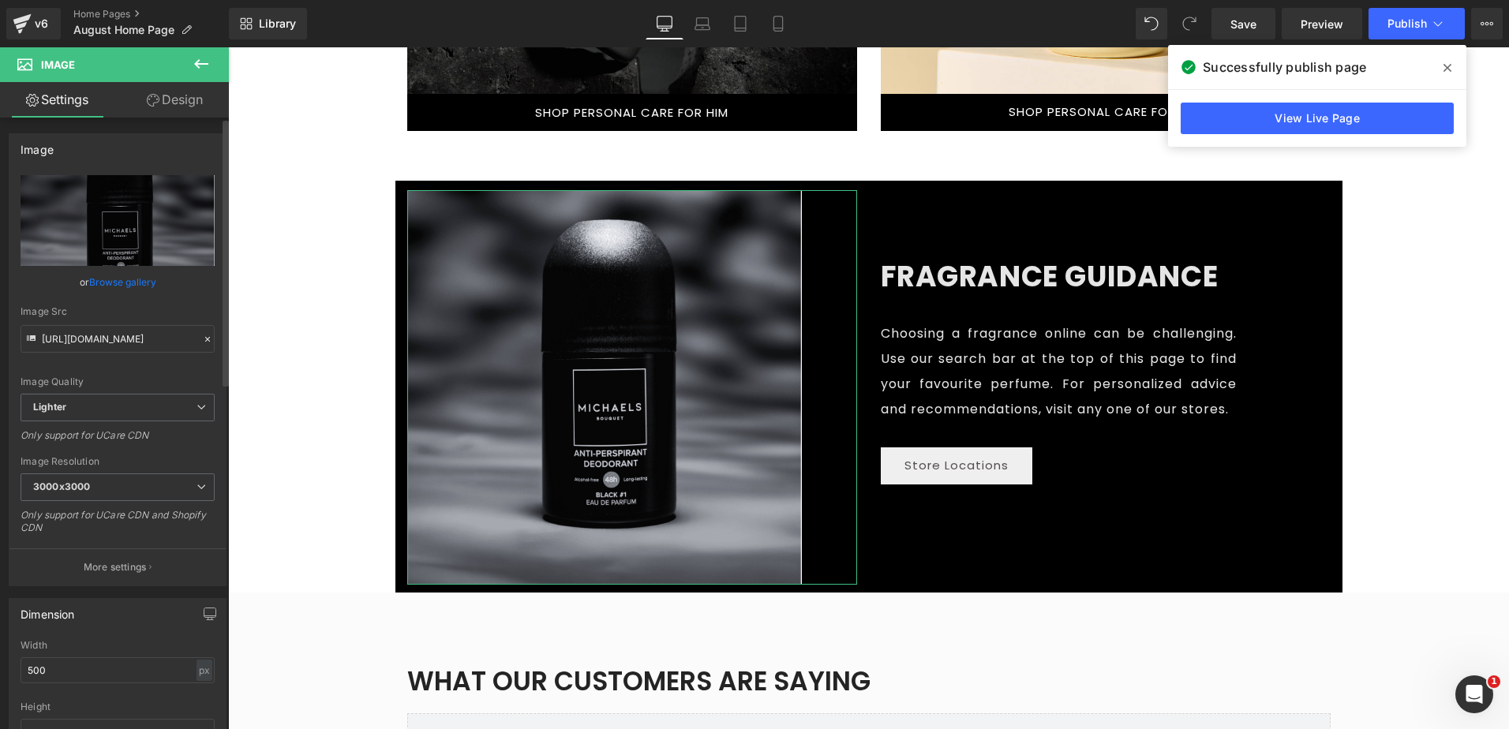
click at [141, 280] on link "Browse gallery" at bounding box center [122, 282] width 67 height 28
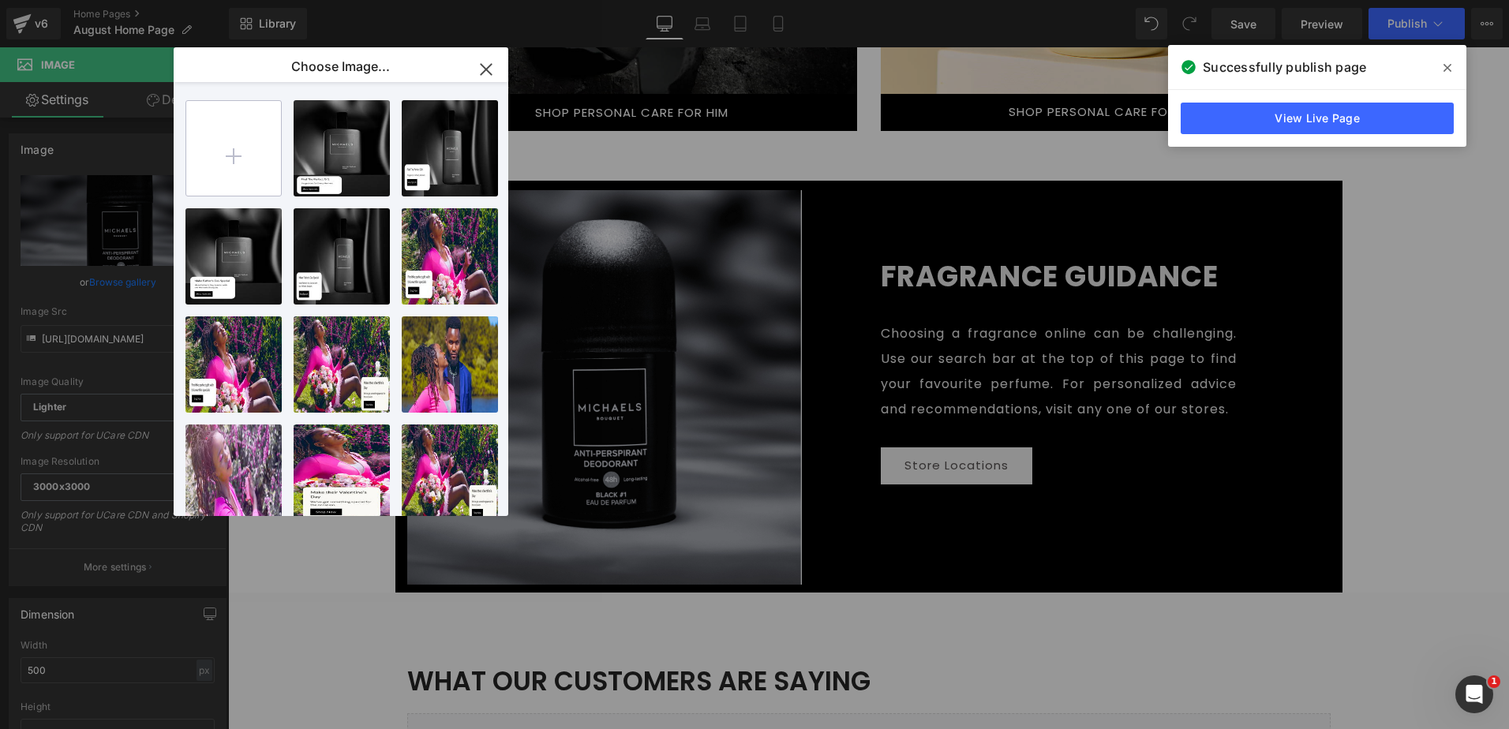
click at [251, 148] on input "file" at bounding box center [233, 148] width 95 height 95
type input "C:\fakepath\[PERSON_NAME] BLACK ROLL ON-min (1) (1).png"
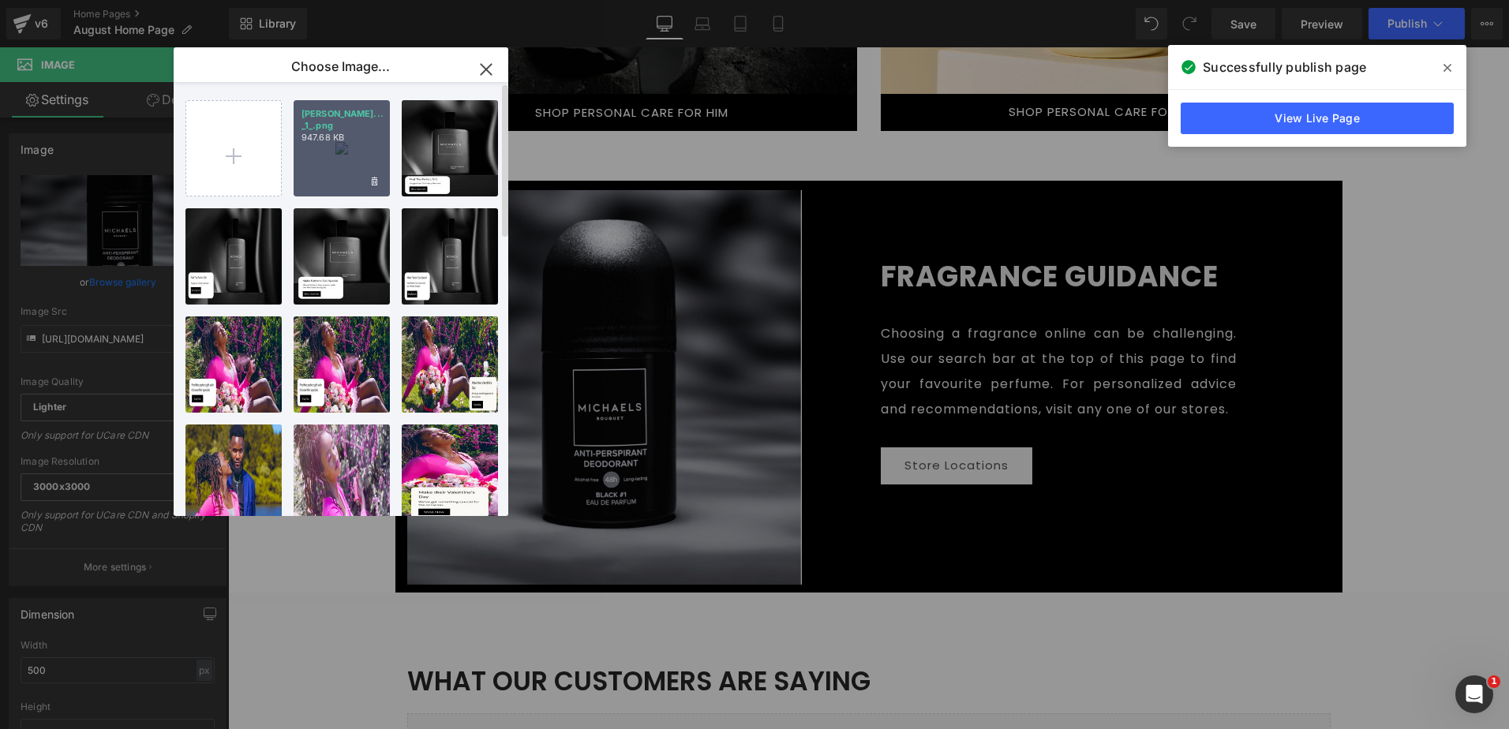
click at [345, 153] on div "[PERSON_NAME]... _1_.png 947.68 KB" at bounding box center [342, 148] width 96 height 96
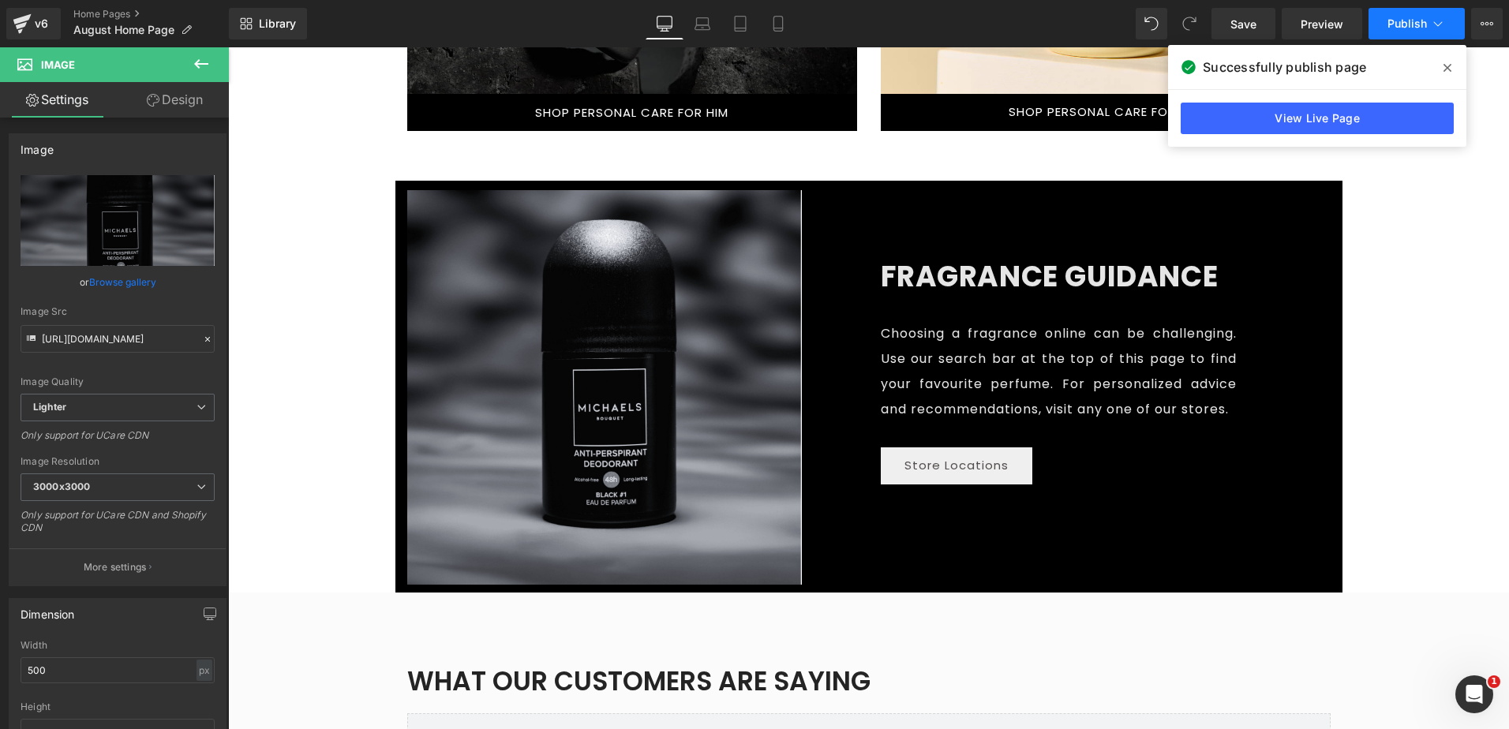
click at [1428, 18] on button "Publish" at bounding box center [1417, 24] width 96 height 32
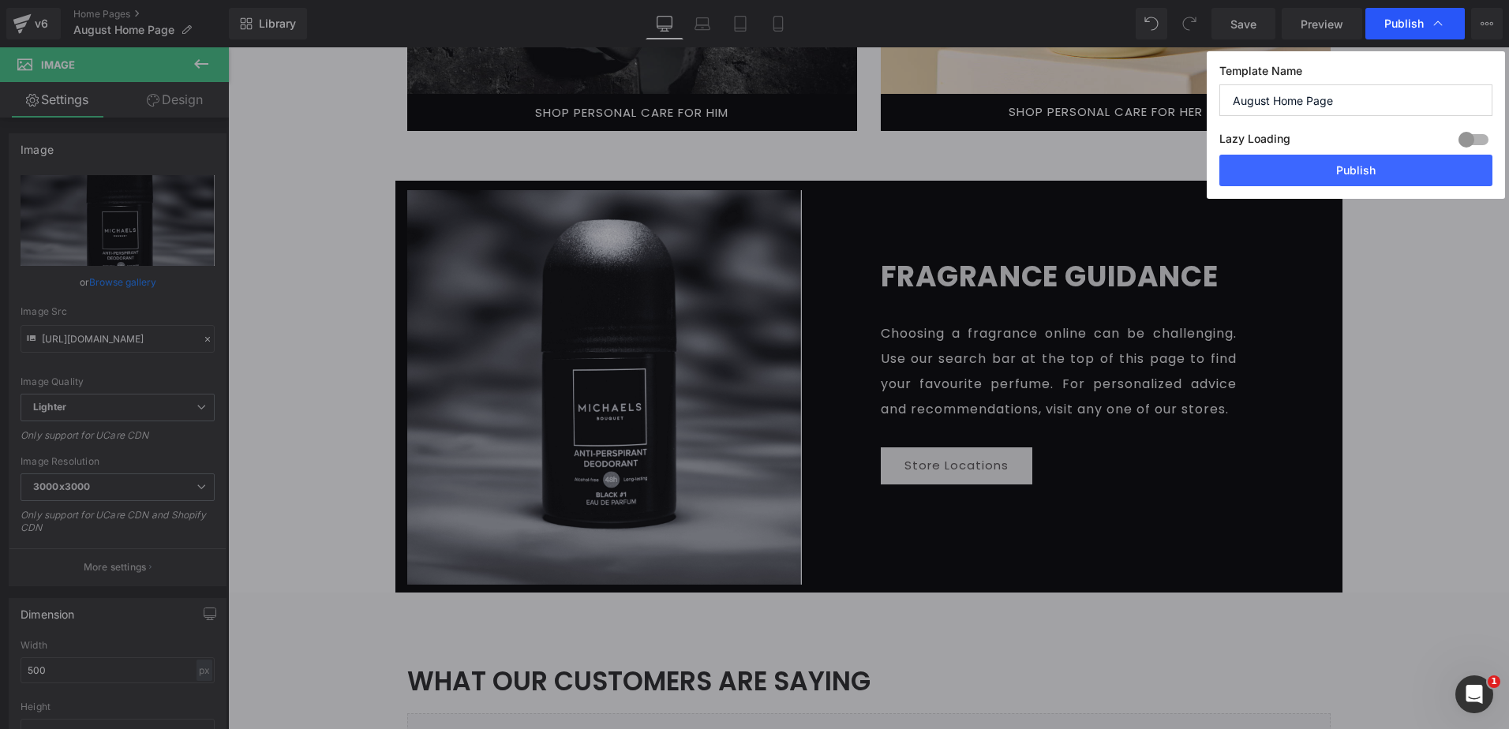
click at [1411, 22] on span "Publish" at bounding box center [1404, 24] width 39 height 14
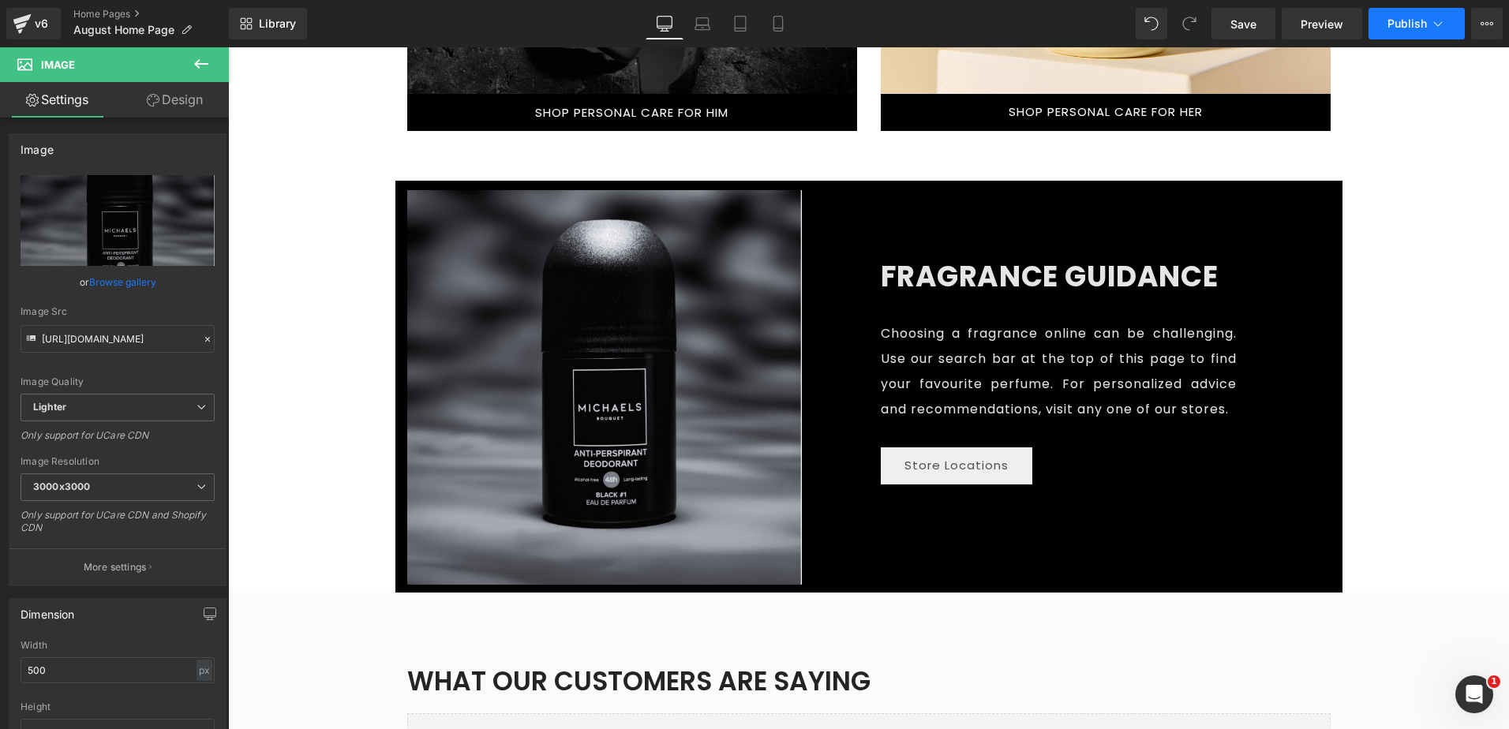
click at [1437, 19] on icon at bounding box center [1438, 24] width 16 height 16
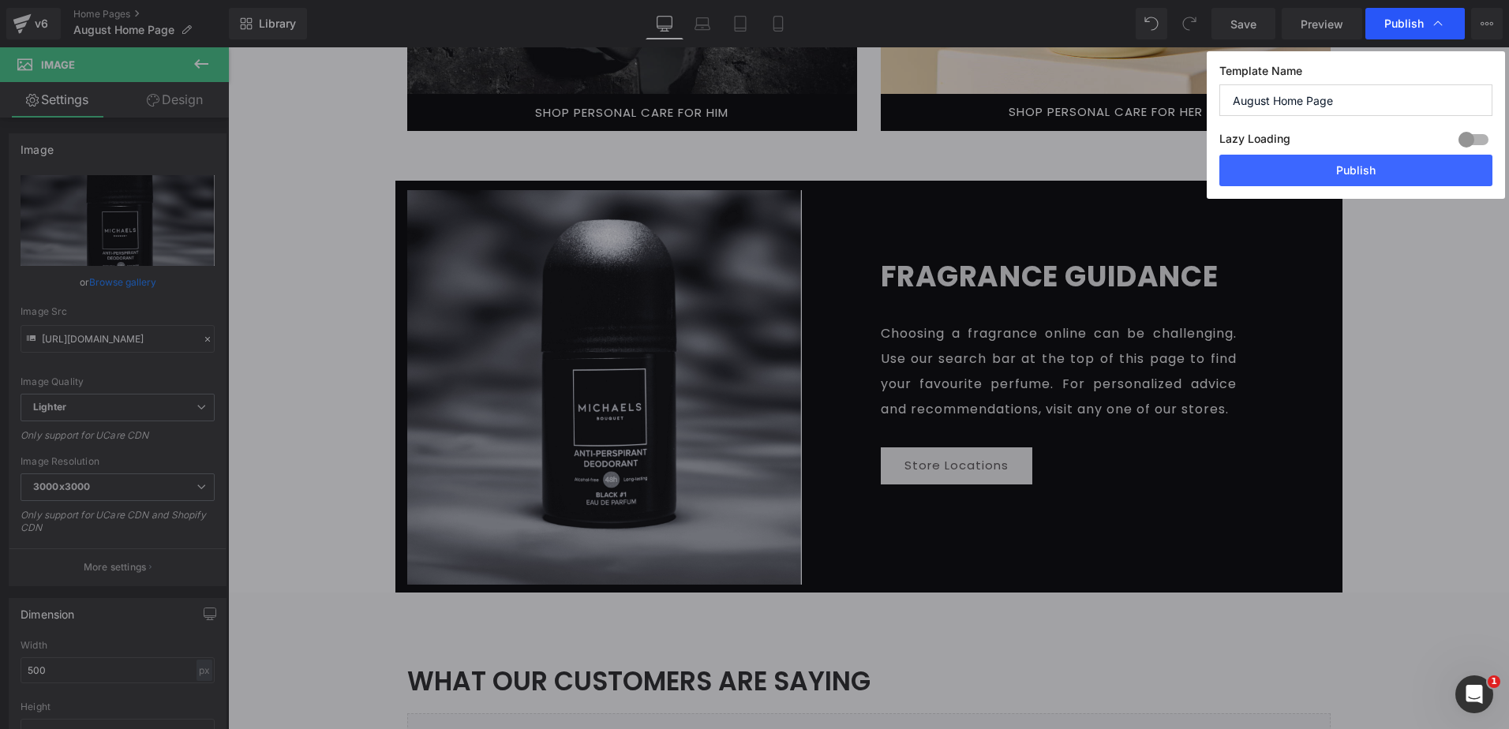
click at [1432, 15] on div "Publish" at bounding box center [1415, 24] width 99 height 32
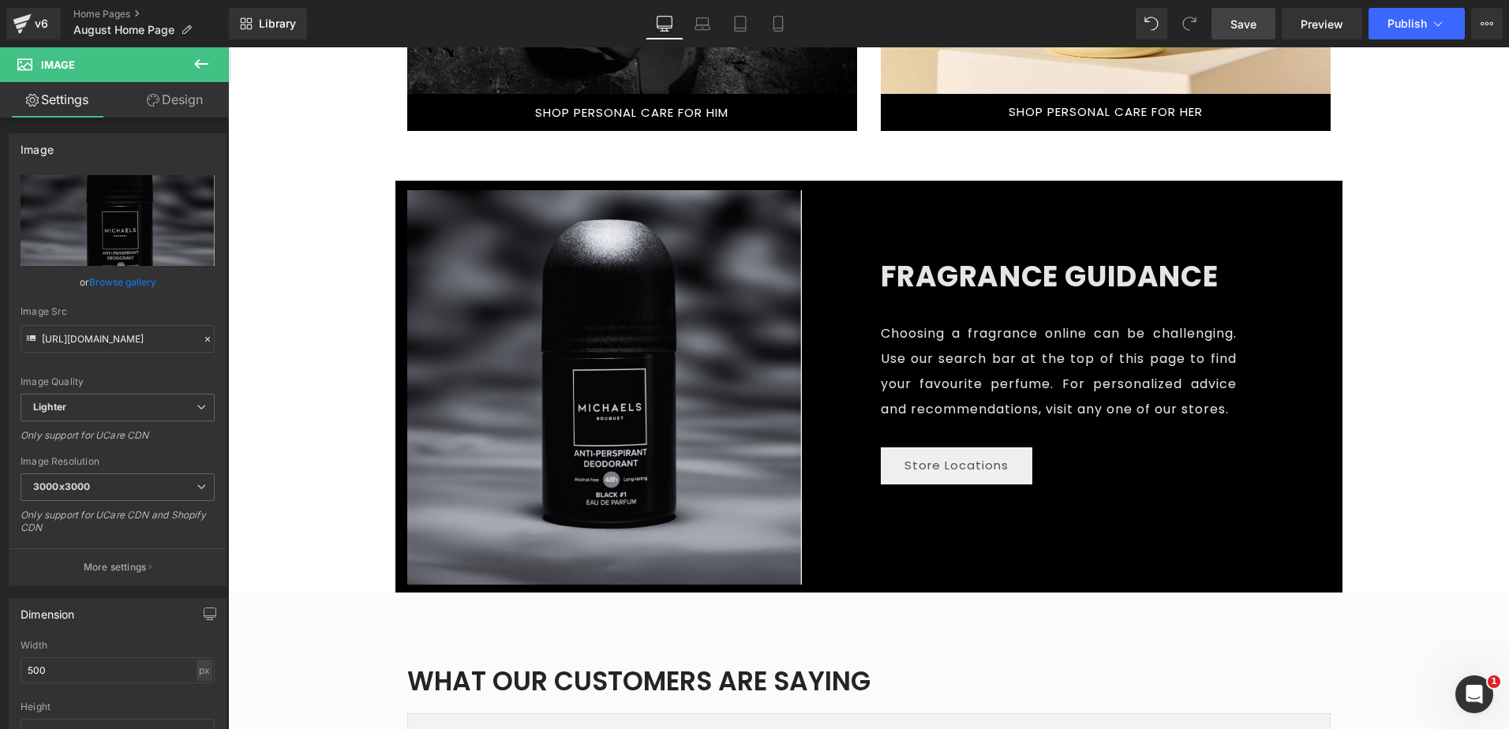
drag, startPoint x: 1247, startPoint y: 20, endPoint x: 958, endPoint y: 50, distance: 290.5
click at [1247, 20] on span "Save" at bounding box center [1244, 24] width 26 height 17
click at [43, 16] on div "v6" at bounding box center [42, 23] width 20 height 21
